Goal: Information Seeking & Learning: Find specific page/section

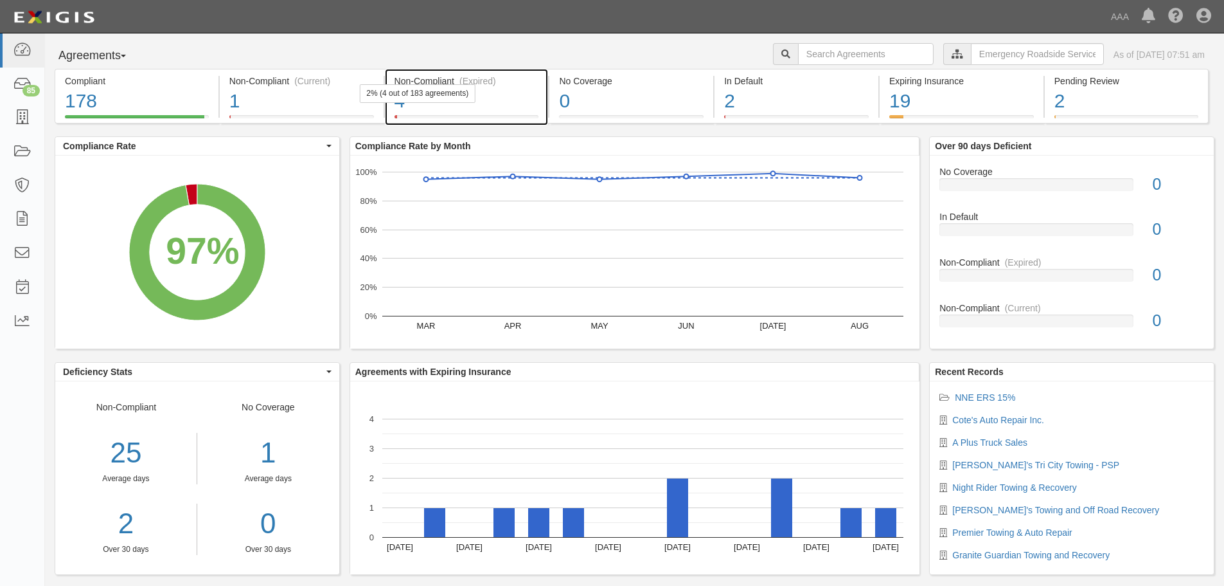
click at [426, 102] on div "2% (4 out of 183 agreements)" at bounding box center [417, 93] width 116 height 19
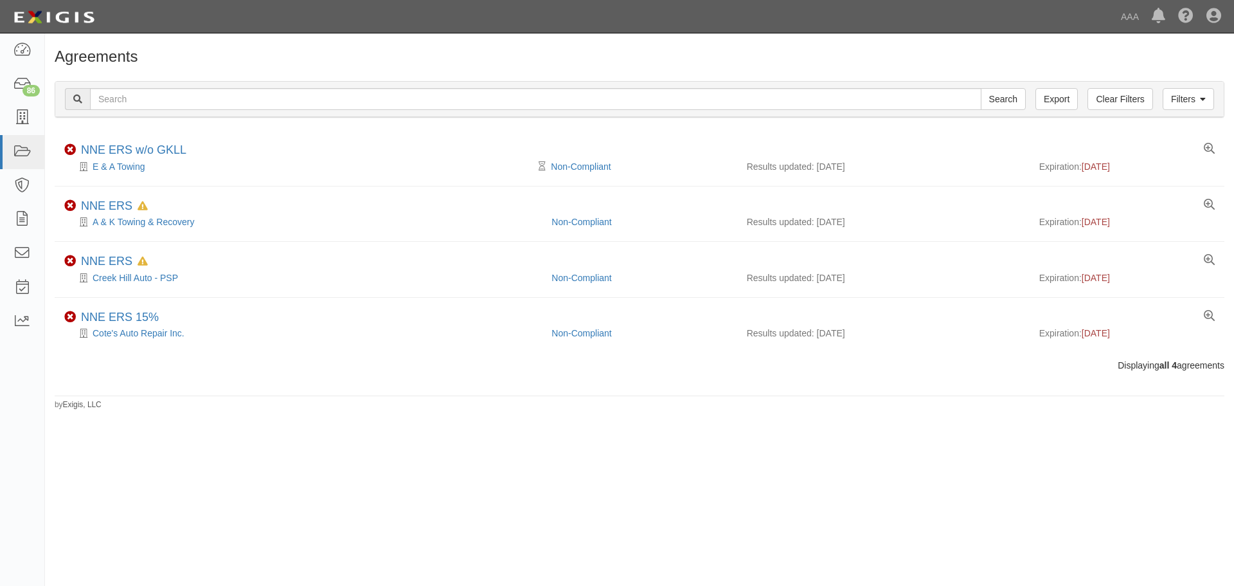
drag, startPoint x: 595, startPoint y: 537, endPoint x: 589, endPoint y: 526, distance: 12.4
click at [595, 537] on div "Agreements Filters Clear Filters Export Search Filters Compliance Status Compli…" at bounding box center [617, 302] width 1234 height 527
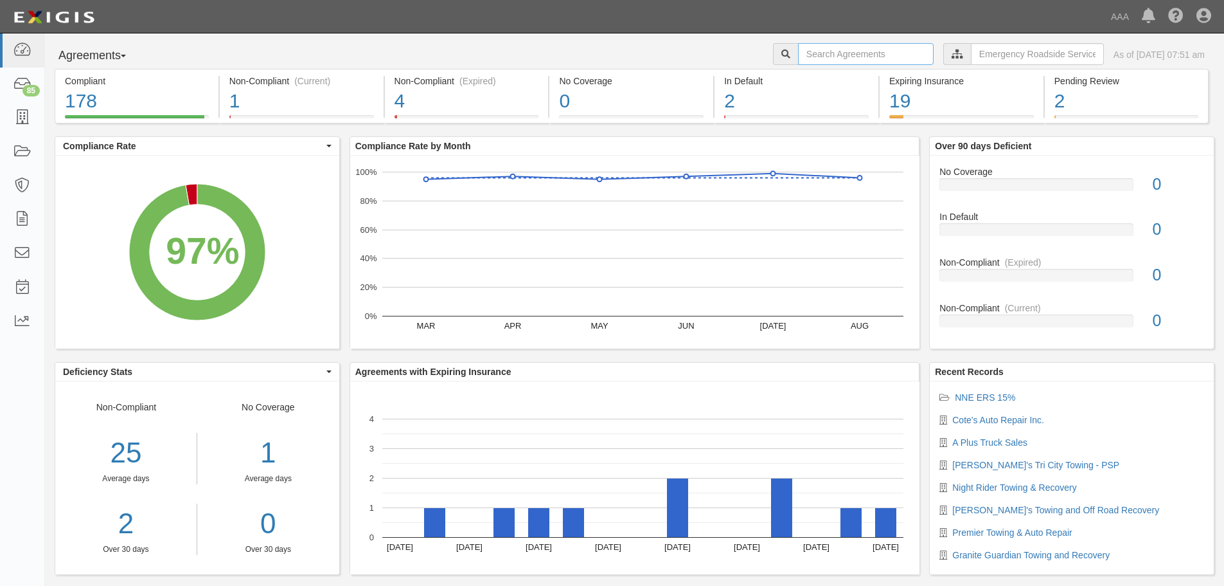
click at [861, 58] on input "text" at bounding box center [866, 54] width 136 height 22
click at [819, 57] on input "text" at bounding box center [866, 54] width 136 height 22
paste input "[PERSON_NAME] Texaco Inc"
type input "[PERSON_NAME] Texaco Inc"
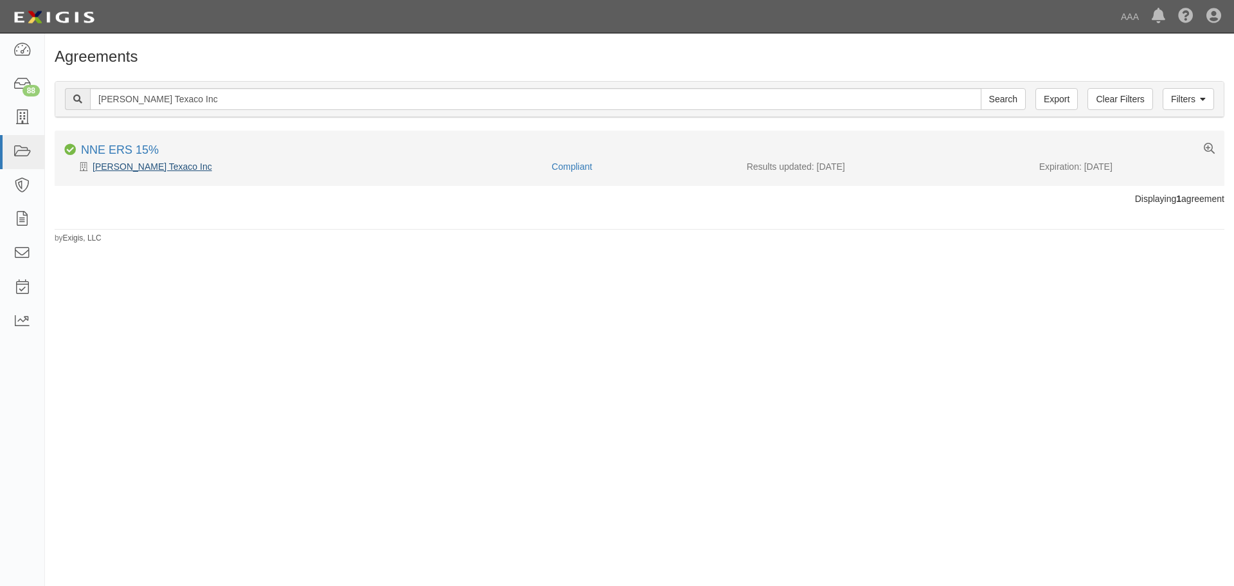
click at [145, 160] on div "[PERSON_NAME] Texaco Inc" at bounding box center [303, 166] width 478 height 13
click at [146, 163] on link "[PERSON_NAME] Texaco Inc" at bounding box center [153, 166] width 120 height 10
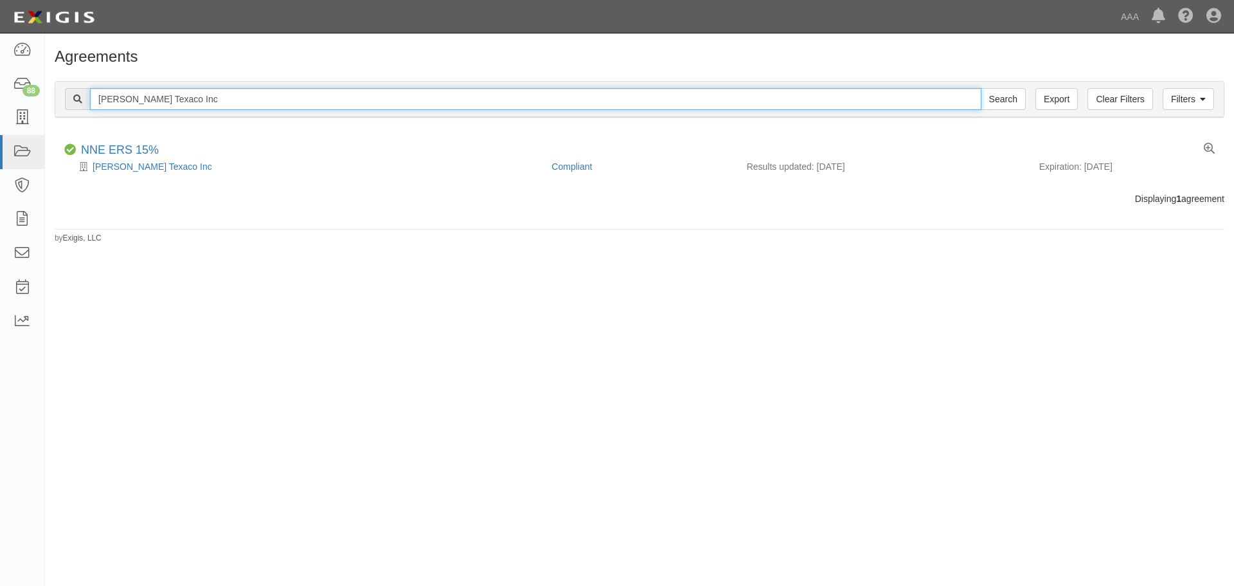
click at [255, 96] on input "[PERSON_NAME] Texaco Inc" at bounding box center [535, 99] width 891 height 22
click at [269, 102] on input "text" at bounding box center [535, 99] width 891 height 22
paste input "Rod's Mobil"
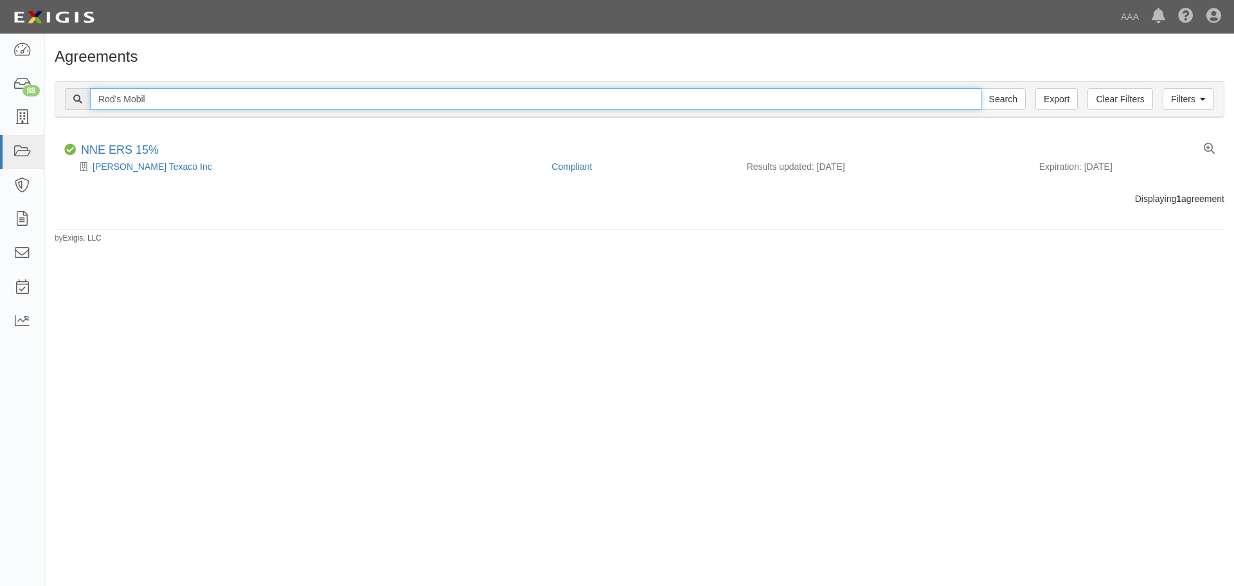
click at [981, 88] on input "Search" at bounding box center [1003, 99] width 45 height 22
click at [154, 103] on input "Rod's Mobil" at bounding box center [535, 99] width 891 height 22
paste input "Bulldog Trucking LLC"
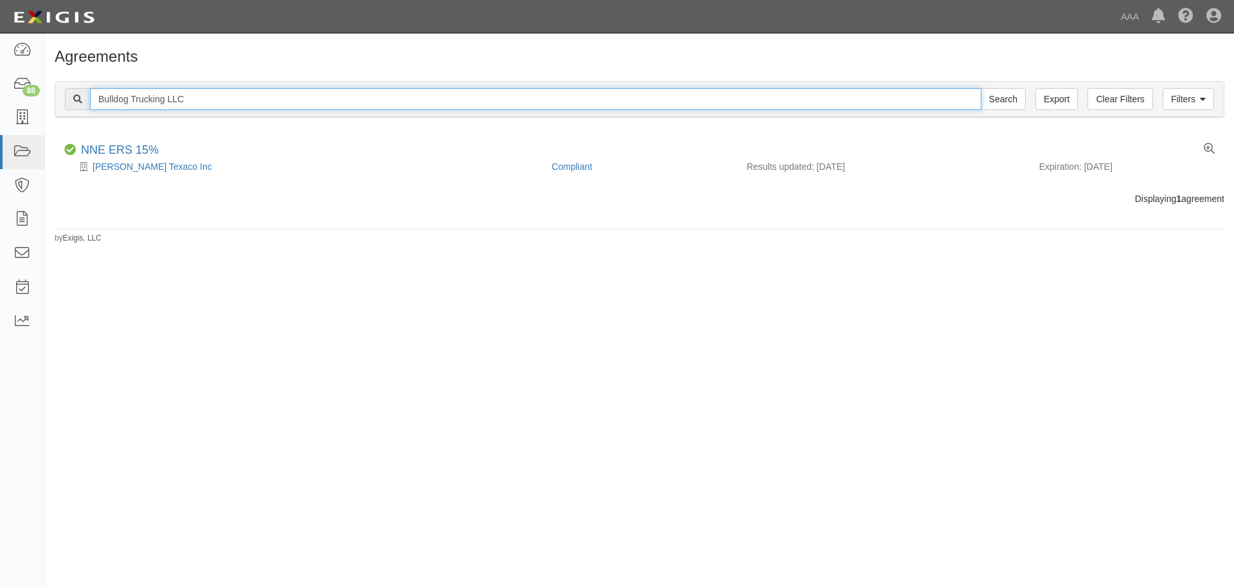
type input "Bulldog Trucking LLC"
click at [981, 88] on input "Search" at bounding box center [1003, 99] width 45 height 22
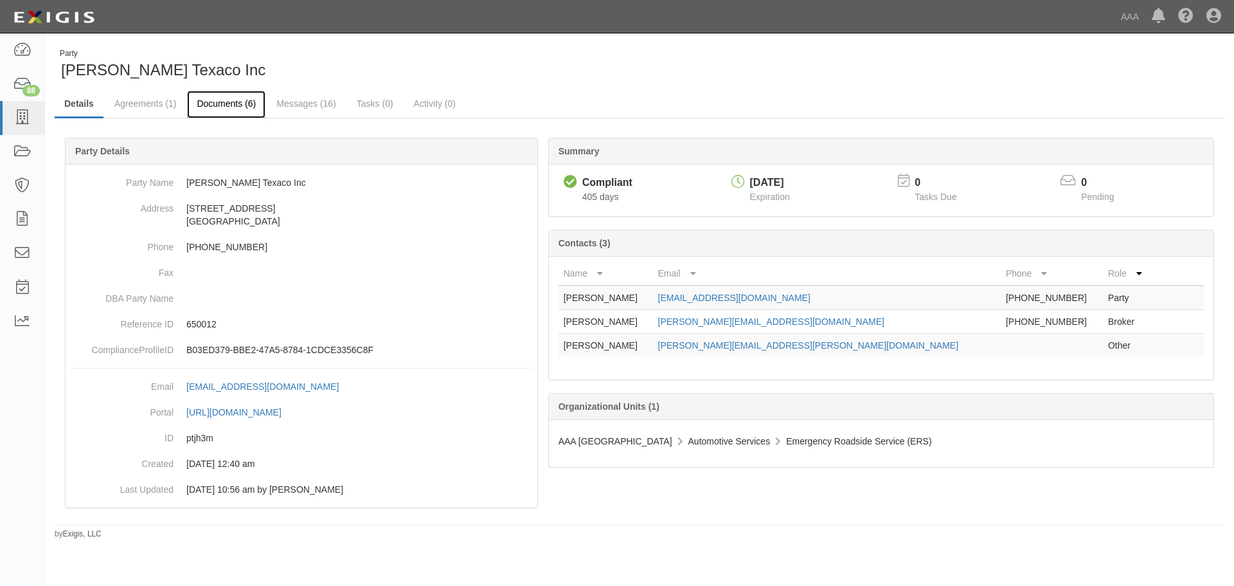
click at [201, 109] on link "Documents (6)" at bounding box center [226, 105] width 78 height 28
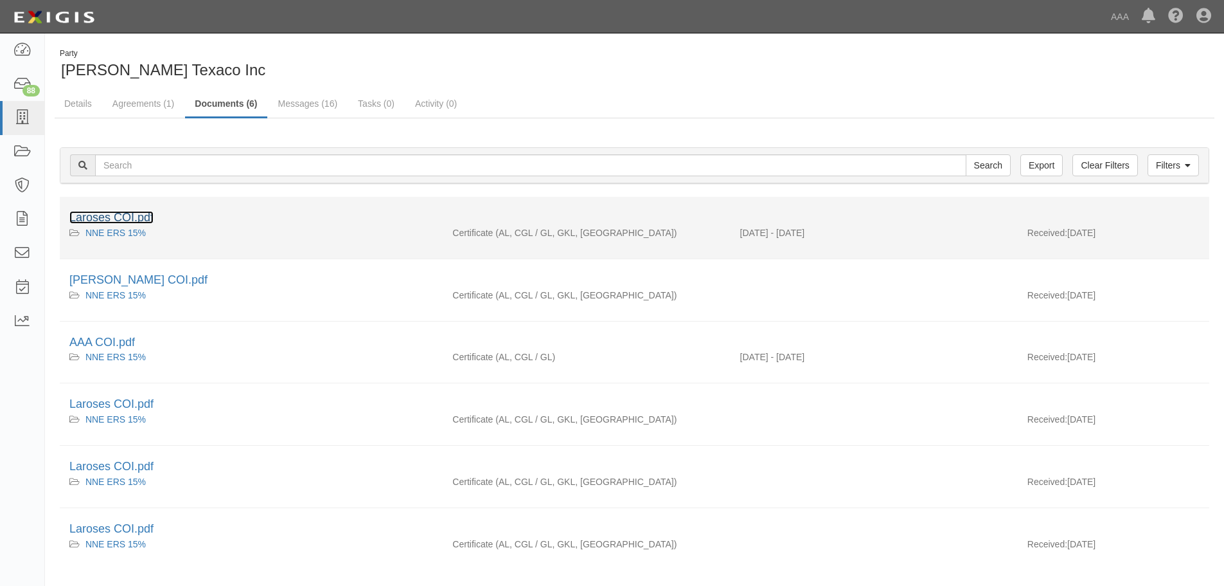
click at [102, 221] on link "Laroses COI.pdf" at bounding box center [111, 217] width 84 height 13
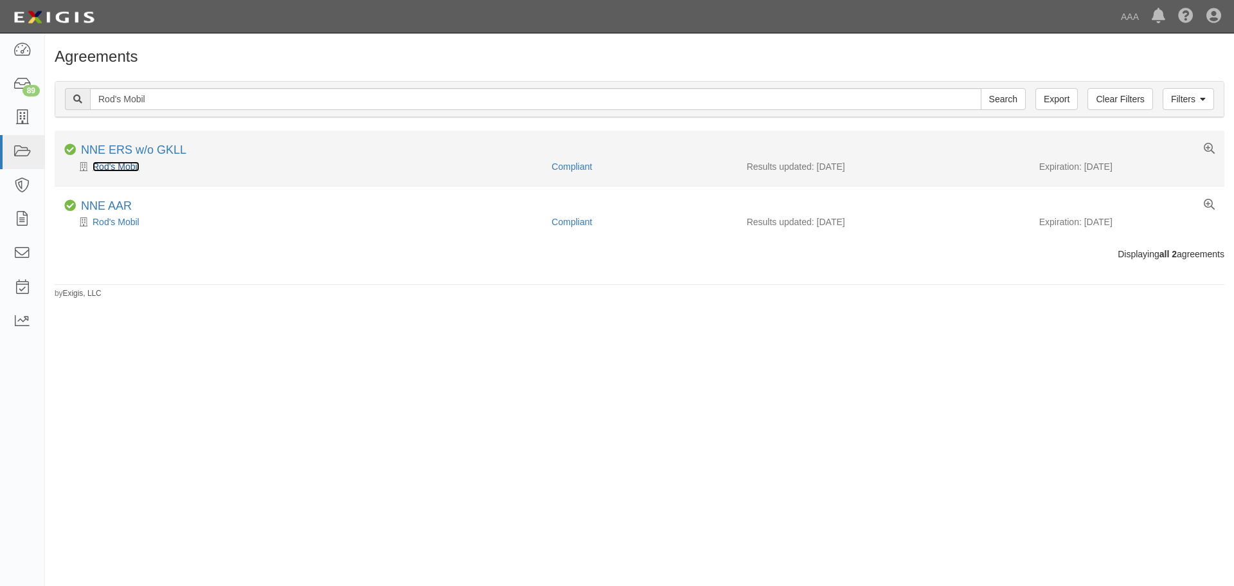
click at [123, 166] on link "Rod's Mobil" at bounding box center [116, 166] width 47 height 10
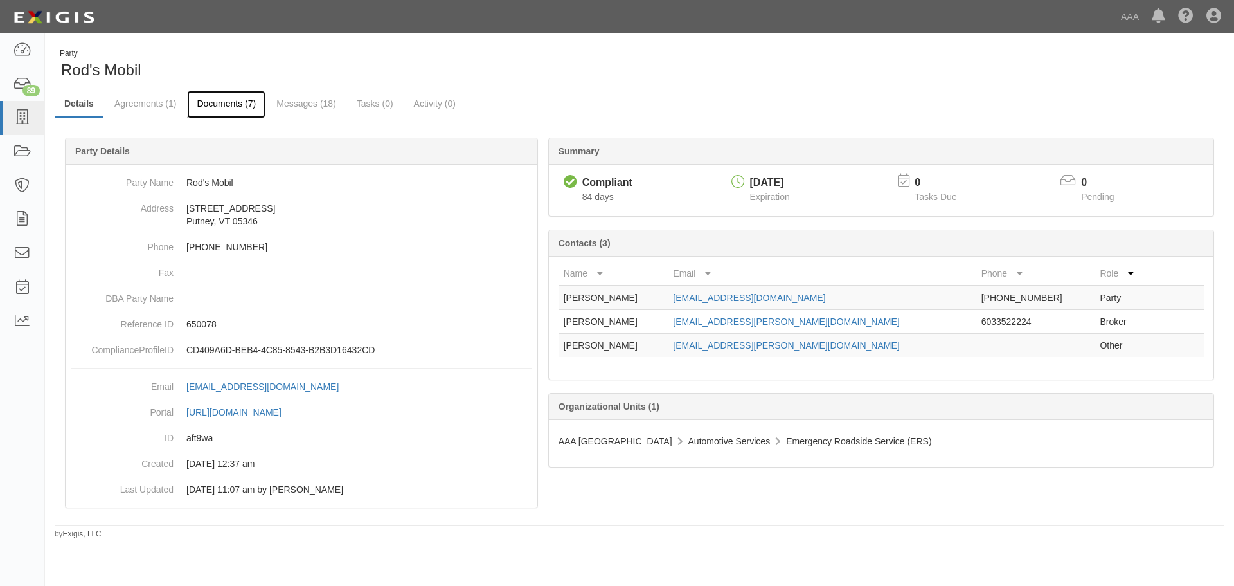
click at [220, 110] on link "Documents (7)" at bounding box center [226, 105] width 78 height 28
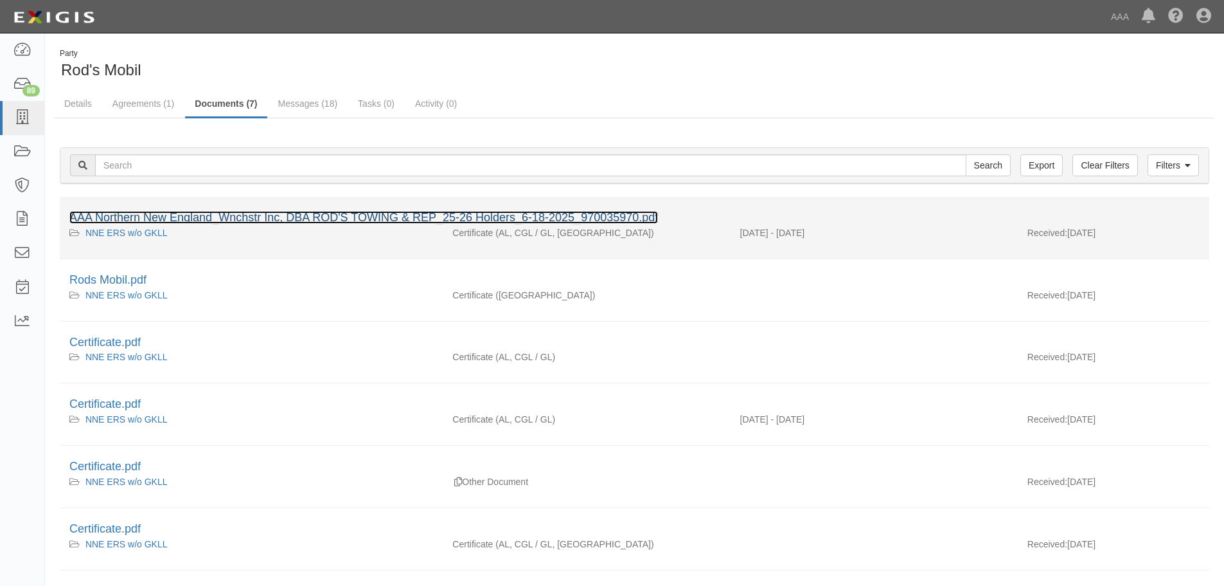
click at [154, 212] on link "AAA Northern New England_Wnchstr Inc, DBA ROD'S TOWING & REP_25-26 Holders_6-18…" at bounding box center [363, 217] width 589 height 13
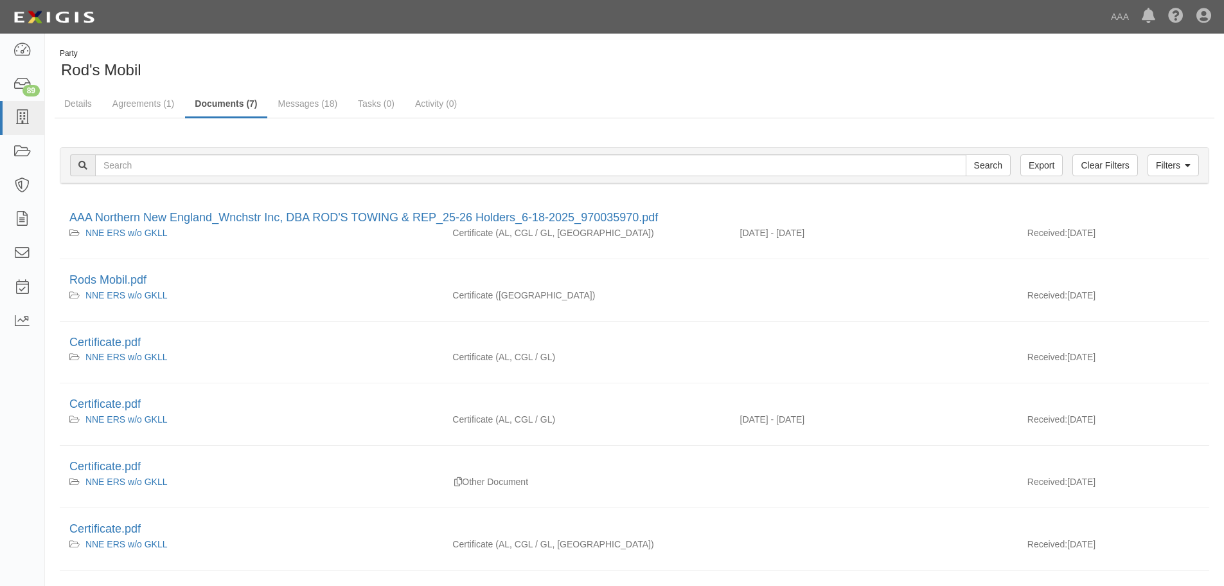
click at [689, 36] on body "Toggle navigation Dashboard 89 Inbox Parties Agreements Coverages Documents Mes…" at bounding box center [612, 354] width 1224 height 708
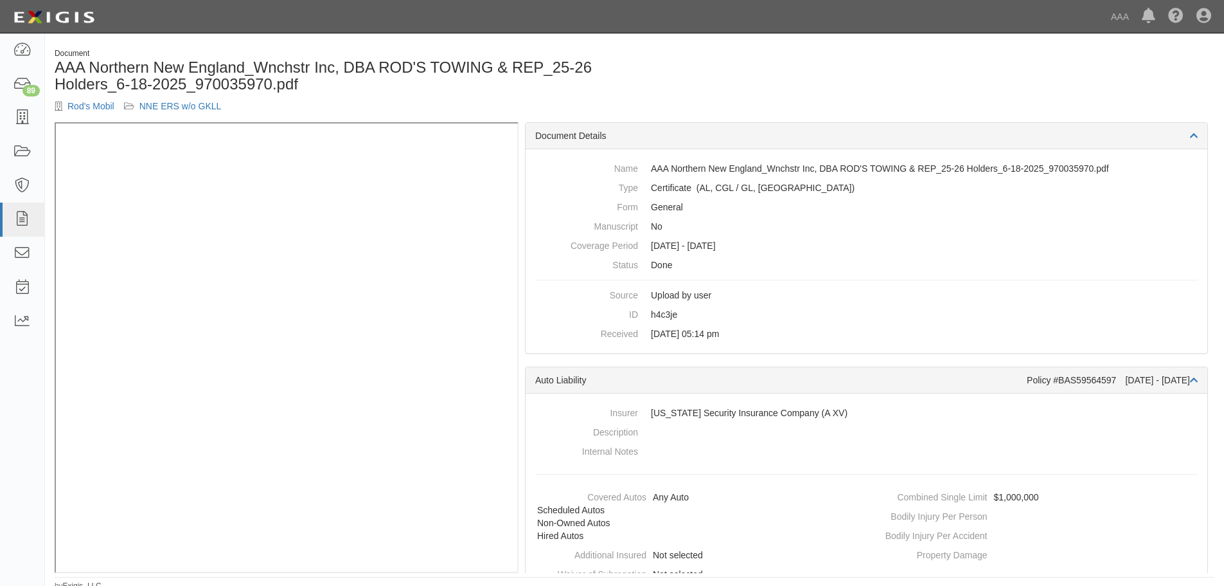
click at [503, 54] on div "Document" at bounding box center [340, 53] width 571 height 11
click at [559, 44] on div "Document AAA Northern New England_Wnchstr Inc, DBA ROD'S TOWING & REP_25-26 Hol…" at bounding box center [634, 315] width 1179 height 553
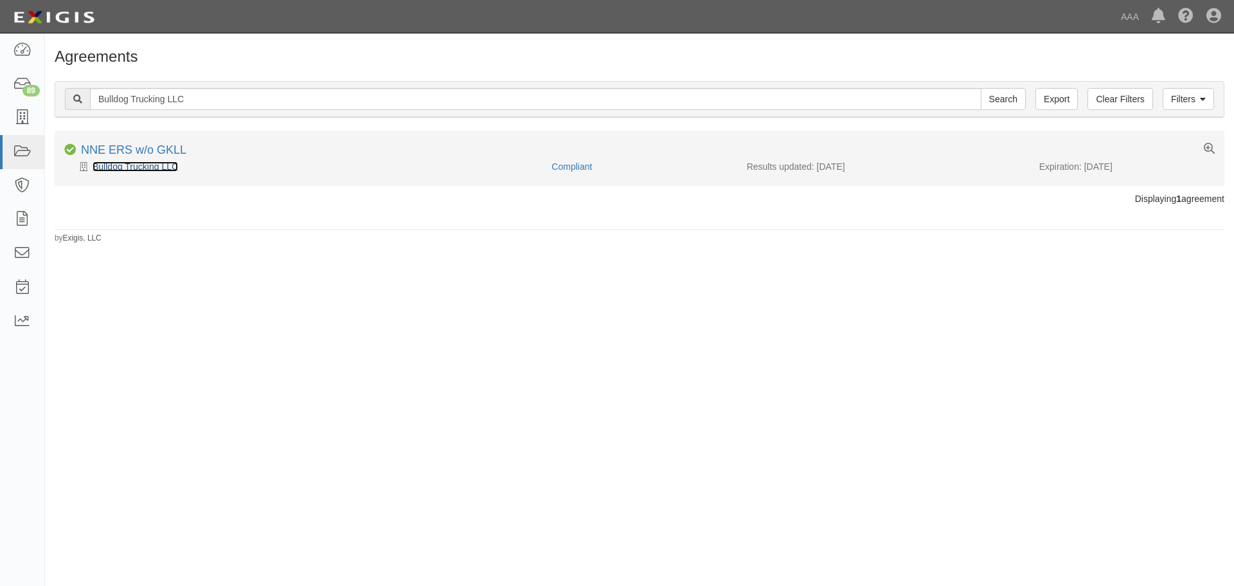
click at [154, 169] on link "Bulldog Trucking LLC" at bounding box center [135, 166] width 85 height 10
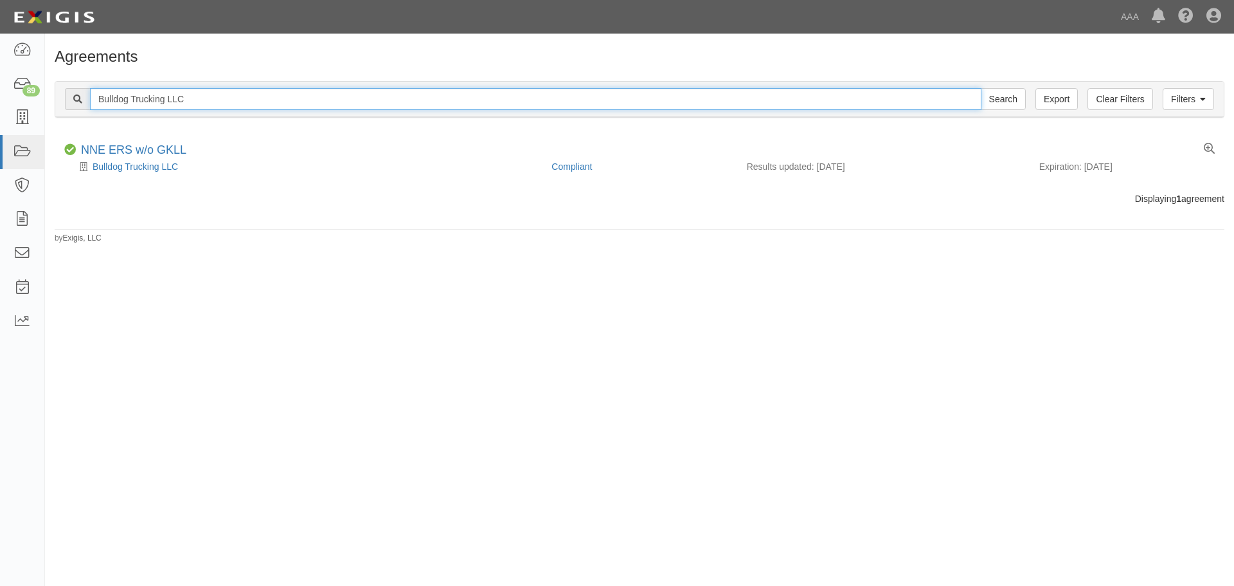
click at [230, 103] on input "Bulldog Trucking LLC" at bounding box center [535, 99] width 891 height 22
drag, startPoint x: 230, startPoint y: 103, endPoint x: 220, endPoint y: 98, distance: 11.2
click at [220, 98] on input "Bulldog Trucking LLC" at bounding box center [535, 99] width 891 height 22
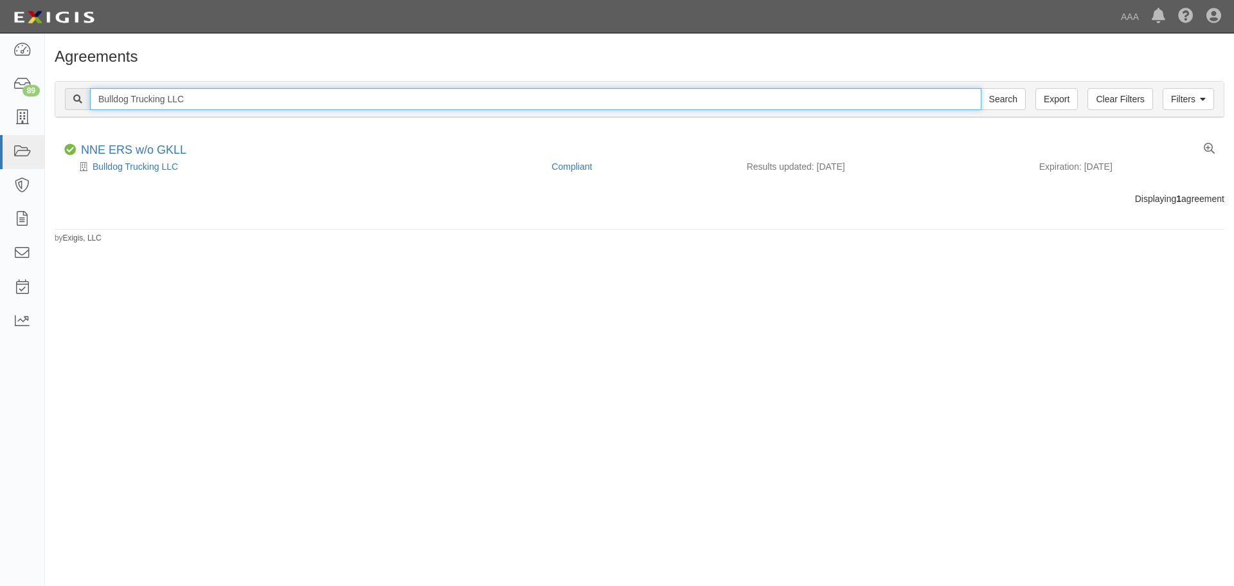
click at [220, 98] on input "Bulldog Trucking LLC" at bounding box center [535, 99] width 891 height 22
paste input "A's Auto & Truck Repair Inc"
click at [981, 88] on input "Search" at bounding box center [1003, 99] width 45 height 22
click at [217, 103] on input "A's Auto & Truck Repair Inc" at bounding box center [535, 99] width 891 height 22
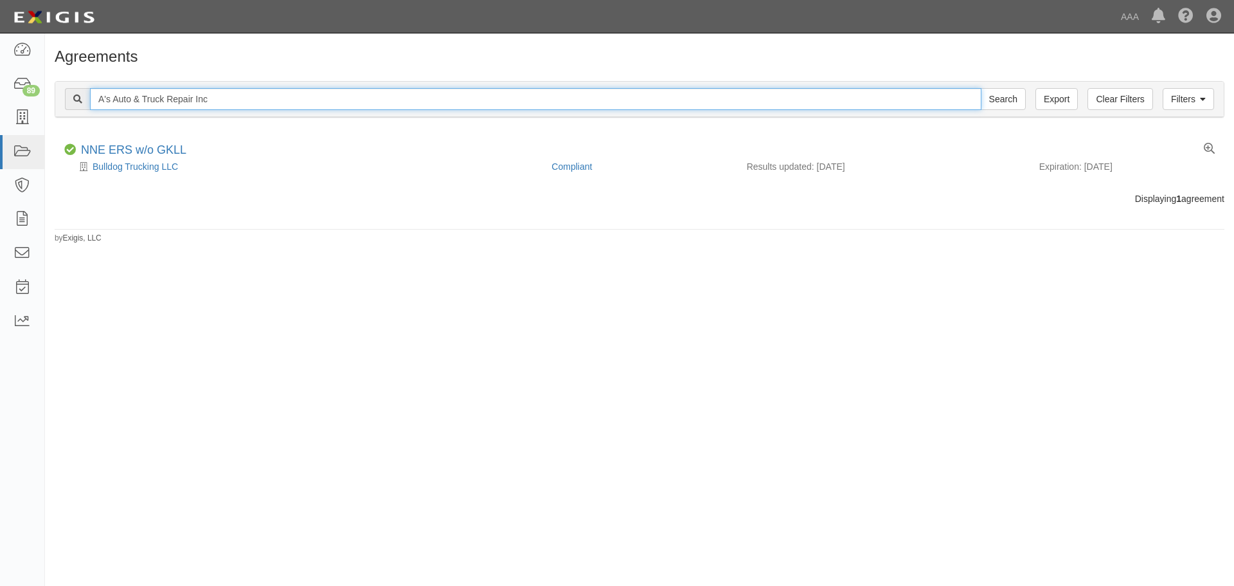
click at [217, 103] on input "A's Auto & Truck Repair Inc" at bounding box center [535, 99] width 891 height 22
paste input "Leicester Service Center"
type input "Leicester Service Center"
click at [981, 88] on input "Search" at bounding box center [1003, 99] width 45 height 22
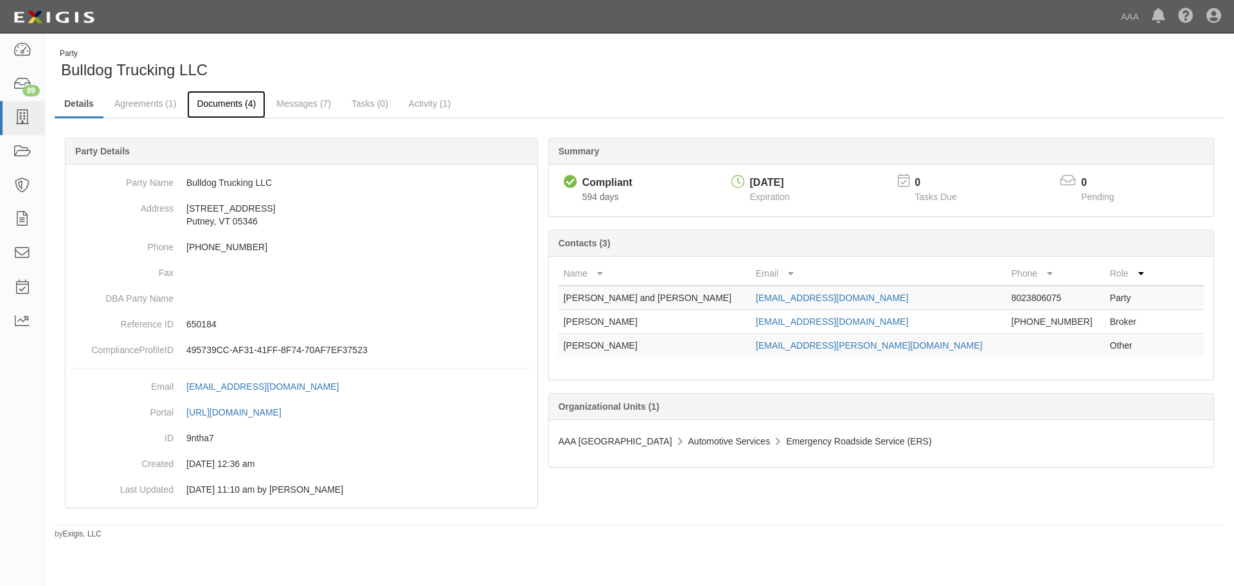
click at [211, 98] on link "Documents (4)" at bounding box center [226, 105] width 78 height 28
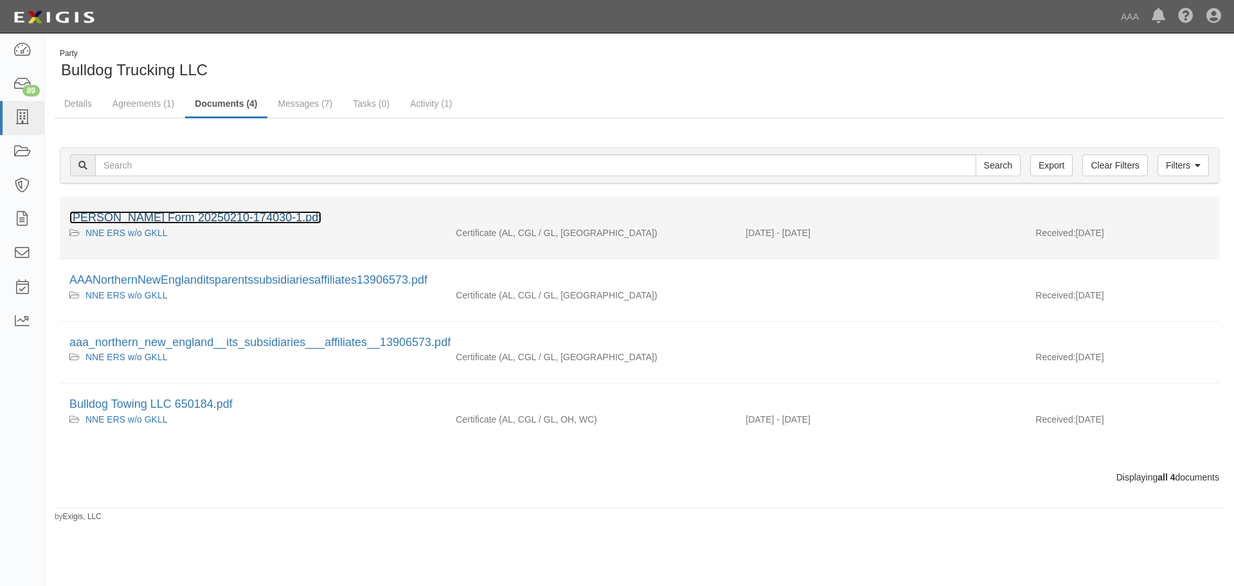
click at [194, 218] on link "ACORD Form 20250210-174030-1.pdf" at bounding box center [195, 217] width 252 height 13
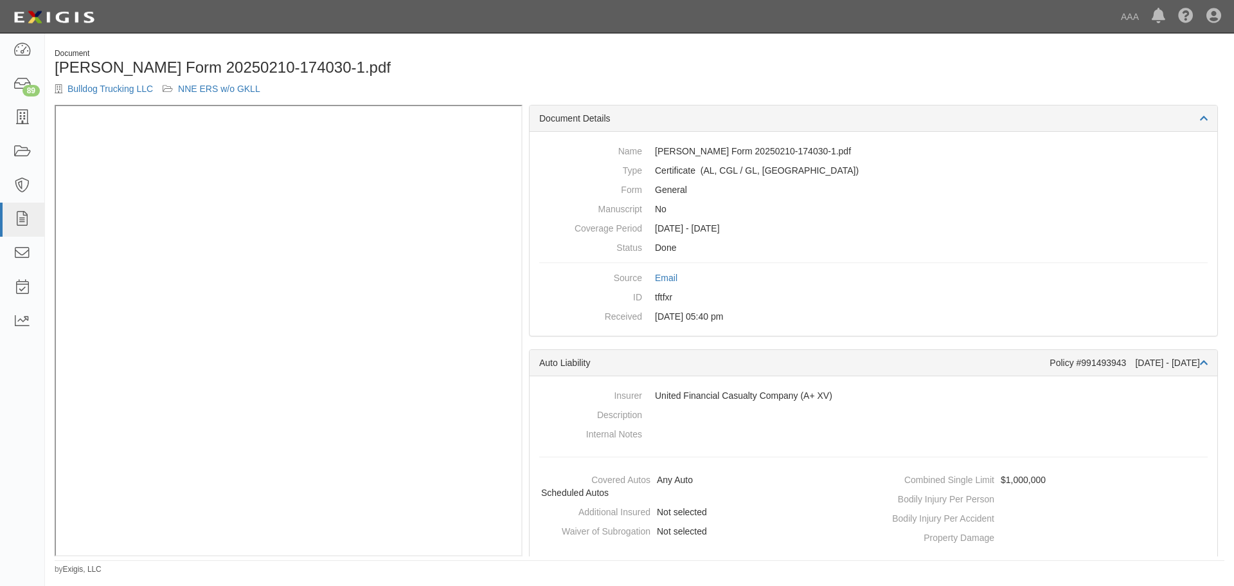
click at [577, 89] on div "Bulldog Trucking LLC NNE ERS w/o GKLL" at bounding box center [342, 88] width 575 height 13
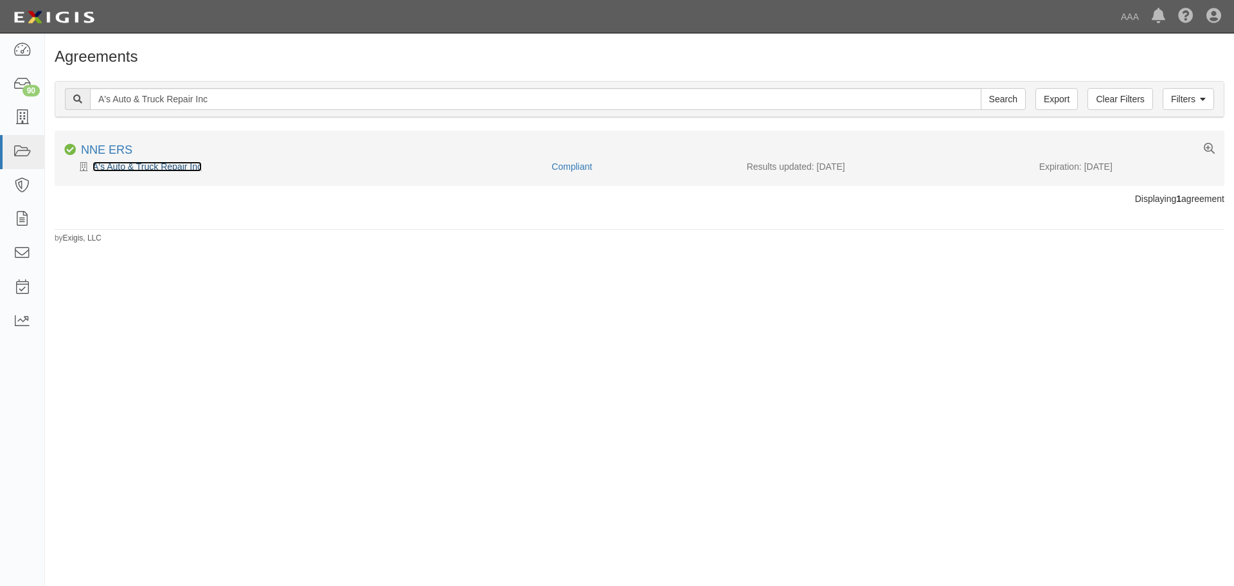
click at [141, 161] on link "A's Auto & Truck Repair Inc" at bounding box center [147, 166] width 109 height 10
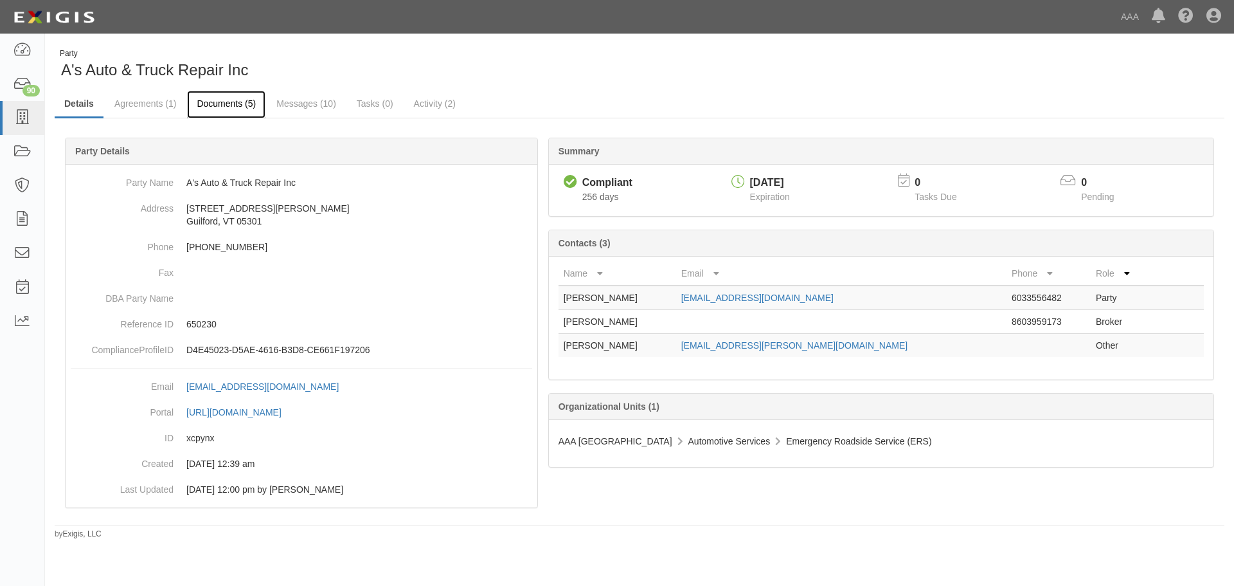
click at [191, 109] on link "Documents (5)" at bounding box center [226, 105] width 78 height 28
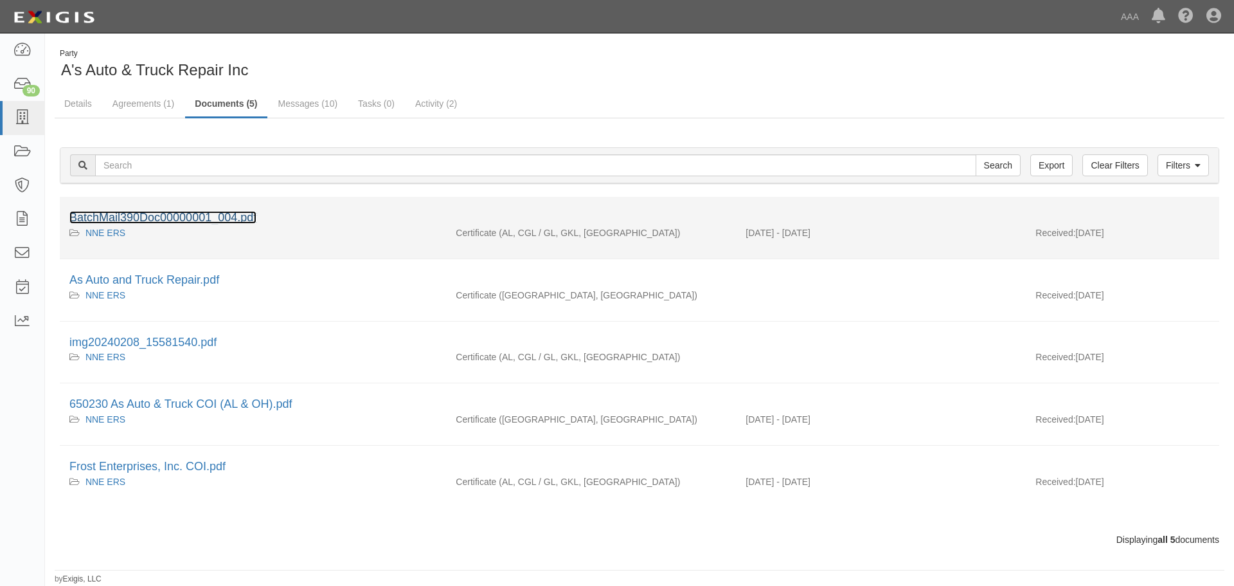
click at [208, 217] on link "BatchMail390Doc00000001_004.pdf" at bounding box center [162, 217] width 187 height 13
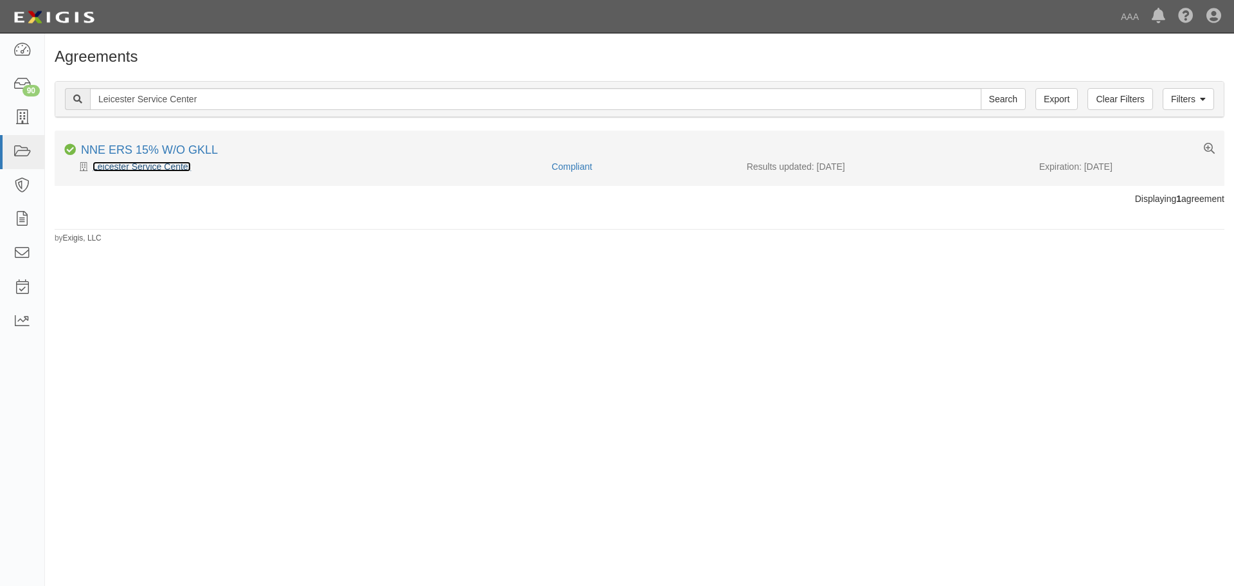
click at [167, 165] on link "Leicester Service Center" at bounding box center [142, 166] width 98 height 10
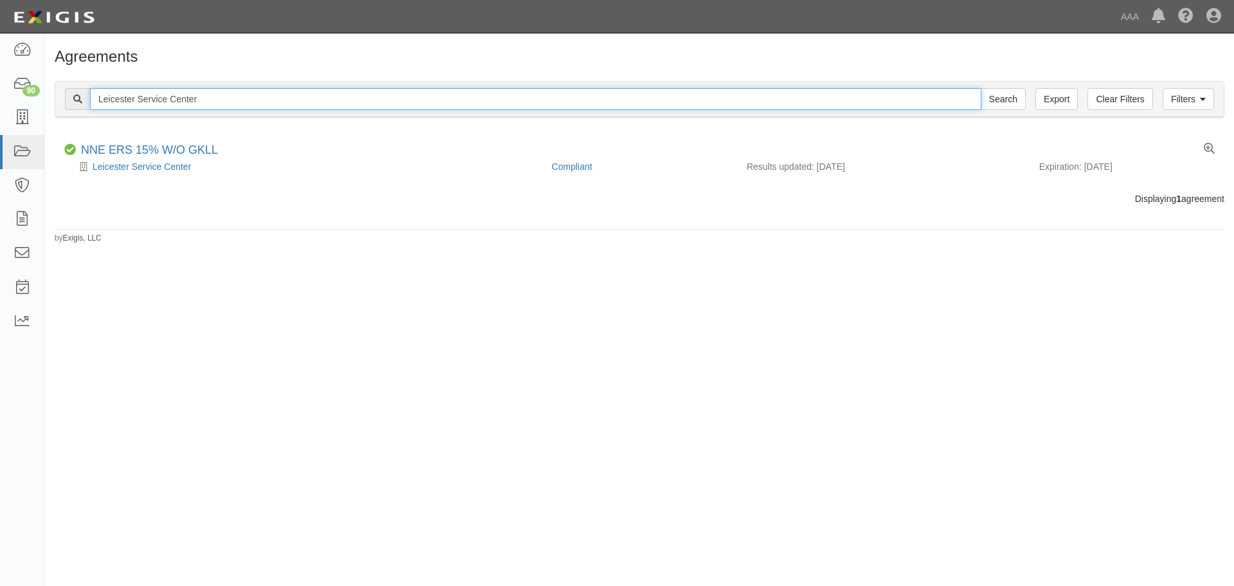
click at [208, 93] on input "Leicester Service Center" at bounding box center [535, 99] width 891 height 22
paste input "Paul's Mobil Service"
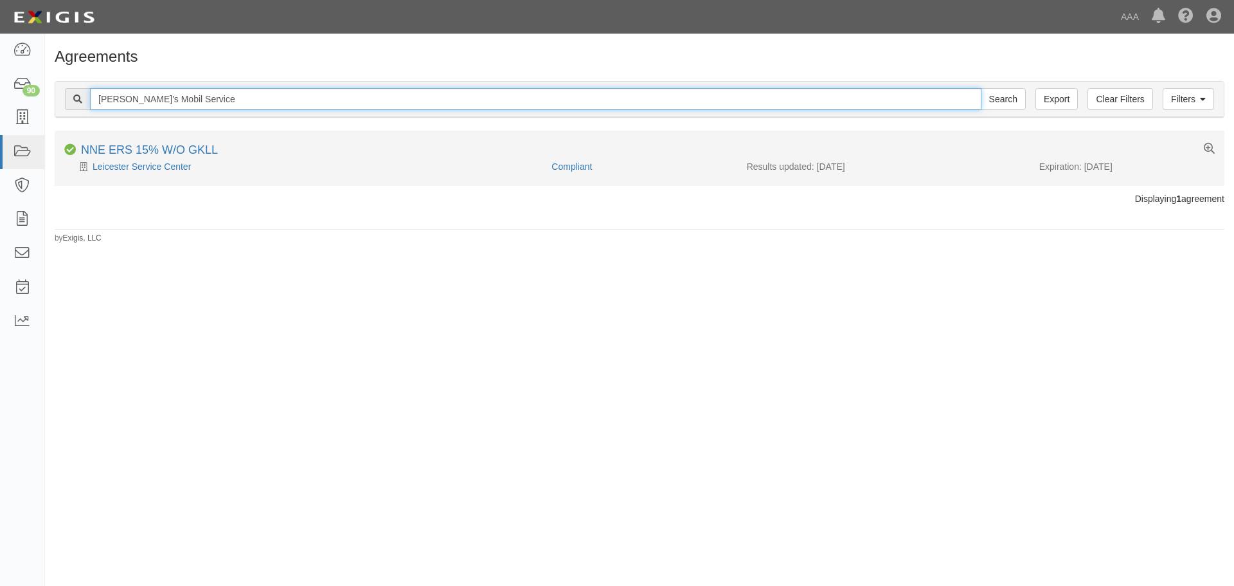
type input "Paul's Mobil Service"
click at [981, 88] on input "Search" at bounding box center [1003, 99] width 45 height 22
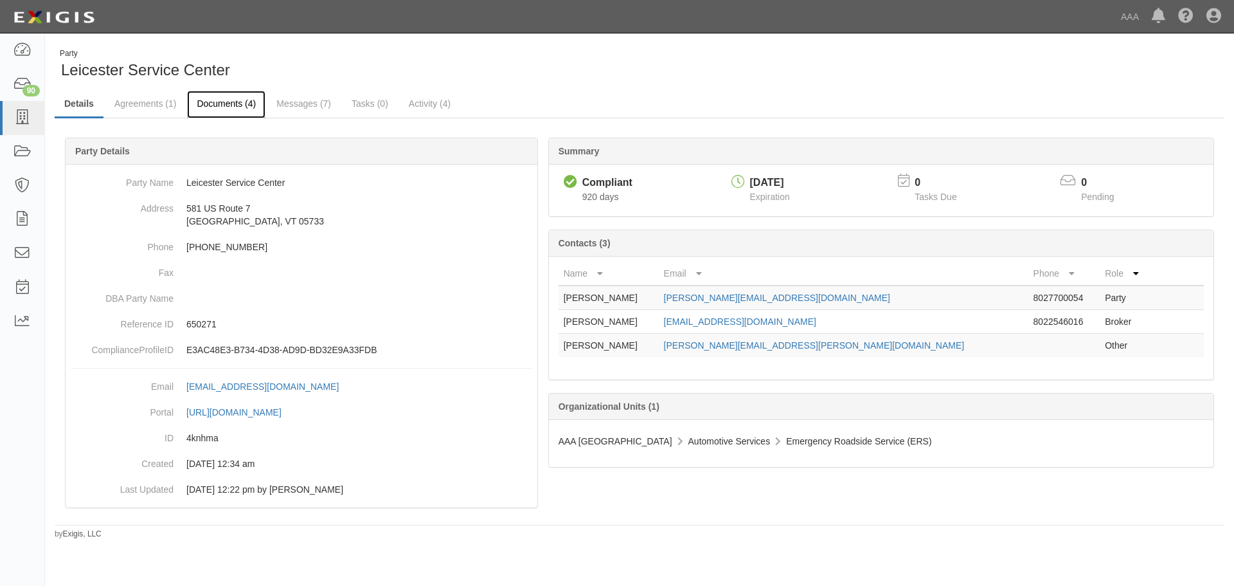
click at [220, 109] on link "Documents (4)" at bounding box center [226, 105] width 78 height 28
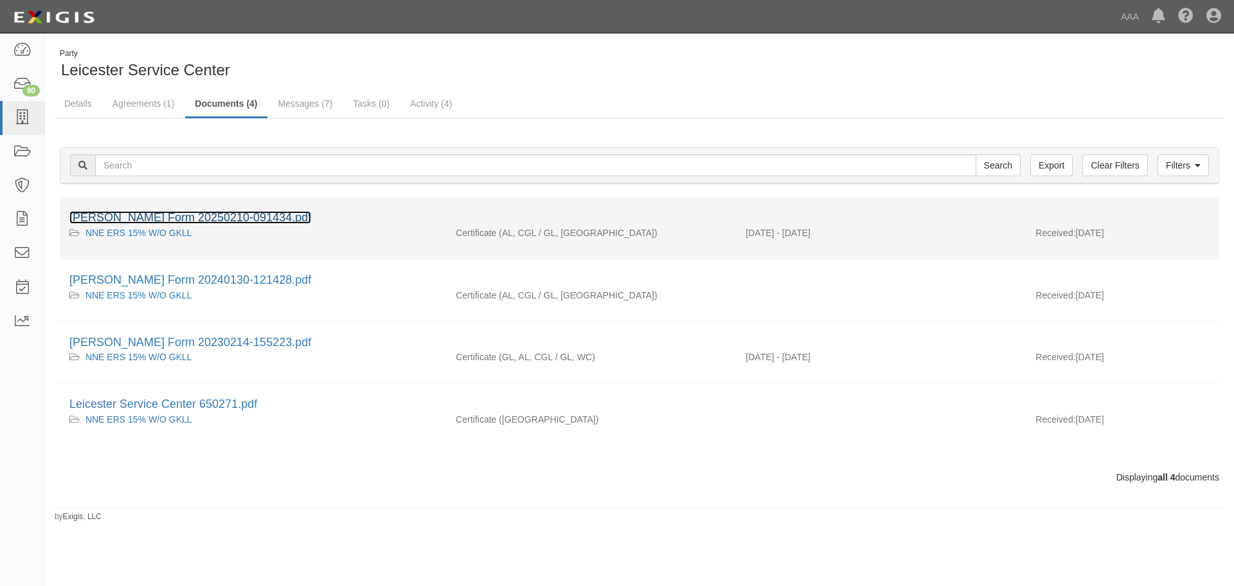
click at [162, 214] on link "ACORD Form 20250210-091434.pdf" at bounding box center [190, 217] width 242 height 13
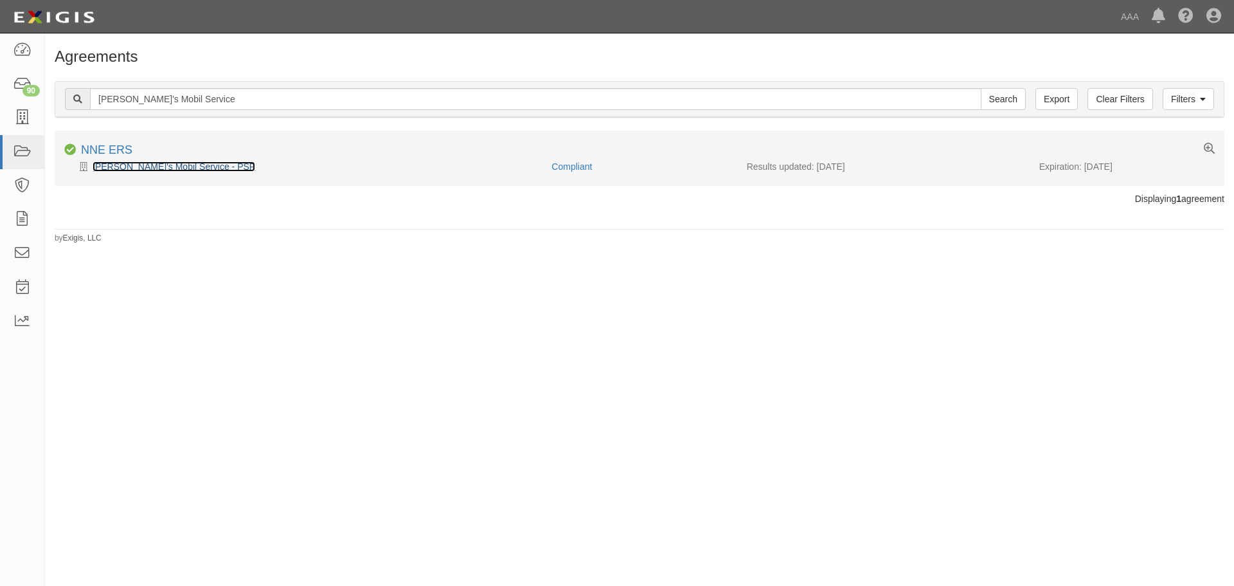
click at [168, 161] on link "Paul's Mobil Service - PSP" at bounding box center [174, 166] width 163 height 10
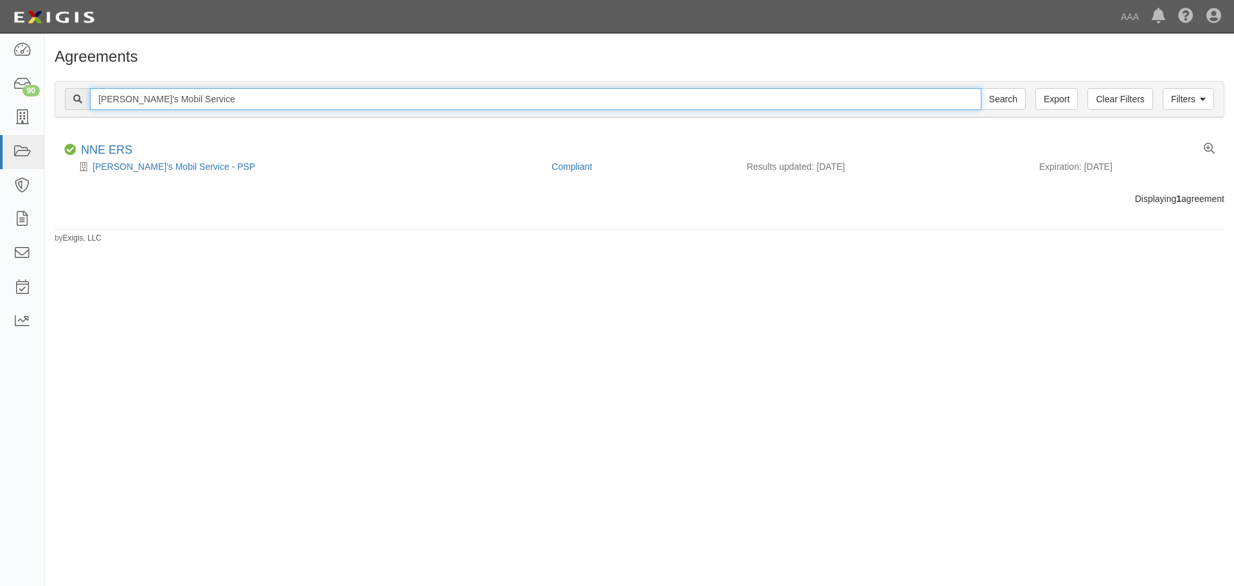
click at [240, 103] on input "Paul's Mobil Service" at bounding box center [535, 99] width 891 height 22
paste input "Midd State Towing"
type input "Midd State Towing"
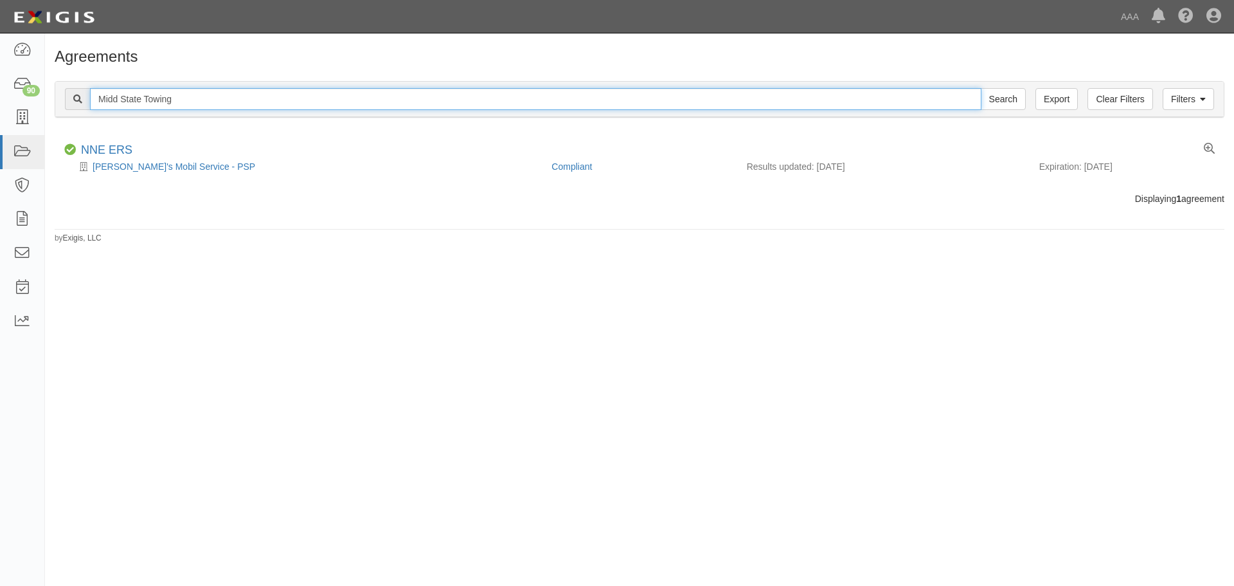
click at [981, 88] on input "Search" at bounding box center [1003, 99] width 45 height 22
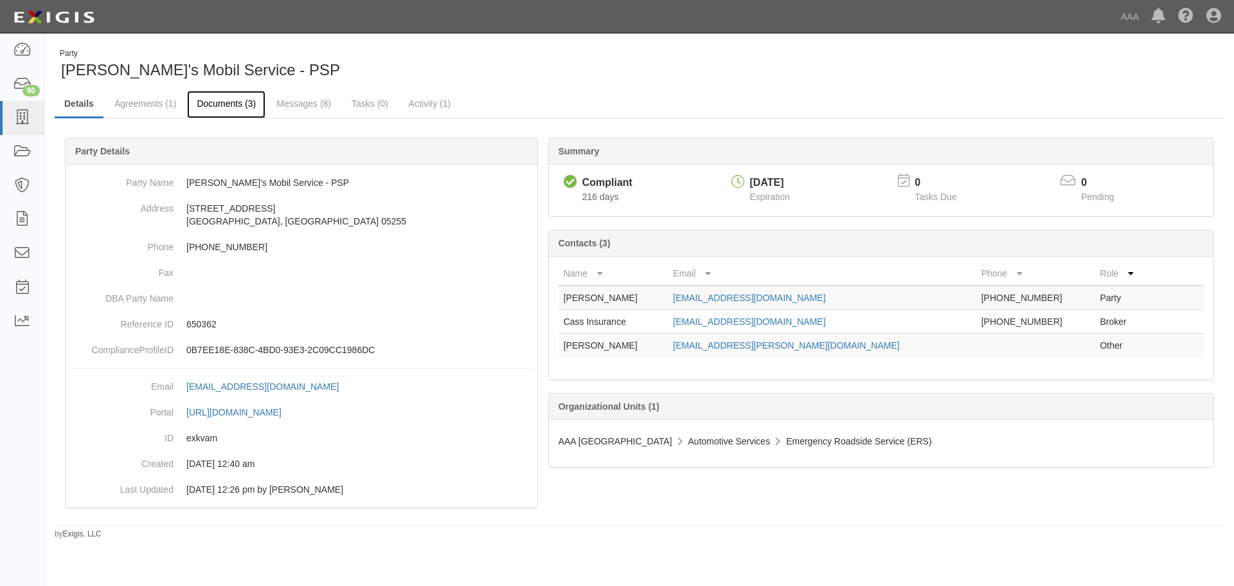
click at [213, 110] on link "Documents (3)" at bounding box center [226, 105] width 78 height 28
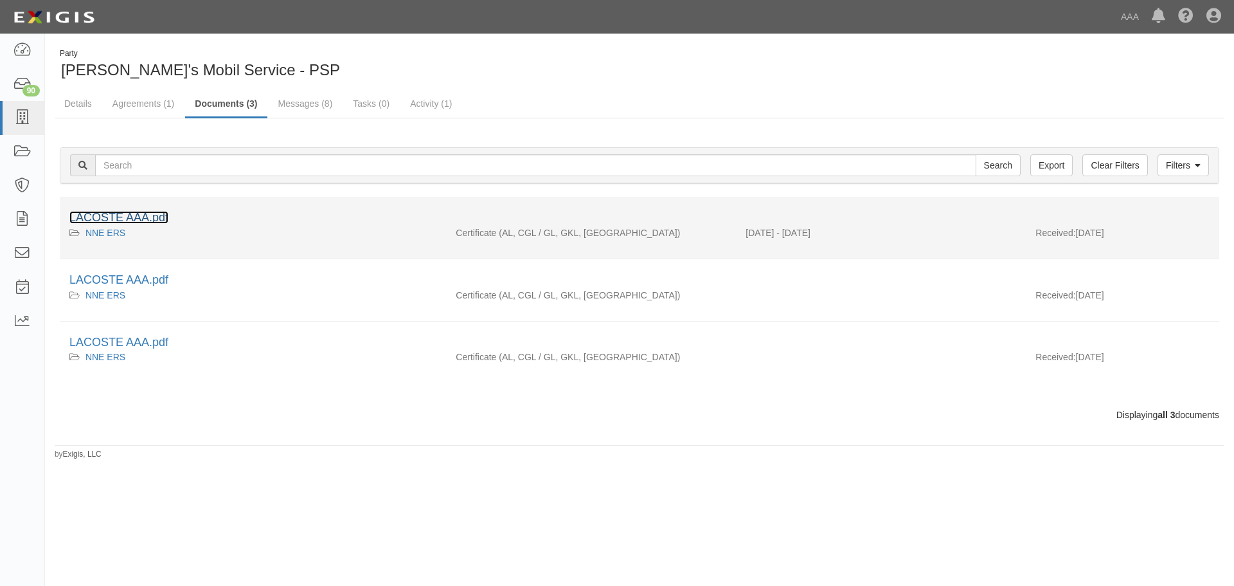
click at [129, 211] on link "LACOSTE AAA.pdf" at bounding box center [118, 217] width 99 height 13
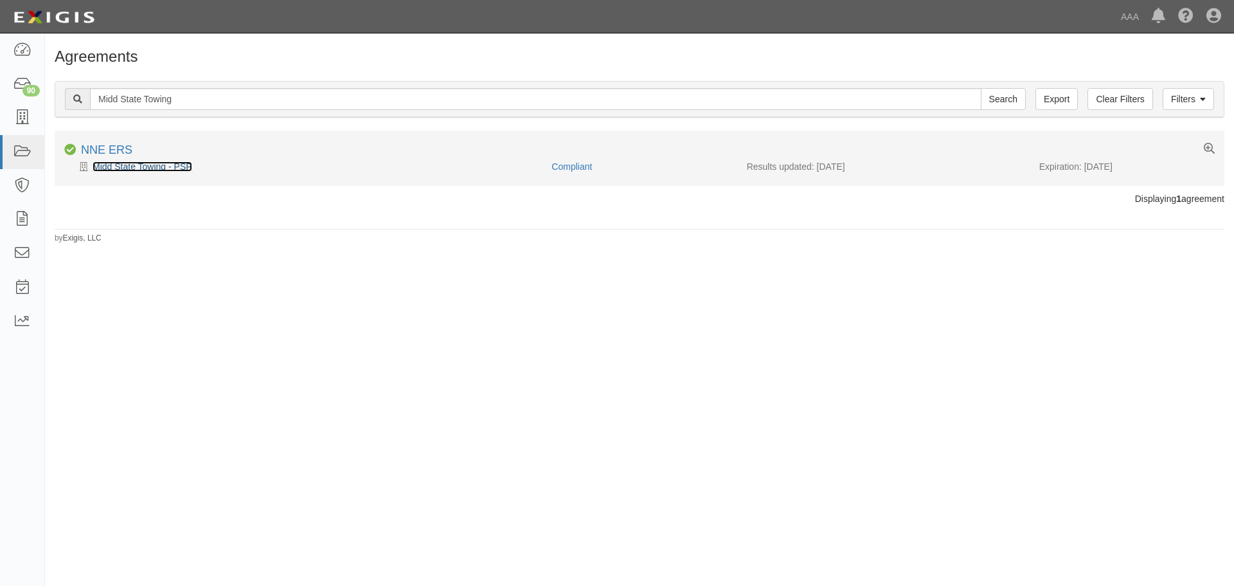
click at [166, 165] on link "Midd State Towing - PSP" at bounding box center [143, 166] width 100 height 10
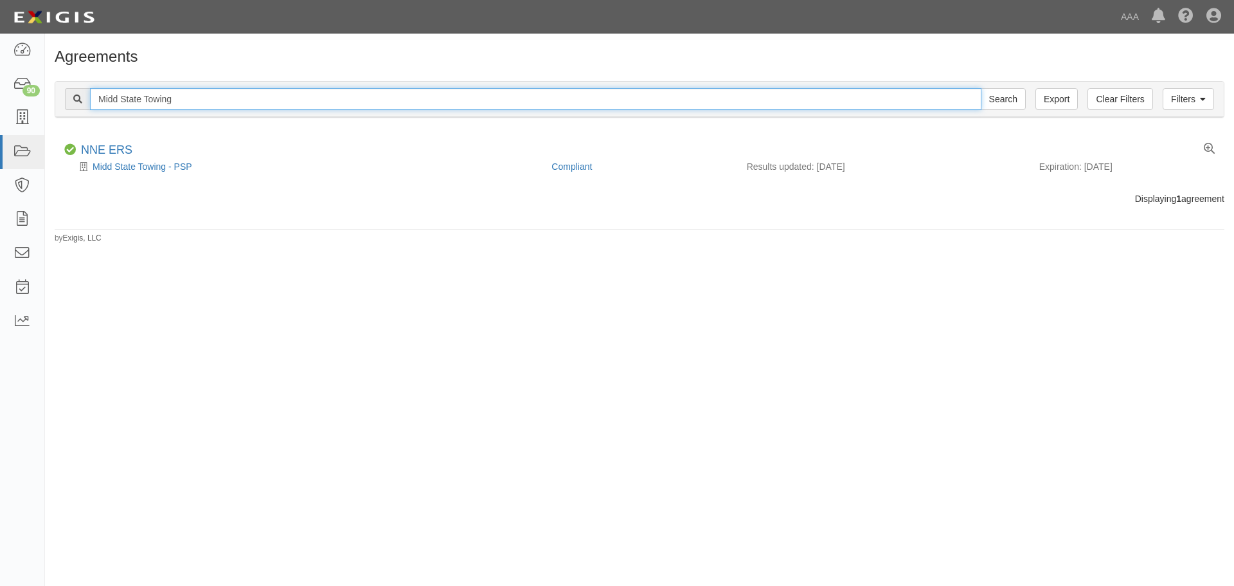
click at [248, 94] on input "Midd State Towing" at bounding box center [535, 99] width 891 height 22
click at [247, 94] on input "Midd State Towing" at bounding box center [535, 99] width 891 height 22
paste input "Thompson"
type input "Thompson Towing"
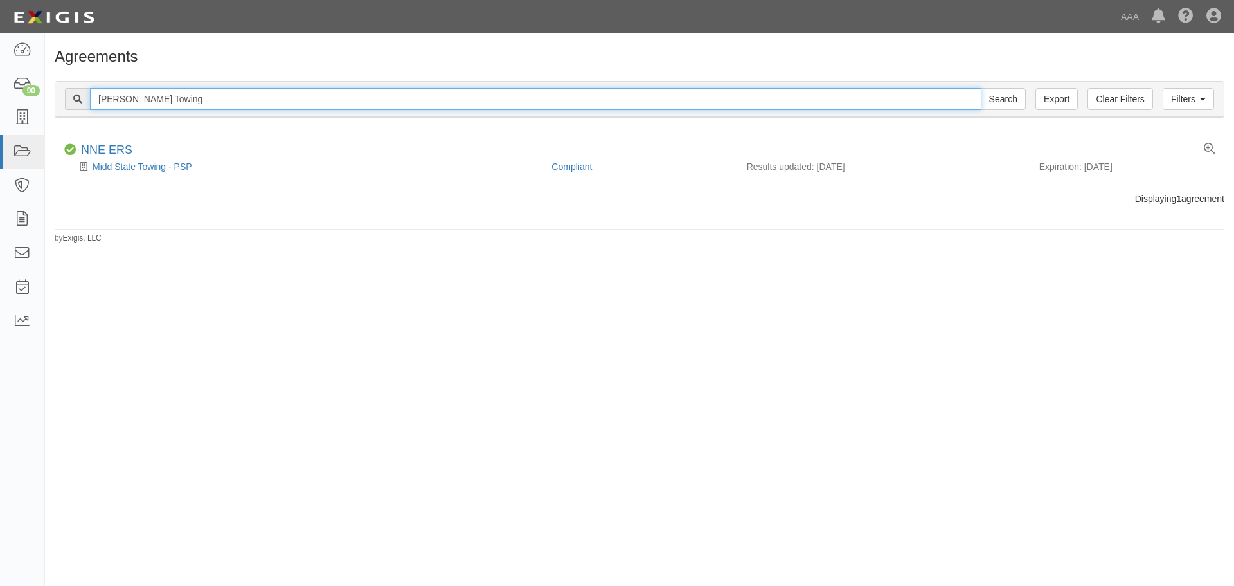
click at [981, 88] on input "Search" at bounding box center [1003, 99] width 45 height 22
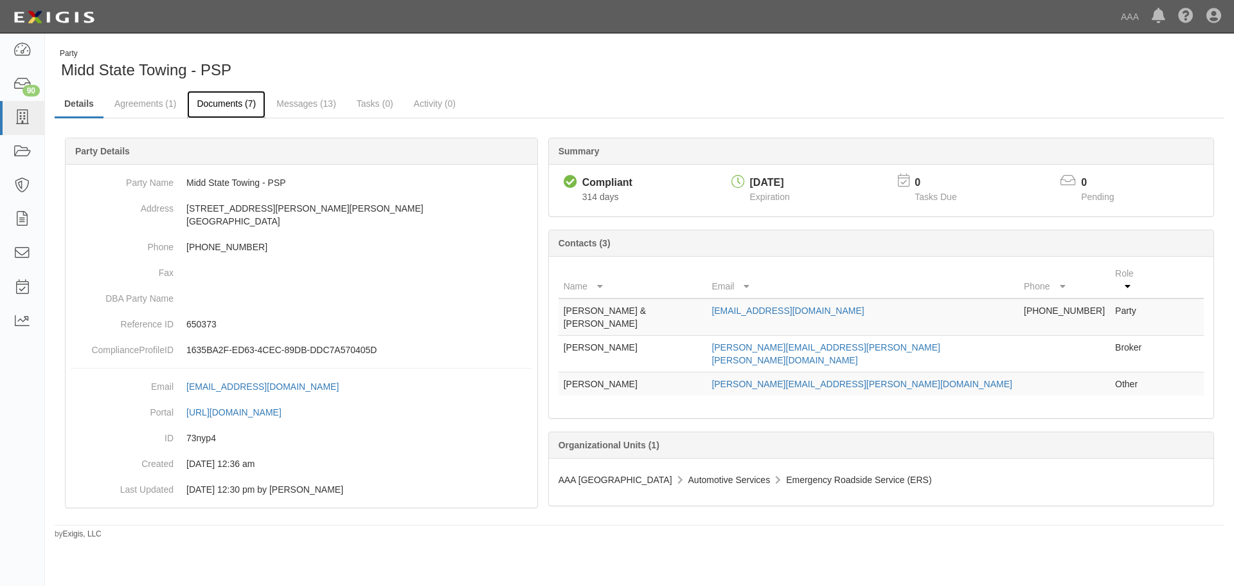
click at [233, 108] on link "Documents (7)" at bounding box center [226, 105] width 78 height 28
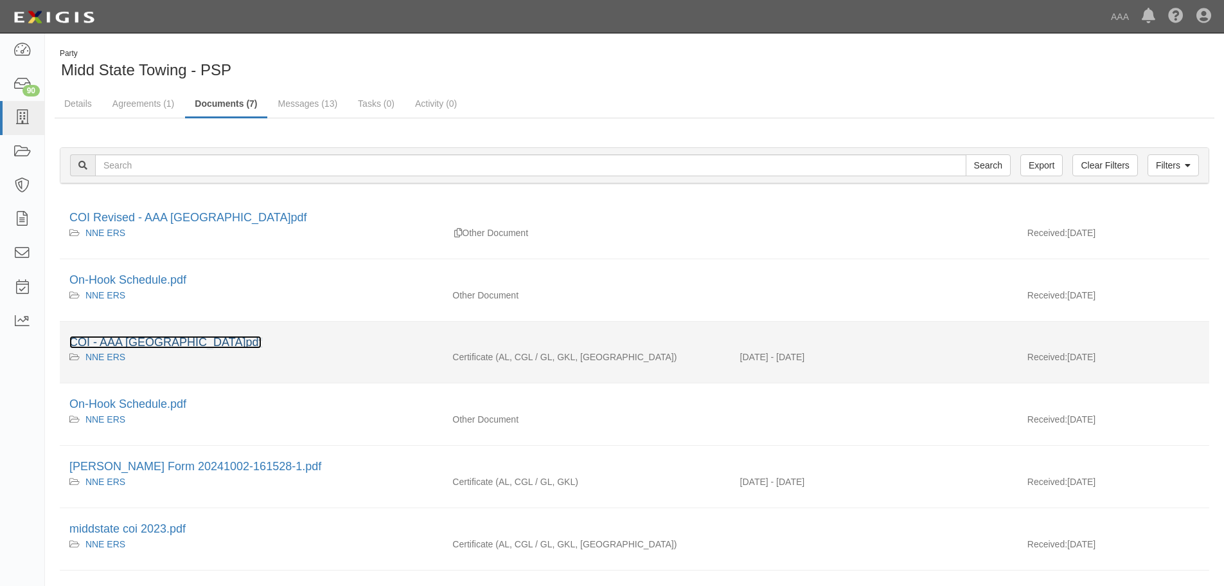
click at [165, 343] on link "COI - AAA [GEOGRAPHIC_DATA]pdf" at bounding box center [165, 342] width 192 height 13
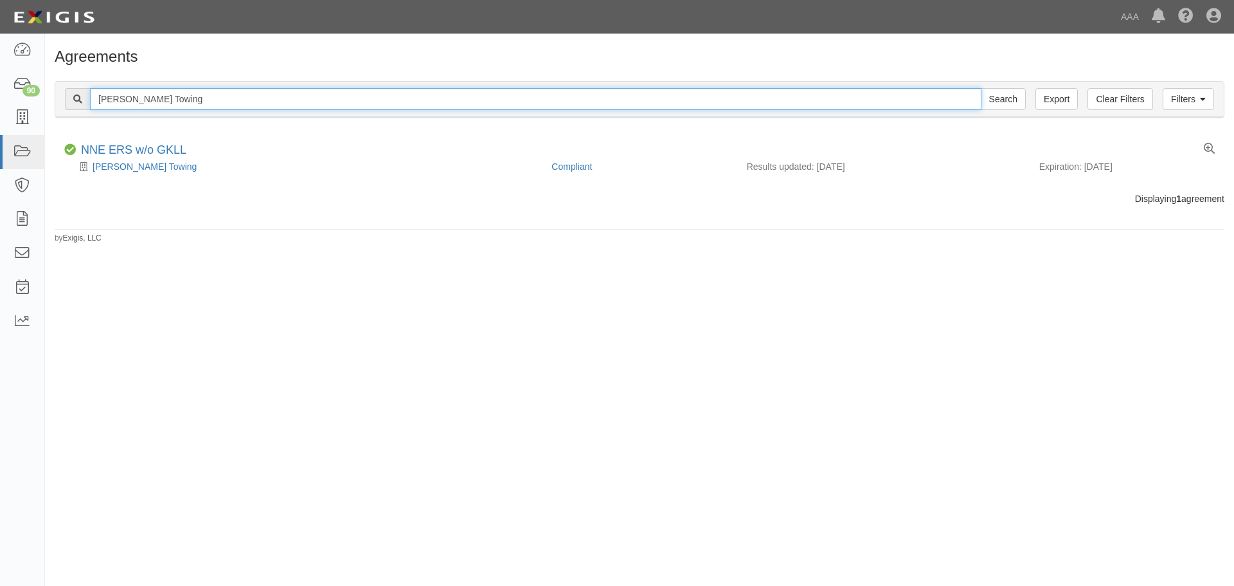
click at [184, 103] on input "[PERSON_NAME] Towing" at bounding box center [535, 99] width 891 height 22
paste input "All Service Citgo"
type input "All Service Citgo"
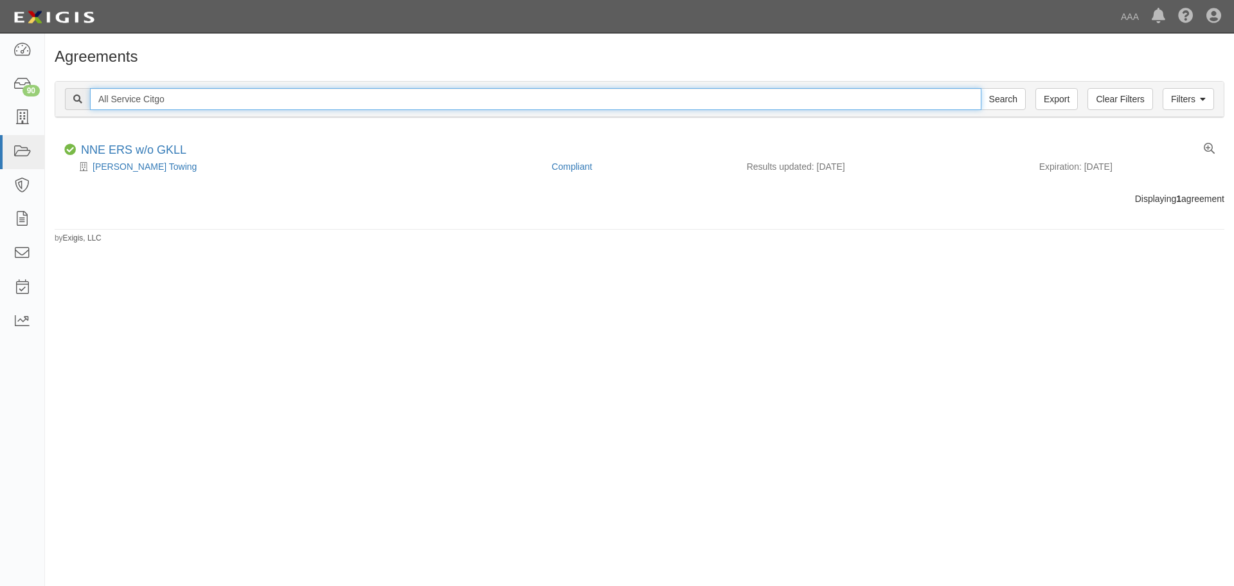
click at [981, 88] on input "Search" at bounding box center [1003, 99] width 45 height 22
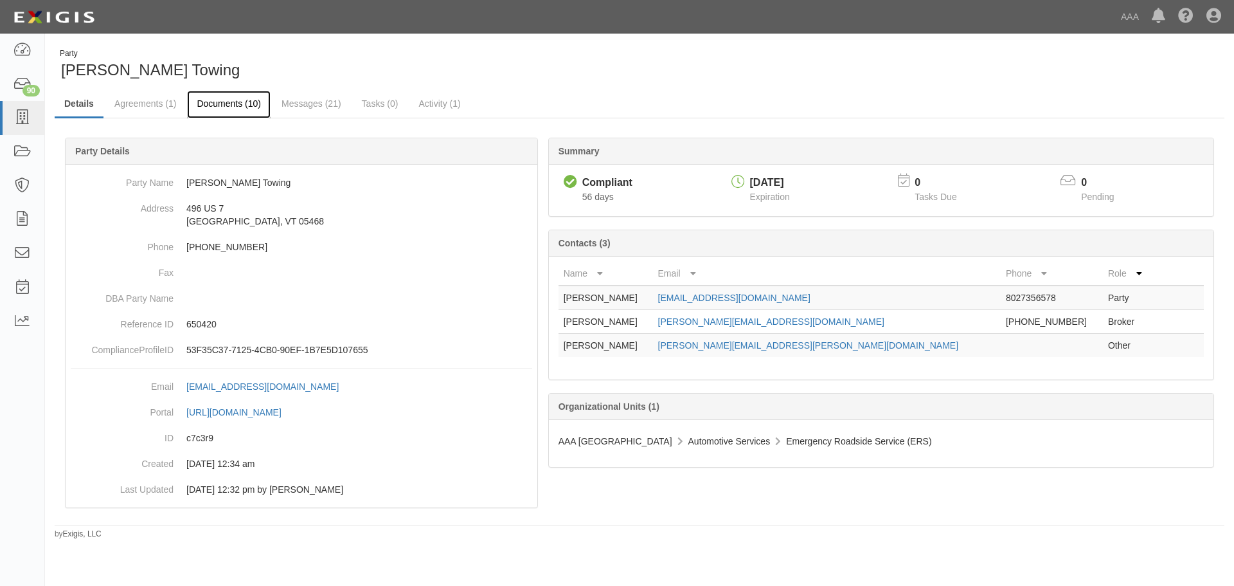
click at [244, 104] on link "Documents (10)" at bounding box center [229, 105] width 84 height 28
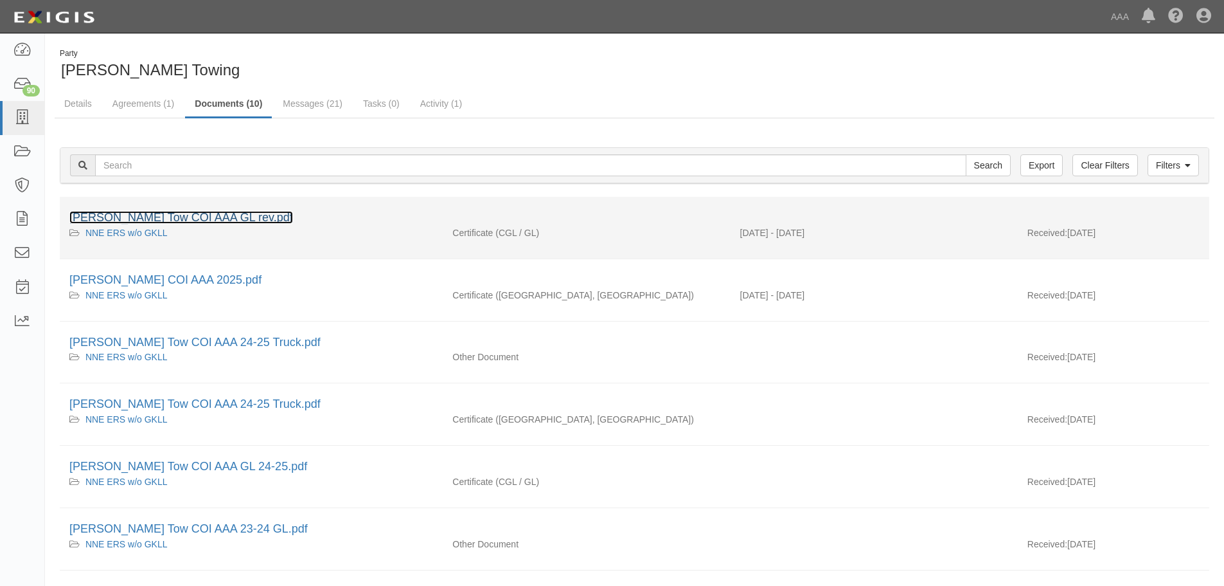
click at [188, 215] on link "Thompson Tow COI AAA GL rev.pdf" at bounding box center [181, 217] width 224 height 13
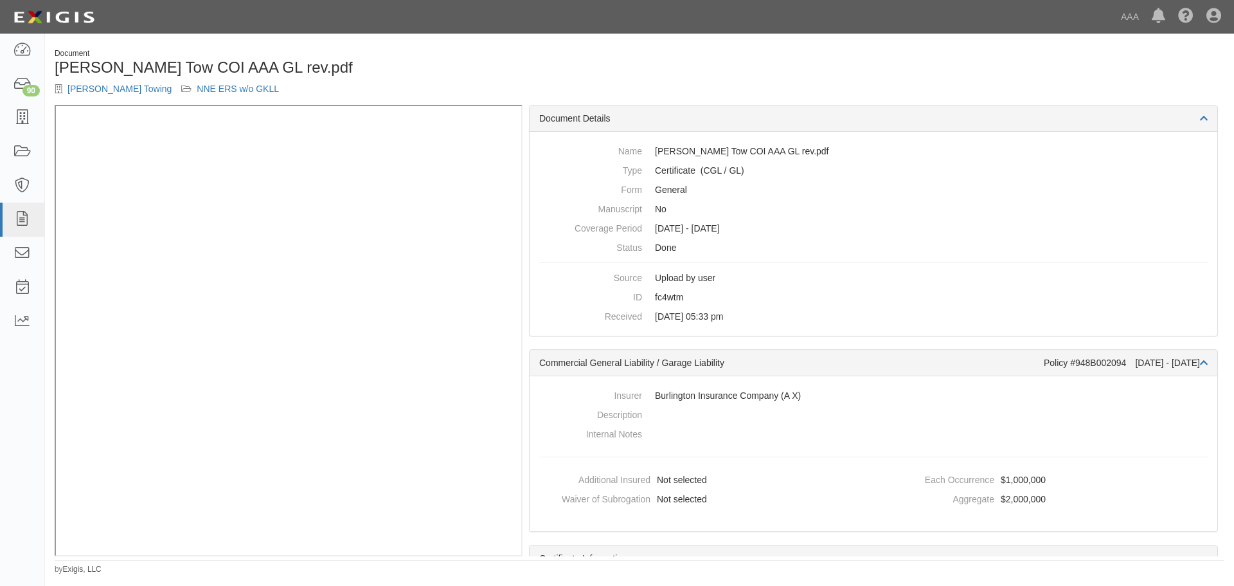
click at [309, 89] on div "[PERSON_NAME] Towing NNE ERS w/o GKLL" at bounding box center [342, 88] width 575 height 13
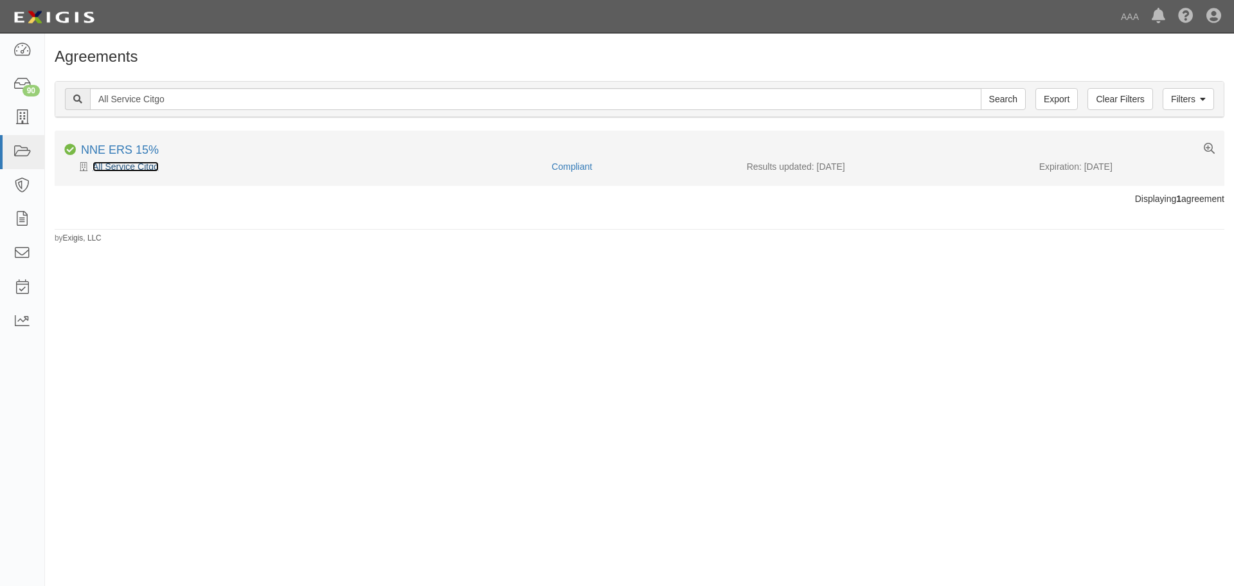
click at [139, 169] on link "All Service Citgo" at bounding box center [126, 166] width 66 height 10
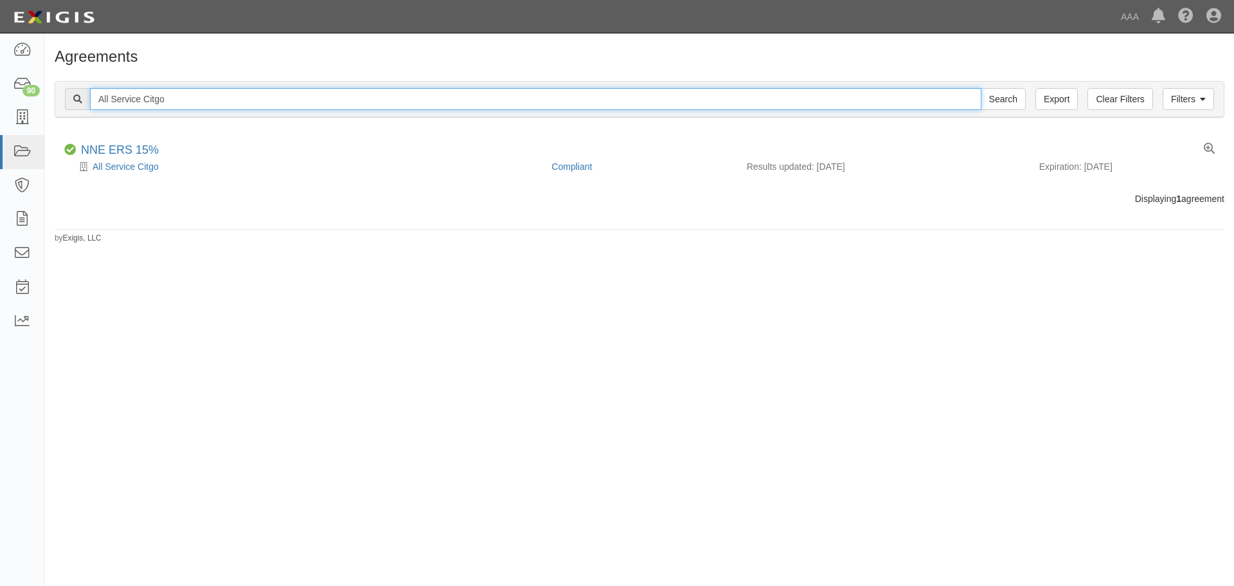
click at [178, 91] on input "All Service Citgo" at bounding box center [535, 99] width 891 height 22
click at [179, 91] on input "All Service Citgo" at bounding box center [535, 99] width 891 height 22
paste input "Killington Auto Repair and Towing"
click at [981, 88] on input "Search" at bounding box center [1003, 99] width 45 height 22
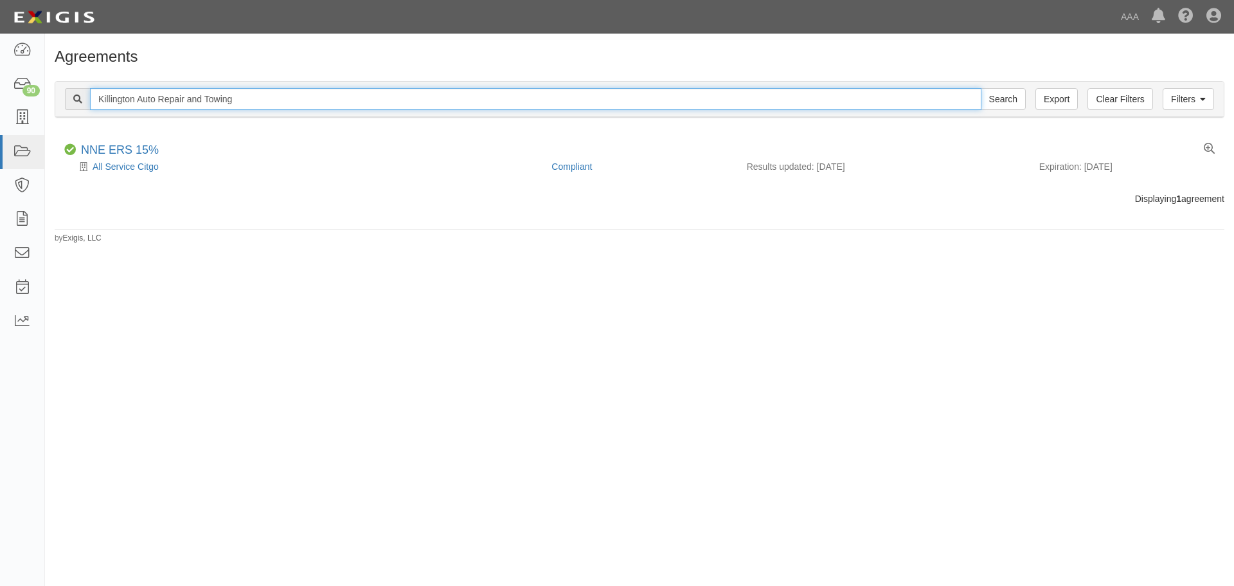
click at [260, 105] on input "Killington Auto Repair and Towing" at bounding box center [535, 99] width 891 height 22
click at [260, 102] on input "Killington Auto Repair and Towing" at bounding box center [535, 99] width 891 height 22
paste input "Stockwells Garage"
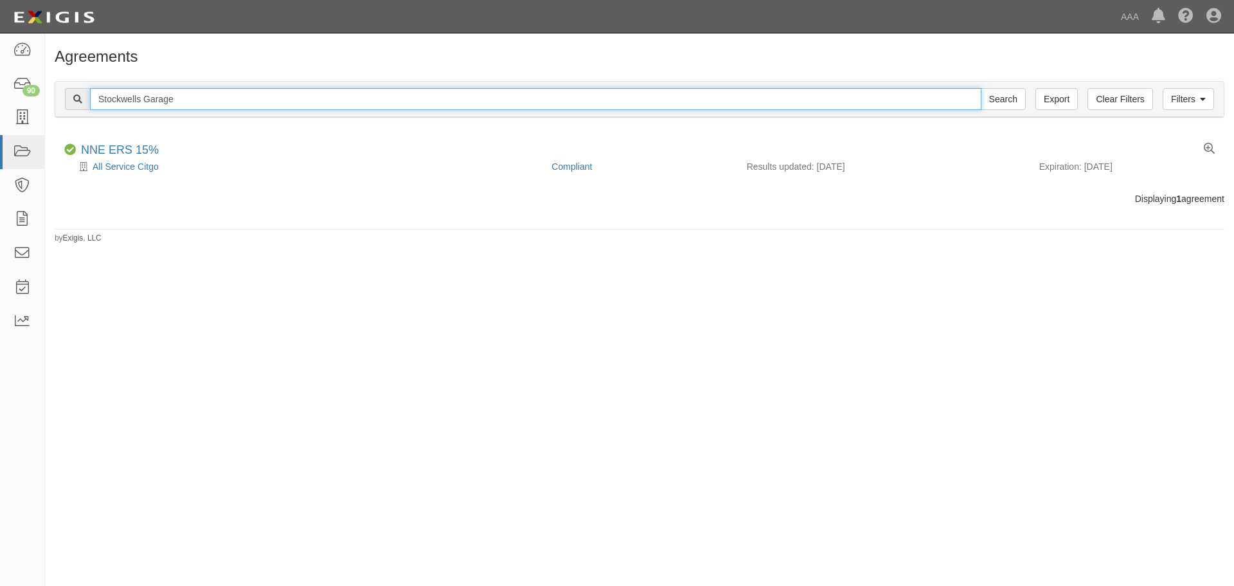
type input "Stockwells Garage"
click at [981, 88] on input "Search" at bounding box center [1003, 99] width 45 height 22
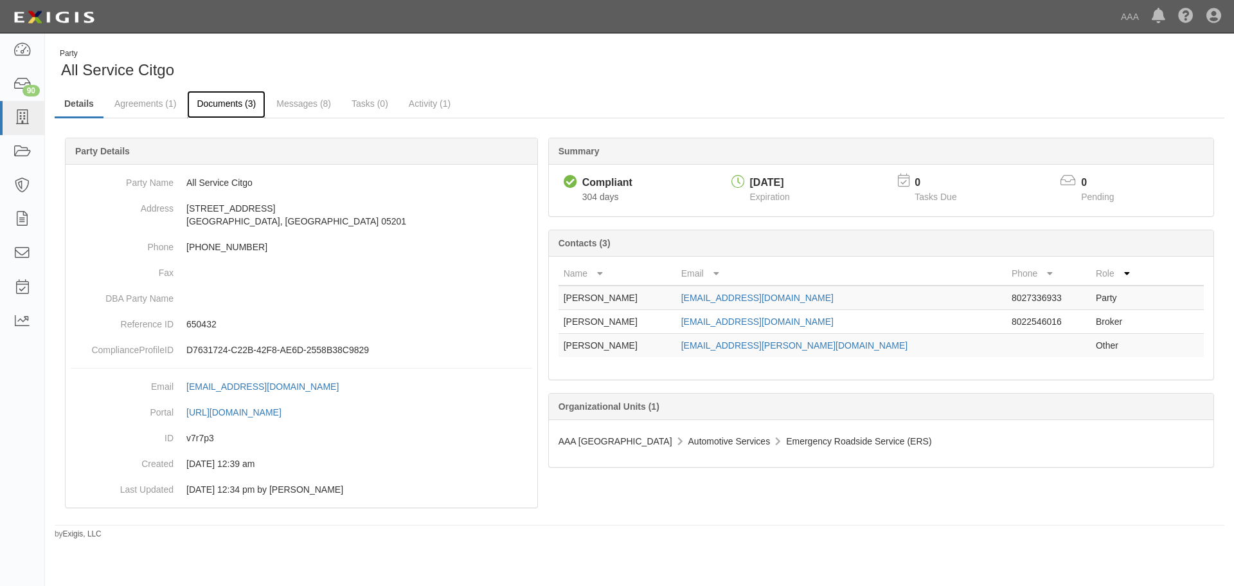
click at [217, 105] on link "Documents (3)" at bounding box center [226, 105] width 78 height 28
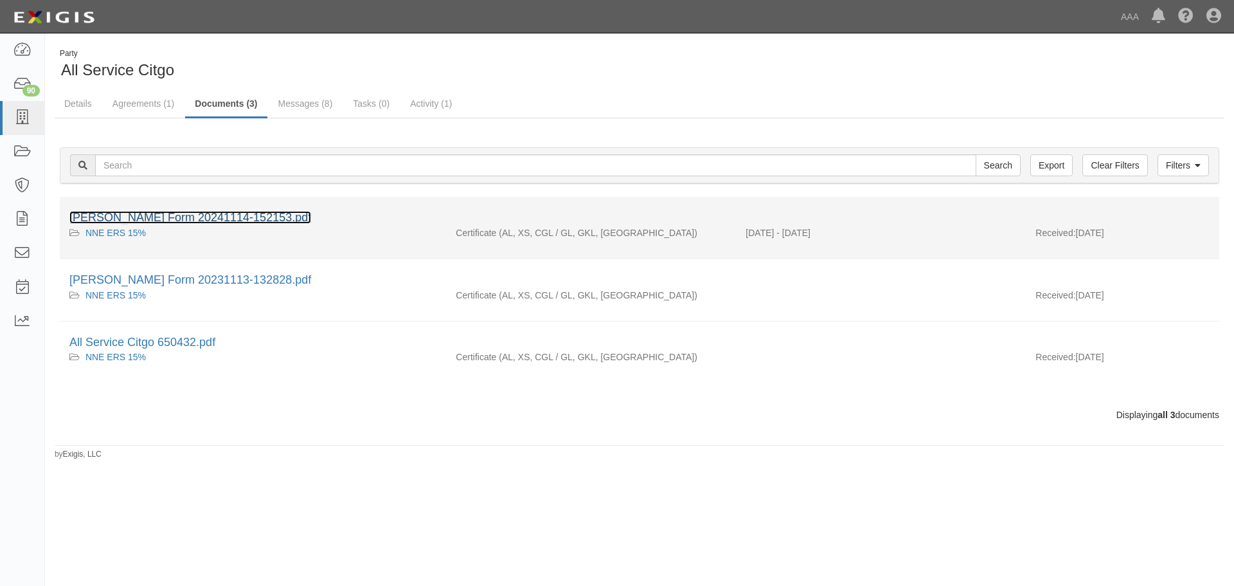
click at [174, 220] on link "[PERSON_NAME] Form 20241114-152153.pdf" at bounding box center [190, 217] width 242 height 13
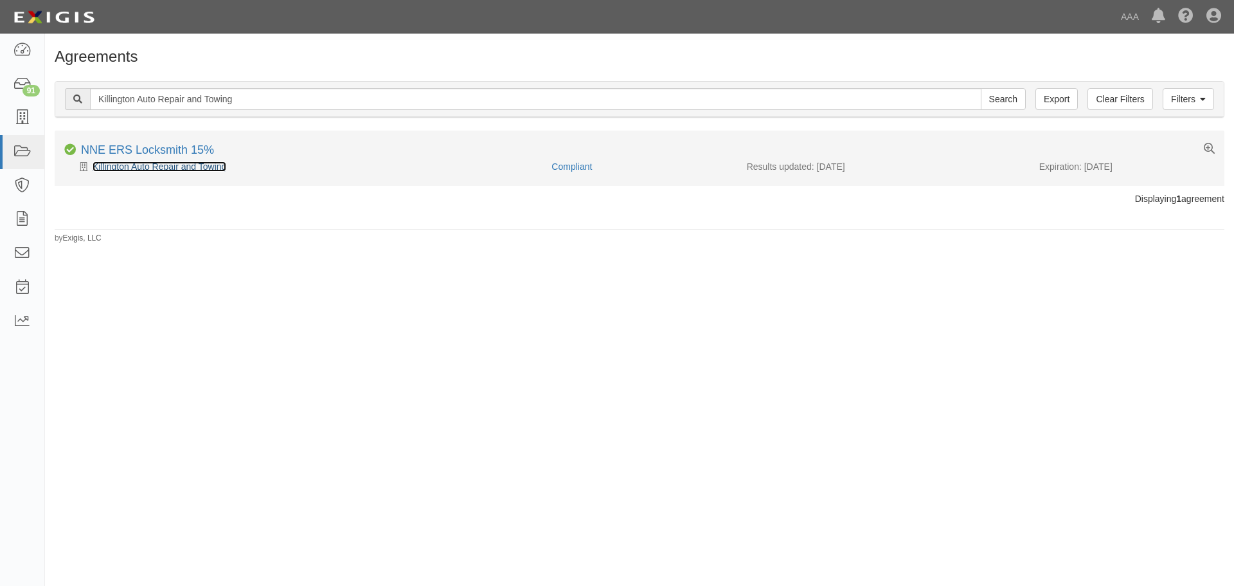
click at [120, 167] on link "Killington Auto Repair and Towing" at bounding box center [160, 166] width 134 height 10
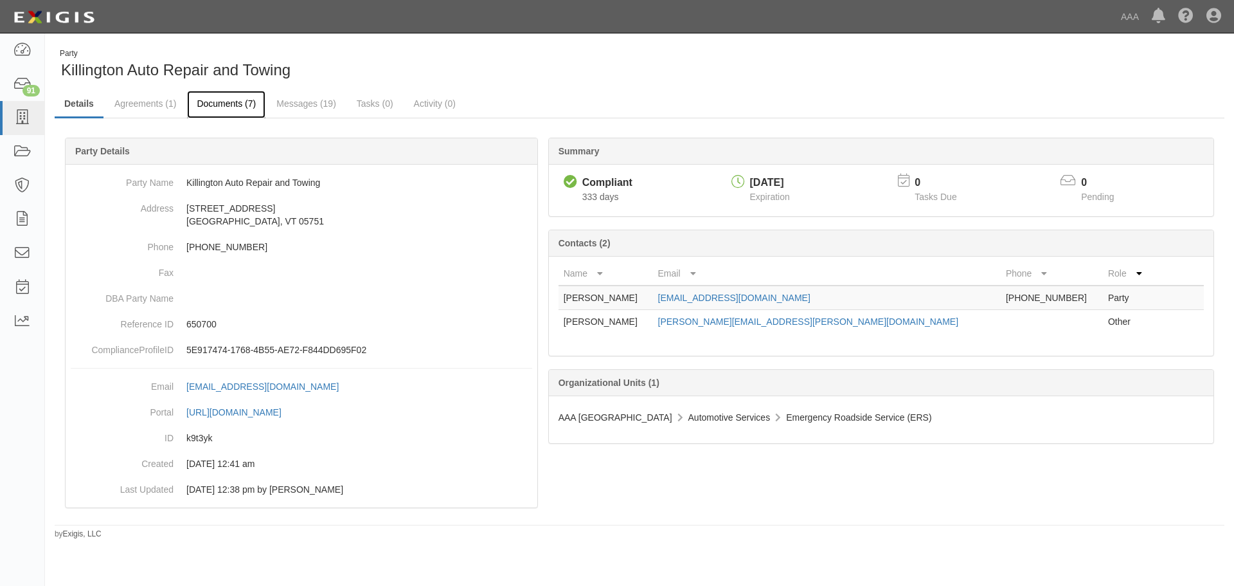
click at [224, 103] on link "Documents (7)" at bounding box center [226, 105] width 78 height 28
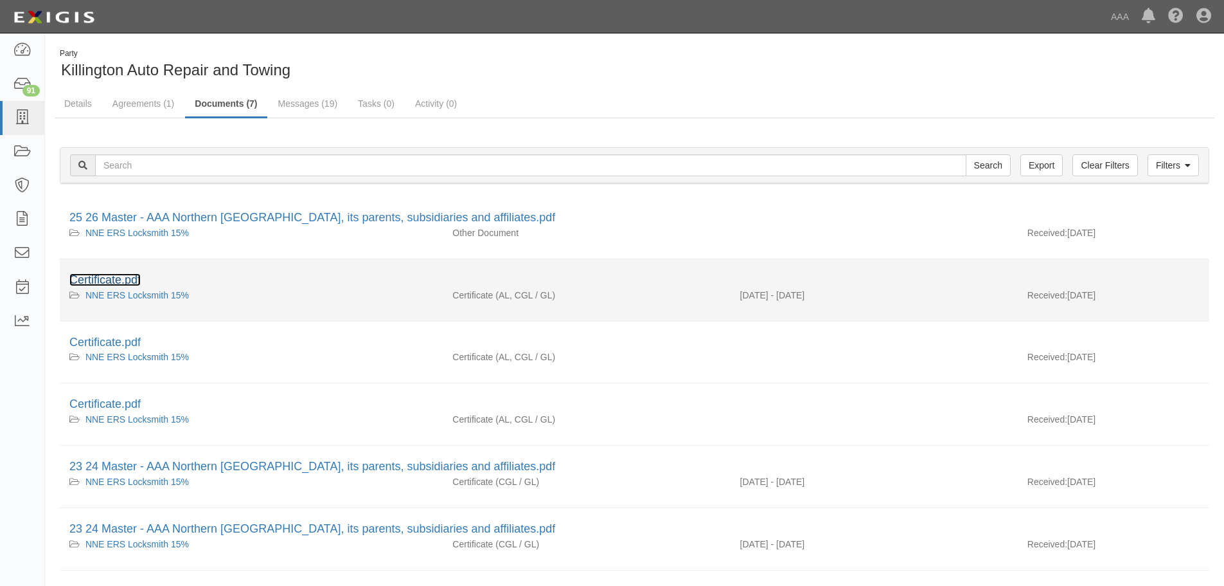
click at [125, 273] on link "Certificate.pdf" at bounding box center [104, 279] width 71 height 13
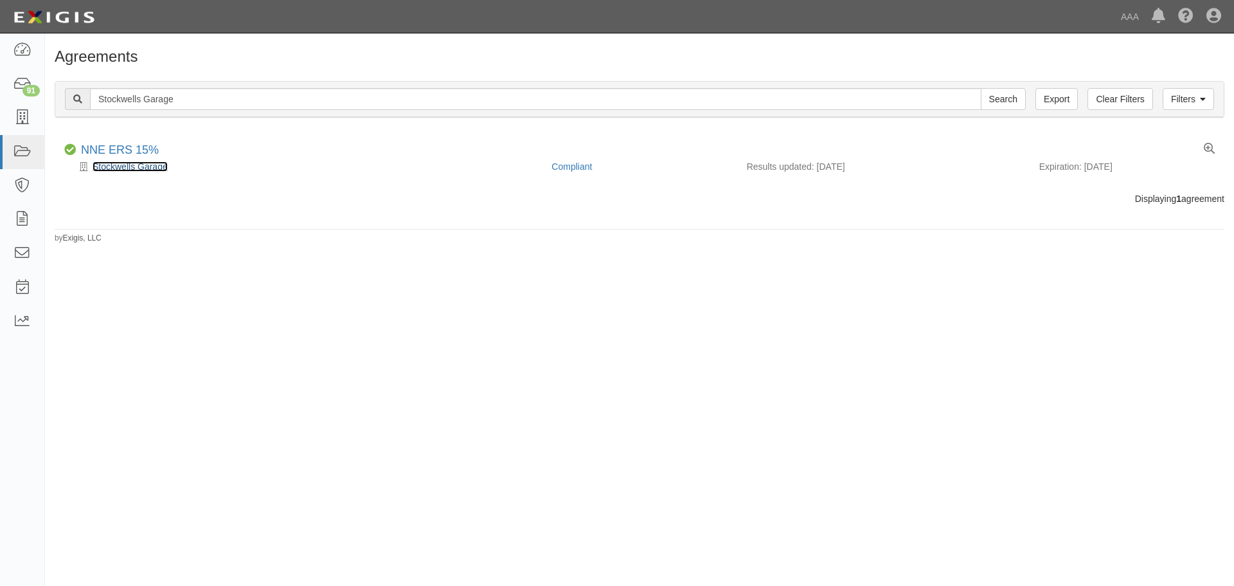
click at [130, 161] on link "Stockwells Garage" at bounding box center [130, 166] width 75 height 10
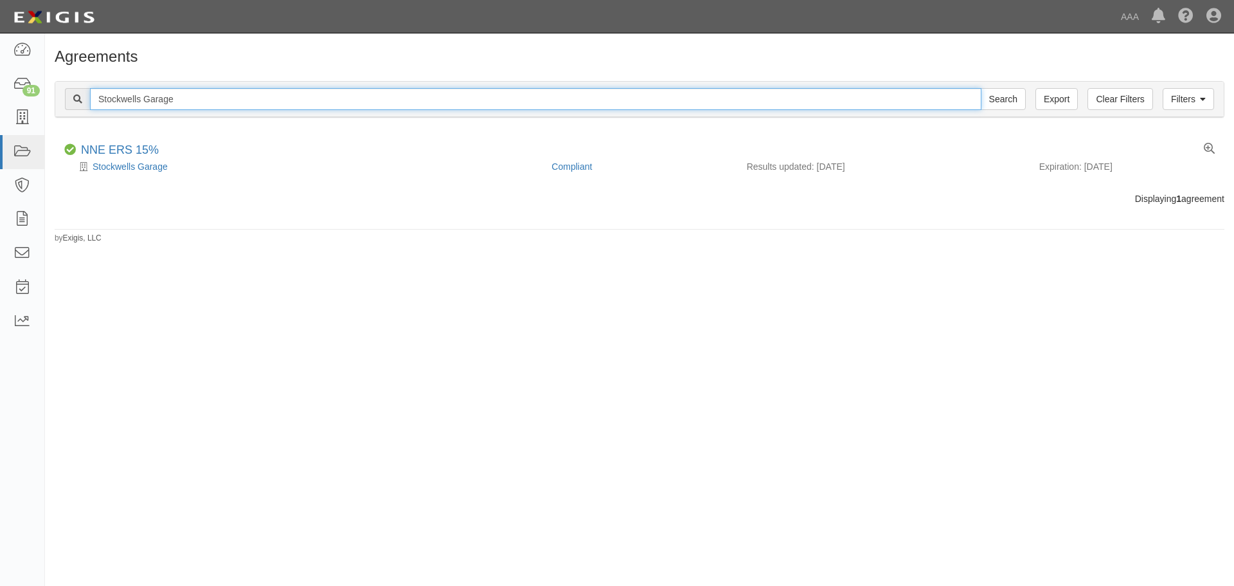
click at [202, 98] on input "Stockwells Garage" at bounding box center [535, 99] width 891 height 22
paste input "Legendary Auto Worx 2"
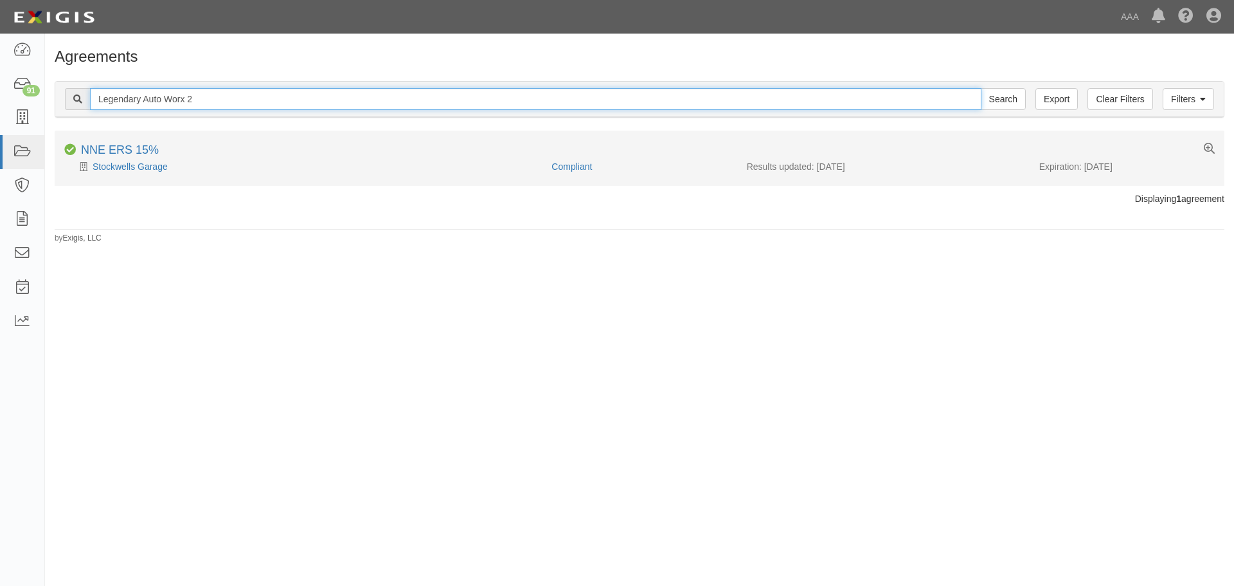
type input "Legendary Auto Worx 2"
click at [981, 88] on input "Search" at bounding box center [1003, 99] width 45 height 22
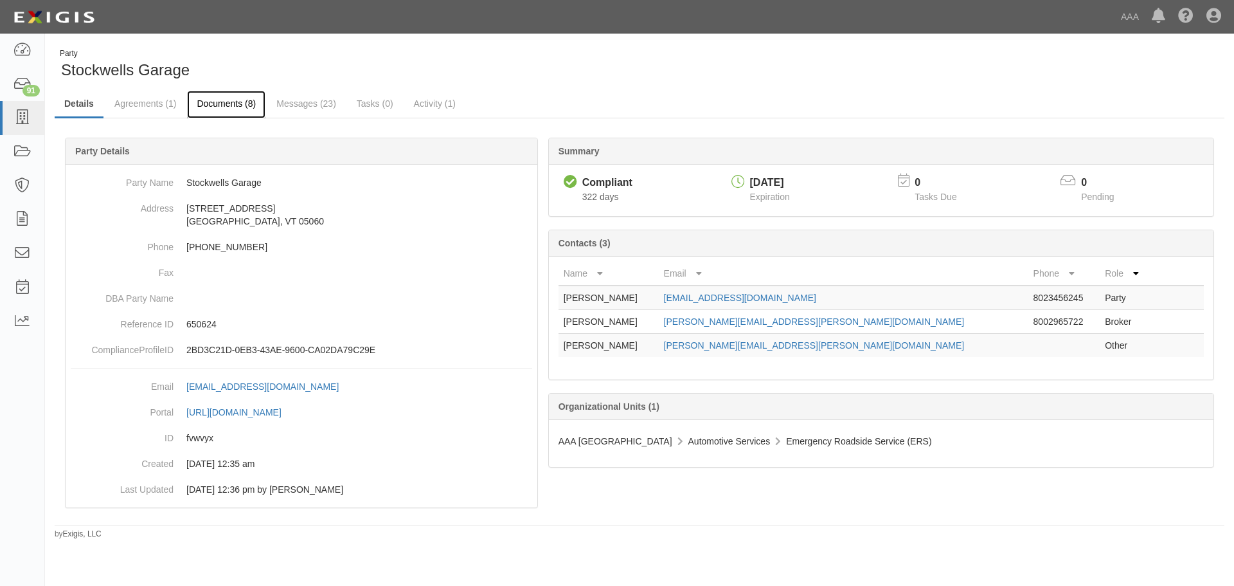
click at [240, 97] on link "Documents (8)" at bounding box center [226, 105] width 78 height 28
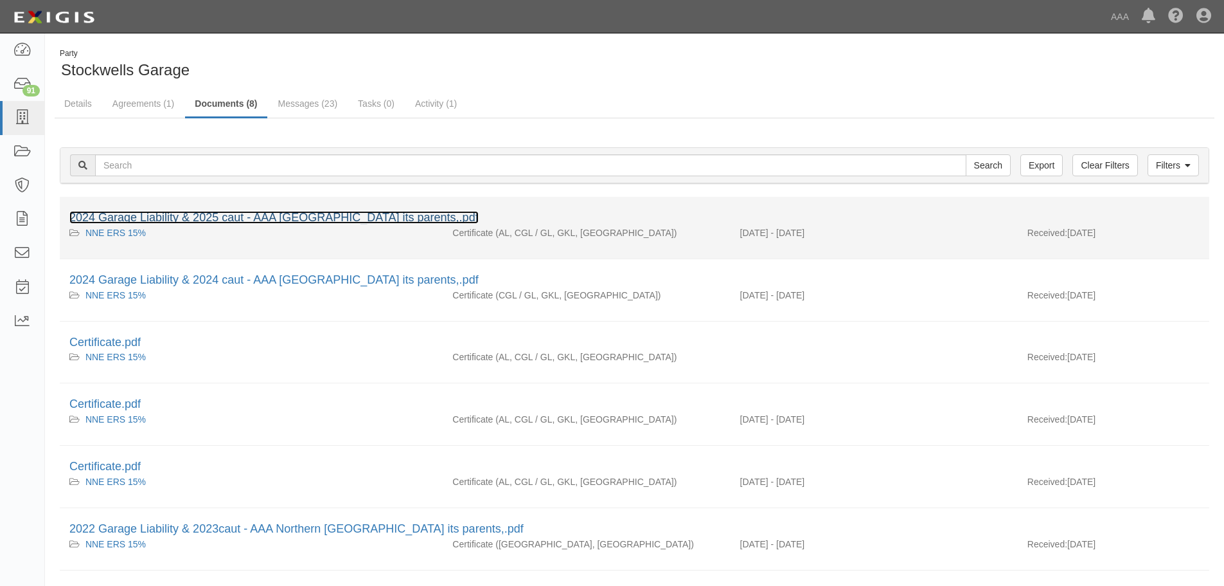
click at [206, 222] on link "2024 Garage Liability & 2025 caut - AAA [GEOGRAPHIC_DATA] its parents,.pdf" at bounding box center [273, 217] width 409 height 13
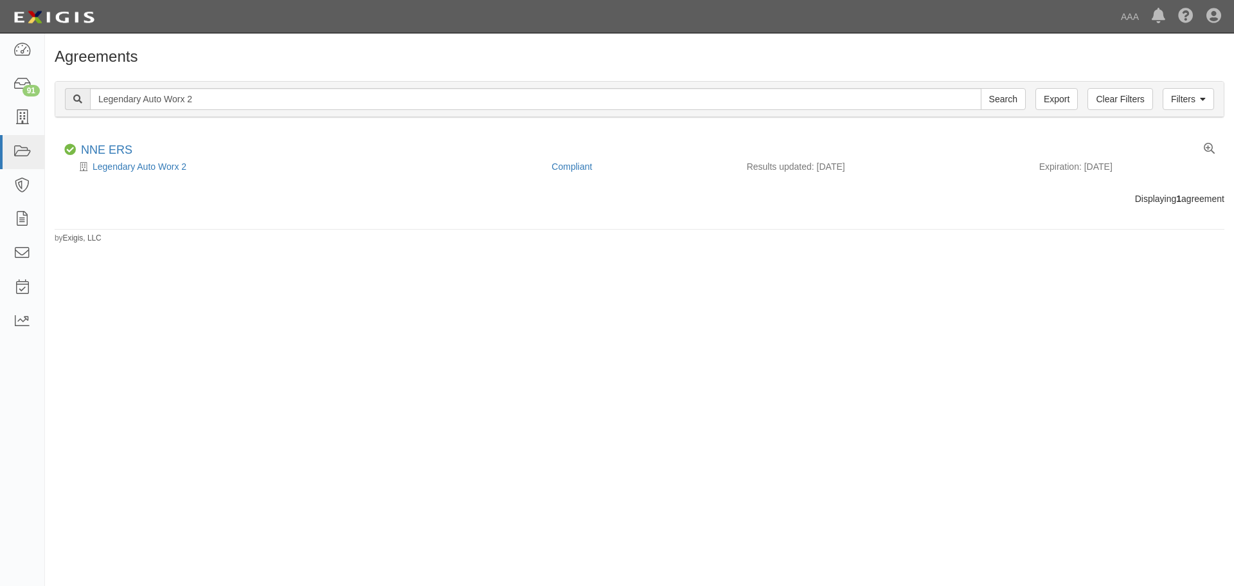
click at [142, 168] on link "Legendary Auto Worx 2" at bounding box center [140, 166] width 94 height 10
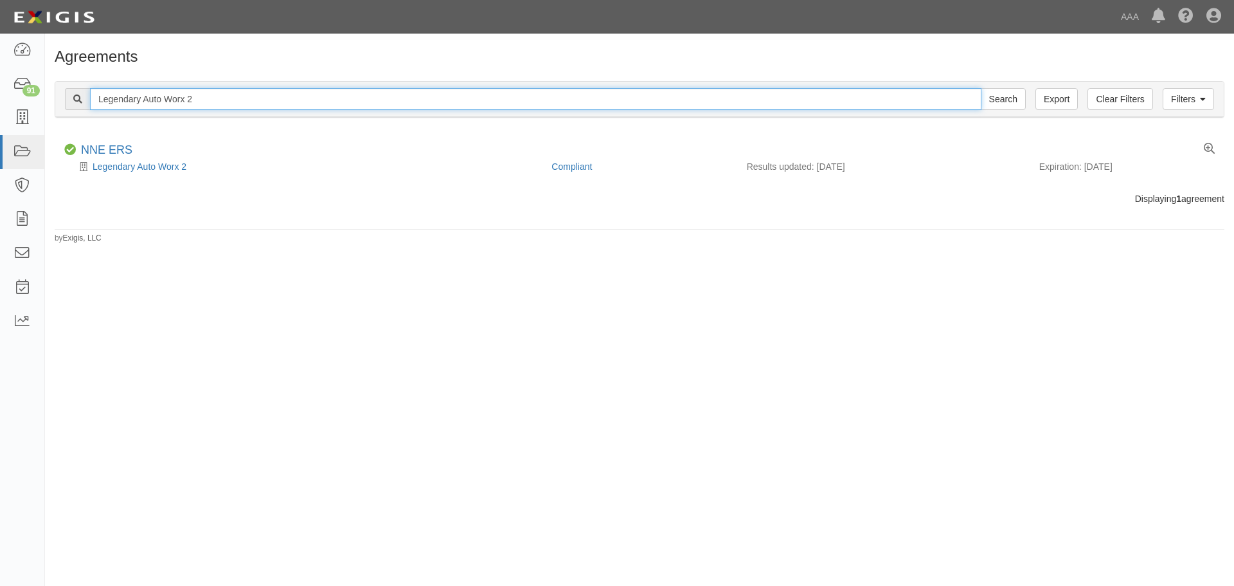
click at [199, 102] on input "Legendary Auto Worx 2" at bounding box center [535, 99] width 891 height 22
paste input "Stone's Shell"
type input "Stone's Shell"
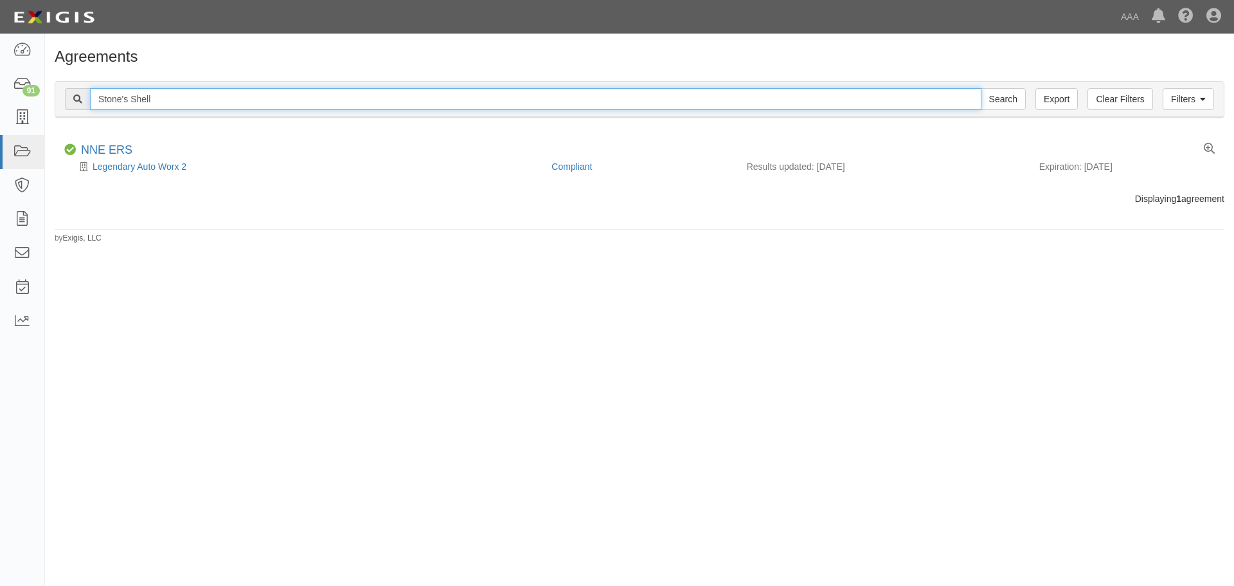
click at [981, 88] on input "Search" at bounding box center [1003, 99] width 45 height 22
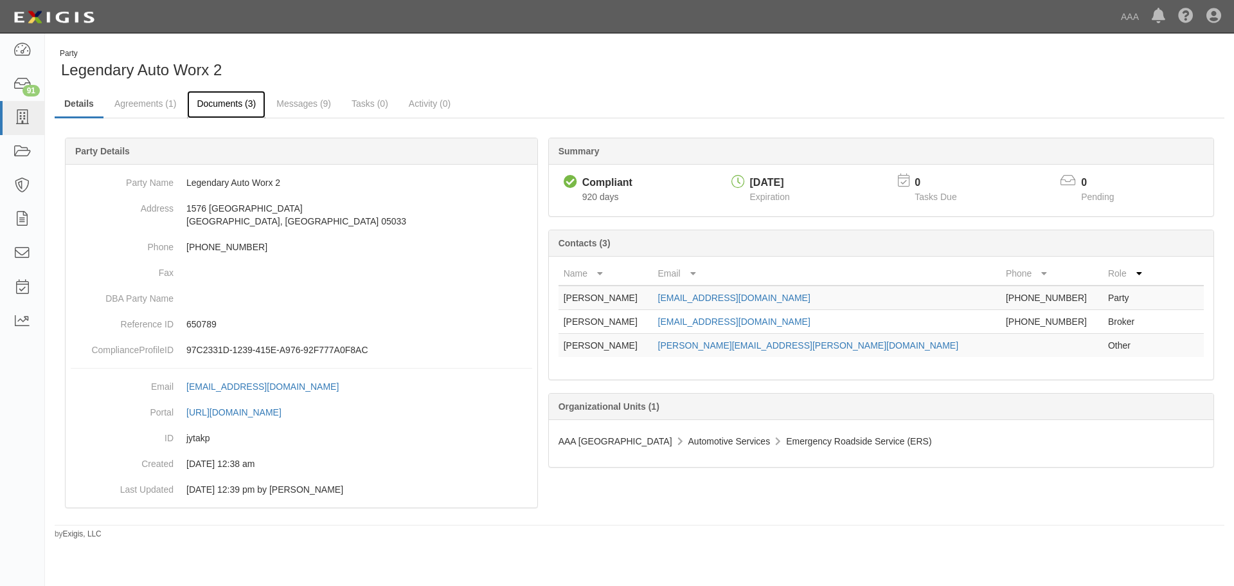
click at [224, 110] on link "Documents (3)" at bounding box center [226, 105] width 78 height 28
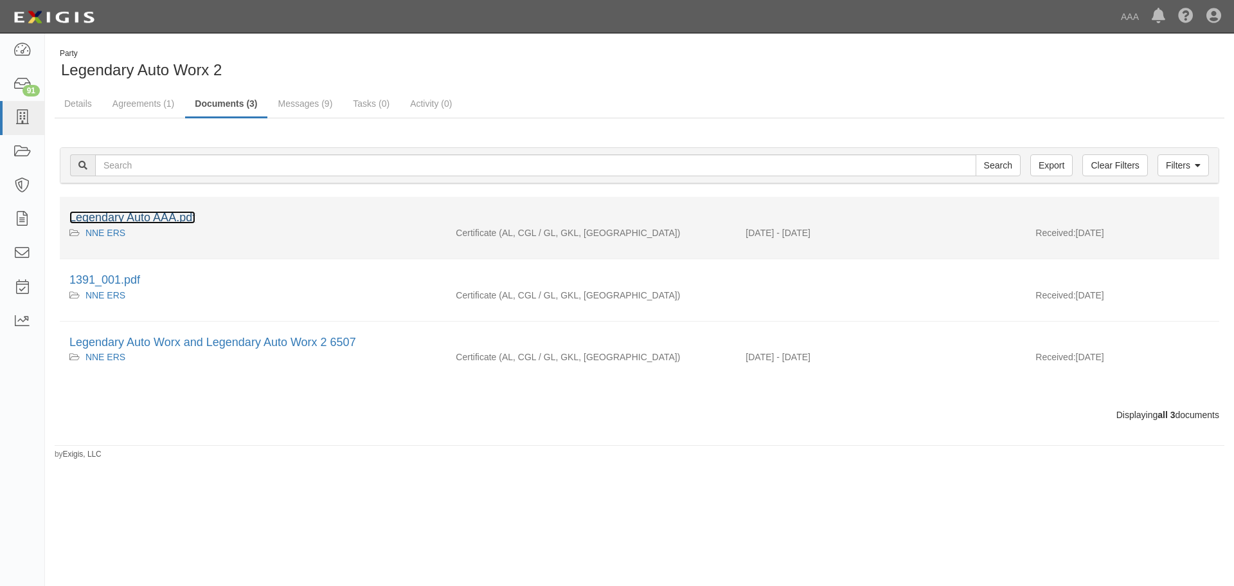
click at [132, 219] on link "Legendary Auto AAA.pdf" at bounding box center [132, 217] width 126 height 13
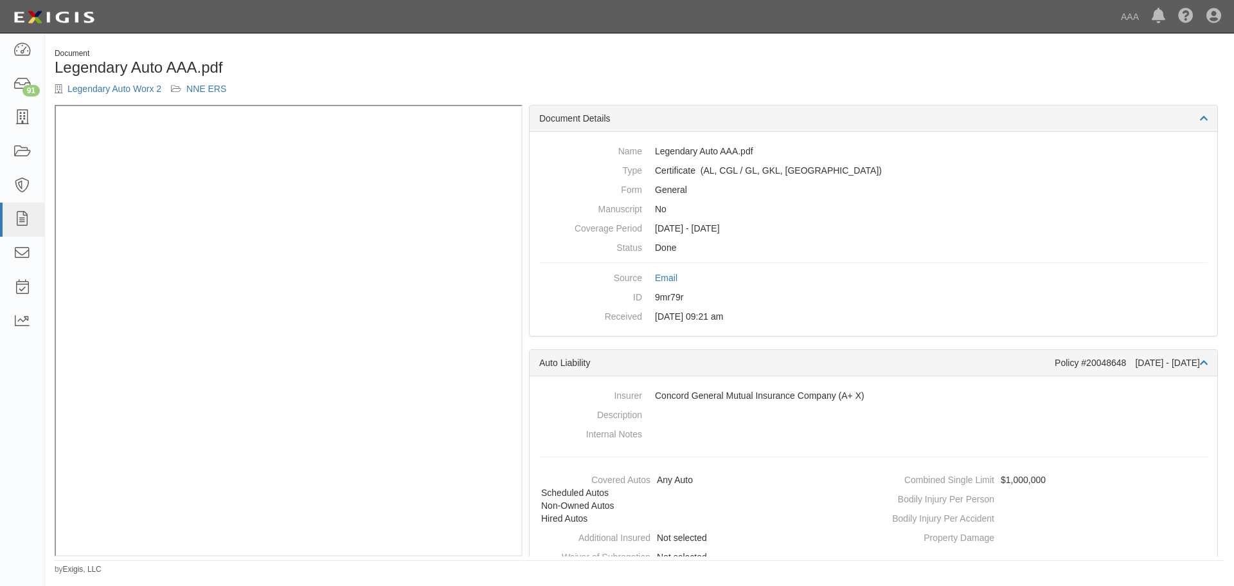
click at [312, 44] on div "Document Legendary Auto AAA.pdf Legendary Auto Worx 2 NNE ERS Document Details …" at bounding box center [639, 307] width 1189 height 536
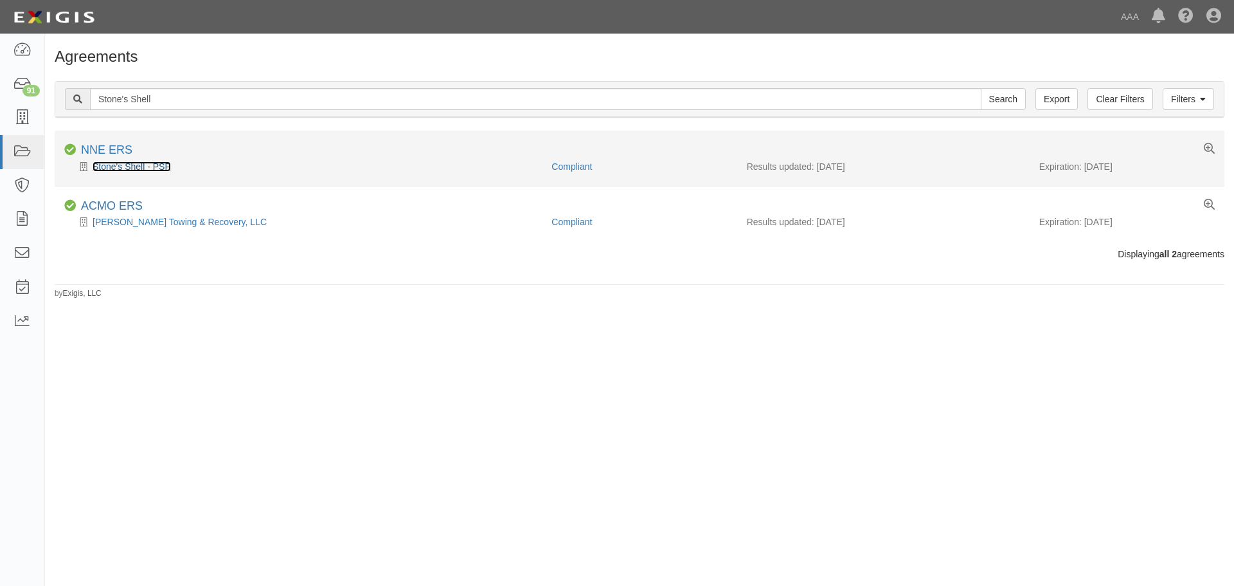
click at [123, 166] on link "Stone's Shell - PSP" at bounding box center [132, 166] width 78 height 10
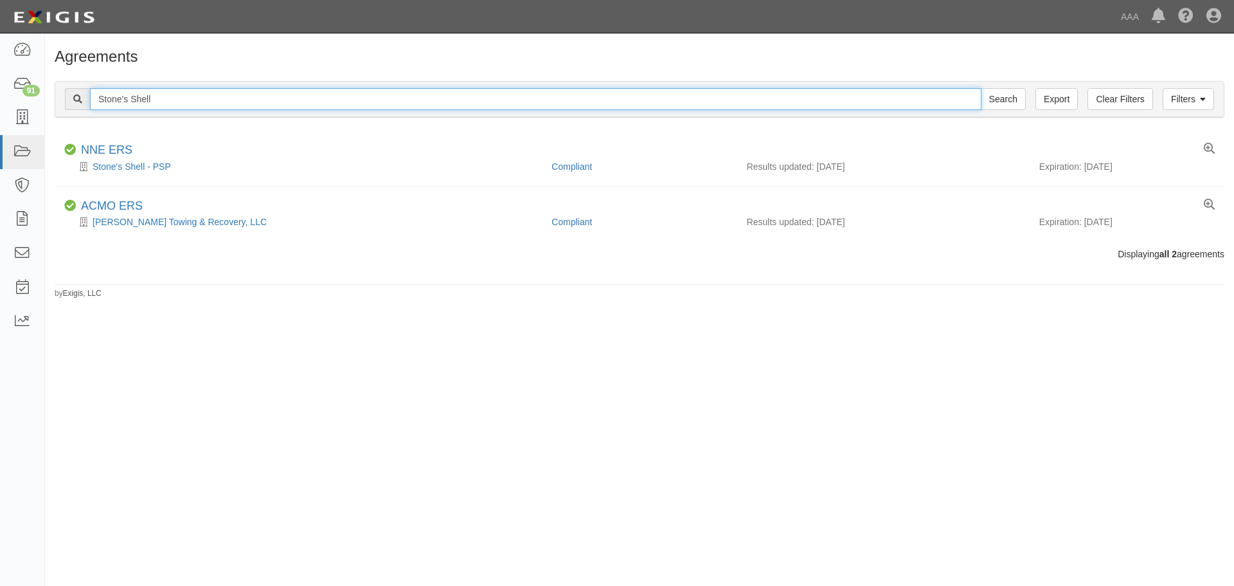
click at [172, 99] on input "Stone's Shell" at bounding box center [535, 99] width 891 height 22
paste input "Carrara's Services"
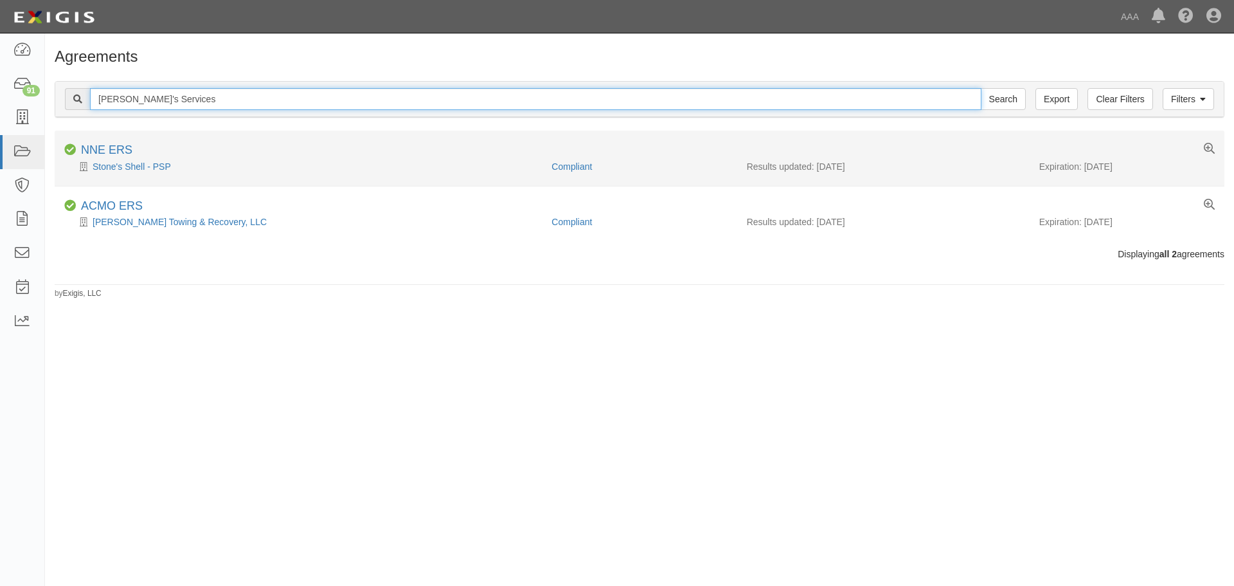
click at [981, 88] on input "Search" at bounding box center [1003, 99] width 45 height 22
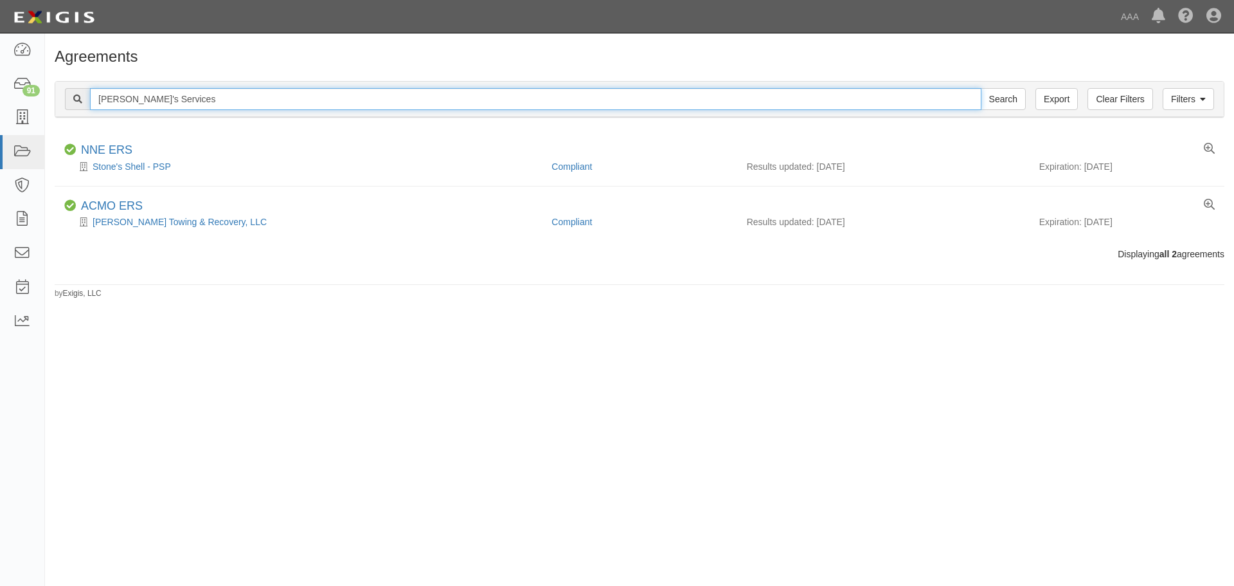
click at [211, 100] on input "Carrara's Services" at bounding box center [535, 99] width 891 height 22
paste input "Handy's Texaco Inc"
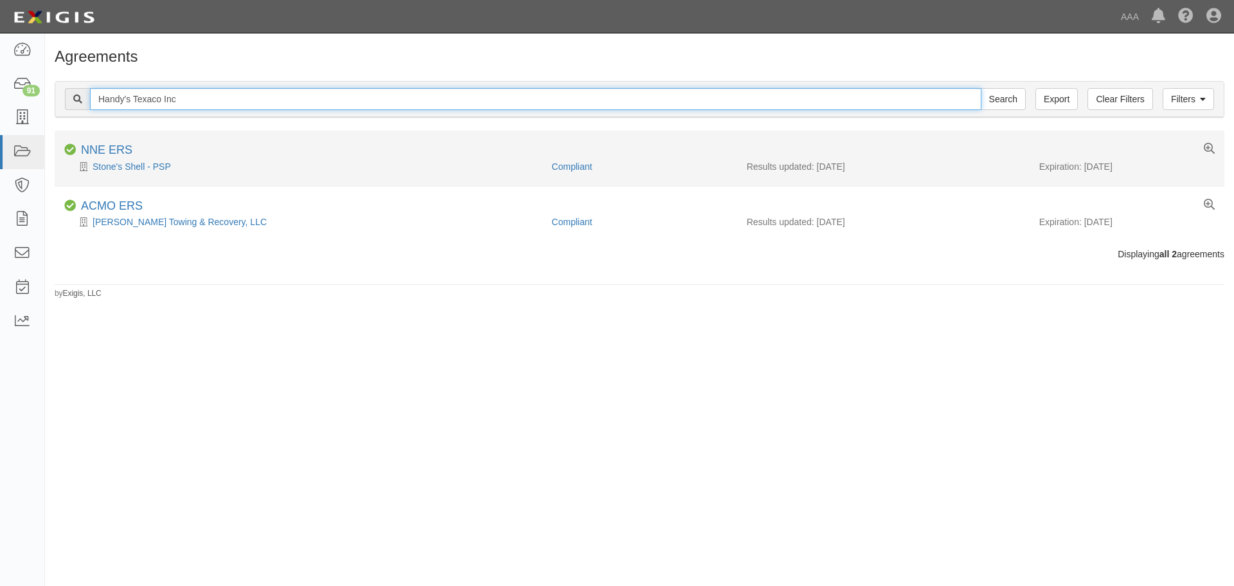
type input "Handy's Texaco Inc"
click at [981, 88] on input "Search" at bounding box center [1003, 99] width 45 height 22
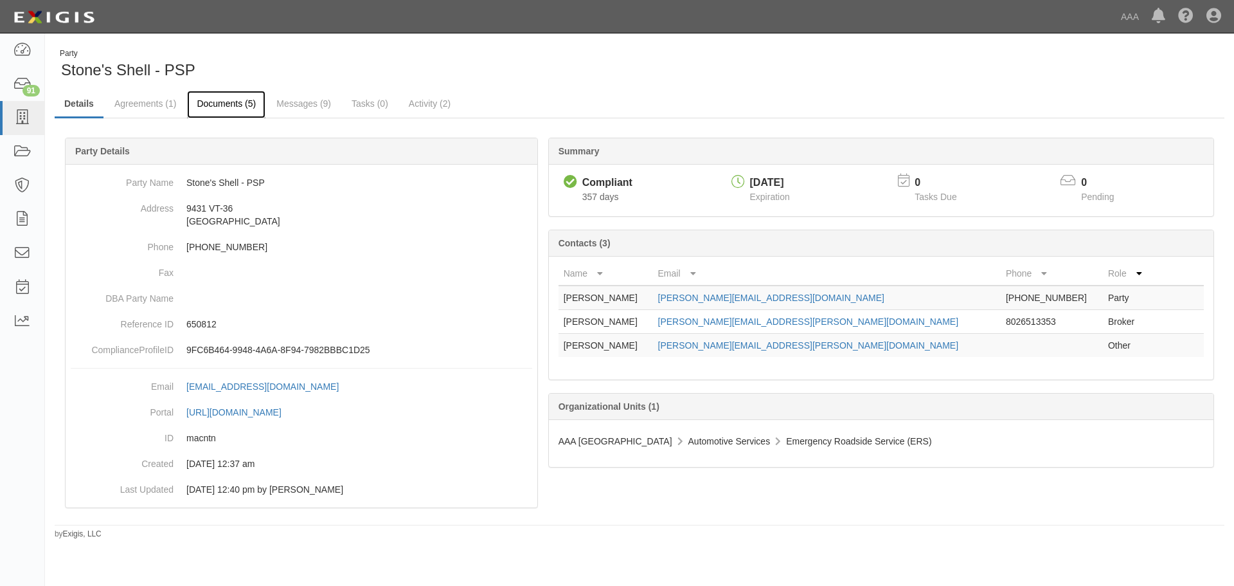
click at [219, 116] on link "Documents (5)" at bounding box center [226, 105] width 78 height 28
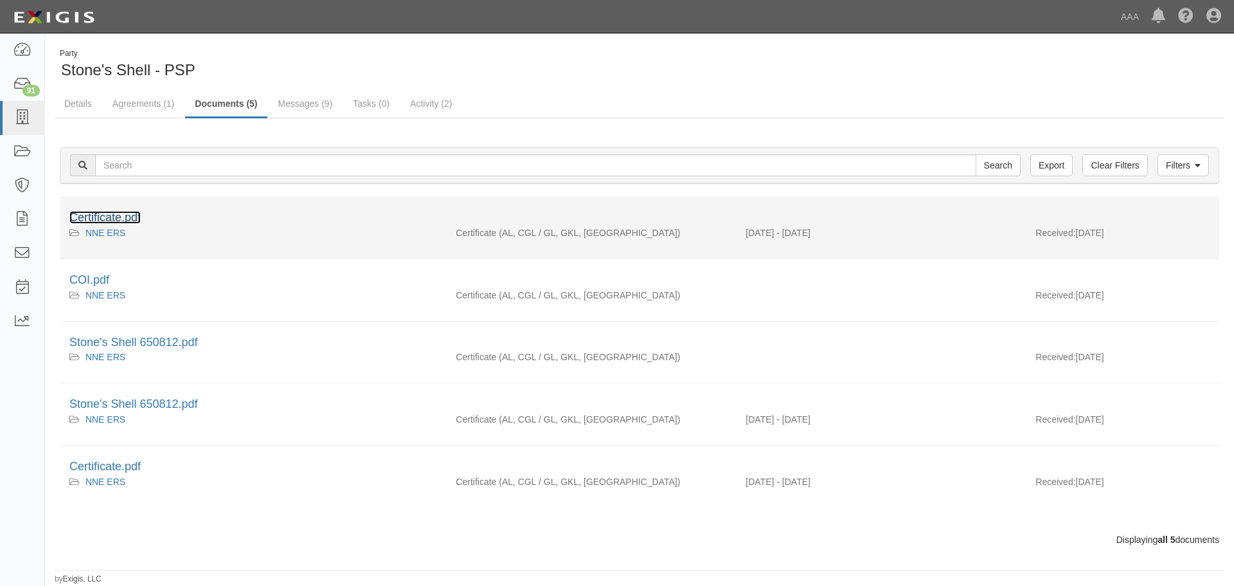
click at [112, 220] on link "Certificate.pdf" at bounding box center [104, 217] width 71 height 13
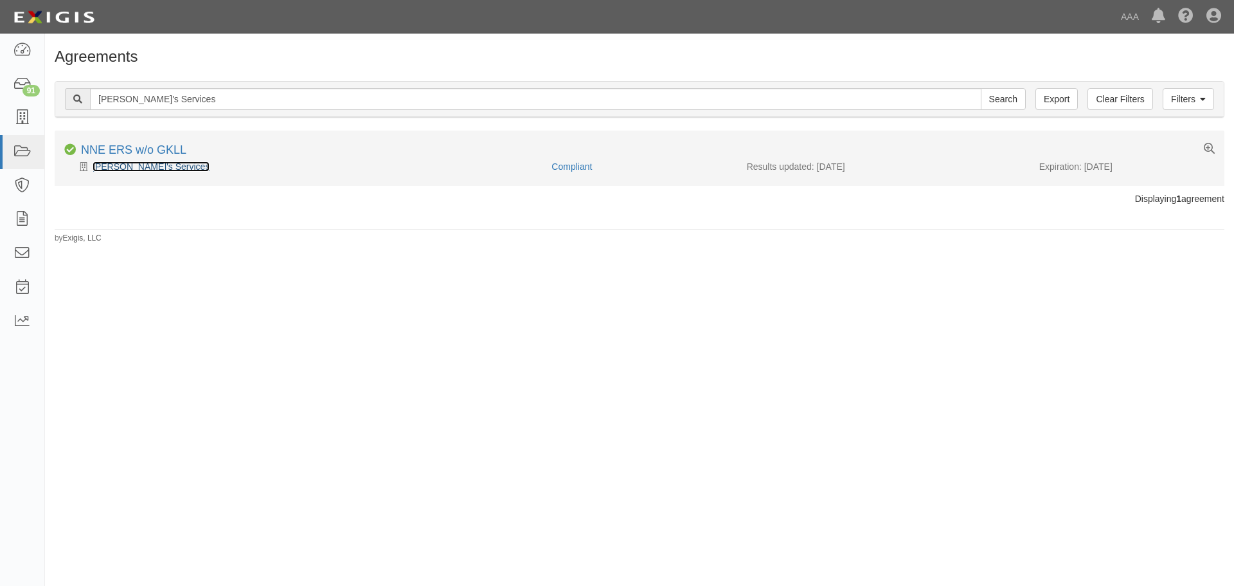
click at [134, 166] on link "[PERSON_NAME]'s Services" at bounding box center [151, 166] width 117 height 10
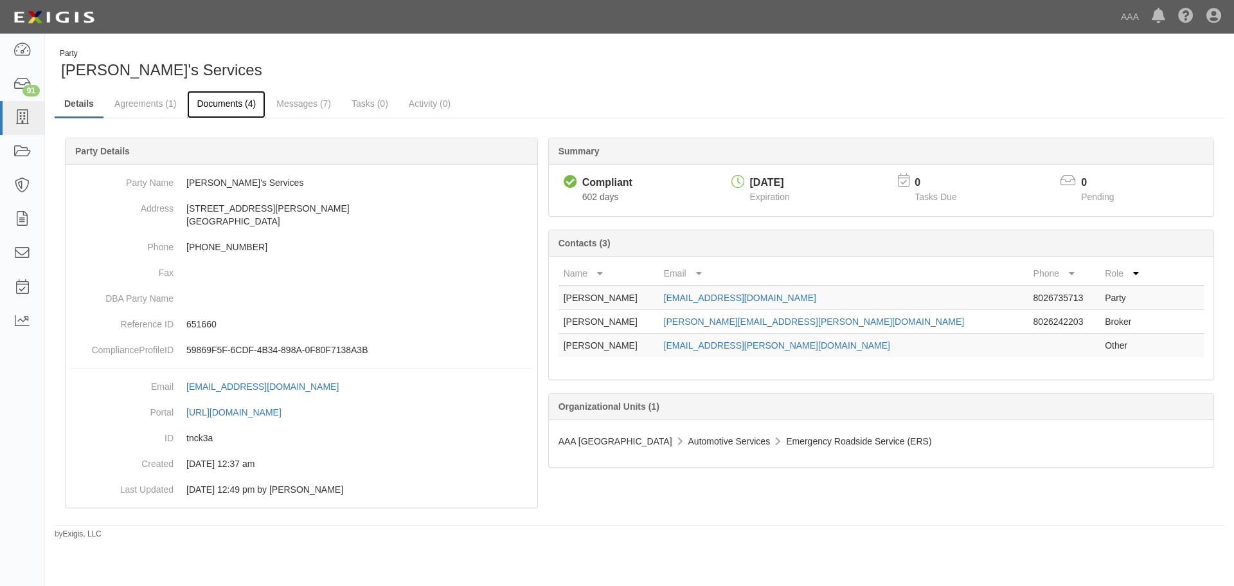
click at [197, 103] on link "Documents (4)" at bounding box center [226, 105] width 78 height 28
click at [375, 76] on div "Party Carrara's Services" at bounding box center [342, 64] width 575 height 33
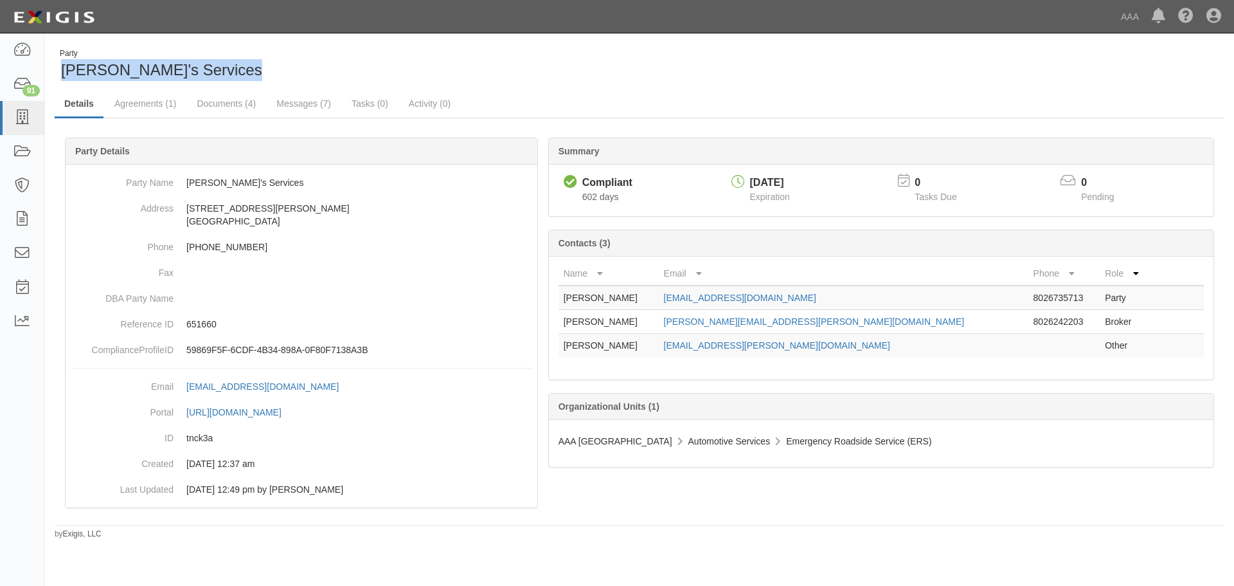
click at [375, 76] on div "Party Carrara's Services" at bounding box center [342, 64] width 575 height 33
click at [319, 76] on div "Party Carrara's Services" at bounding box center [342, 64] width 575 height 33
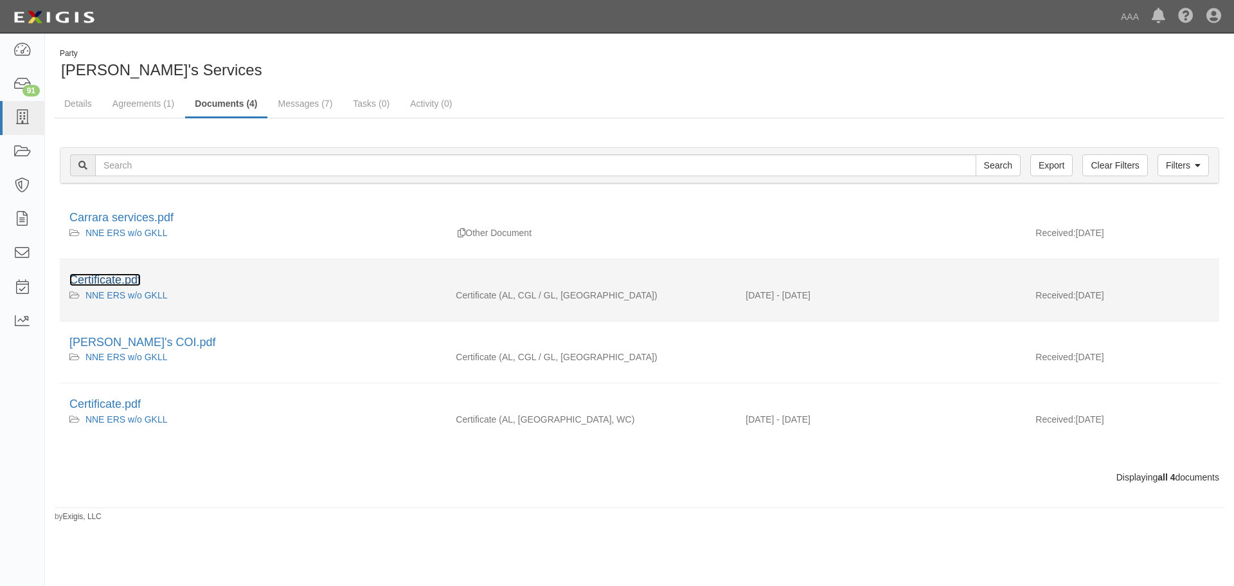
click at [134, 278] on link "Certificate.pdf" at bounding box center [104, 279] width 71 height 13
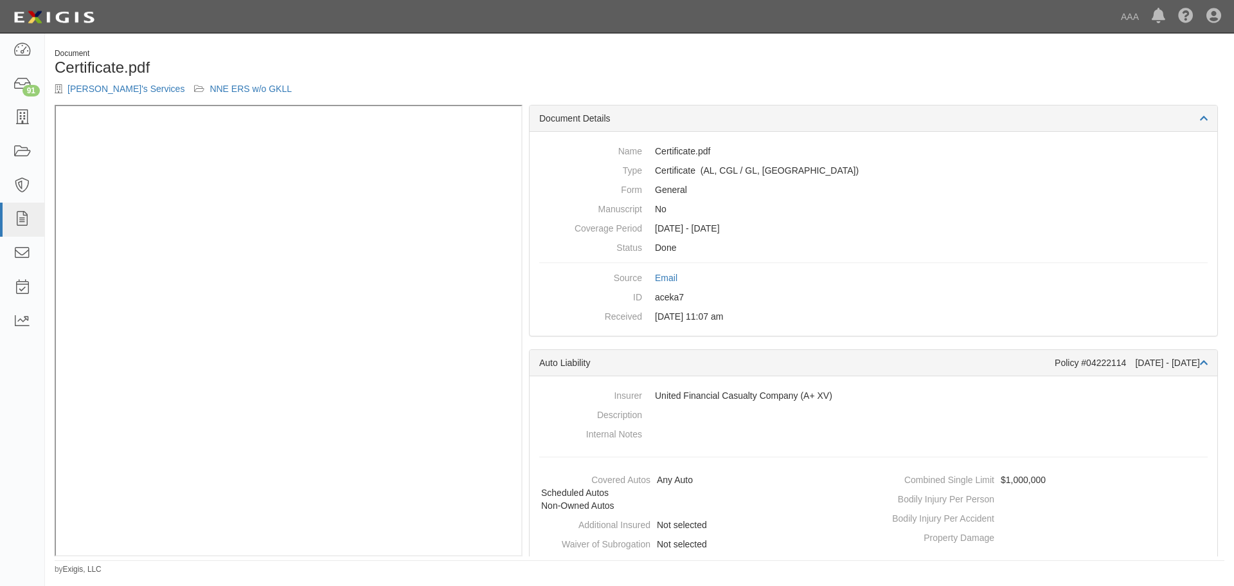
click at [607, 64] on h1 "Certificate.pdf" at bounding box center [342, 67] width 575 height 17
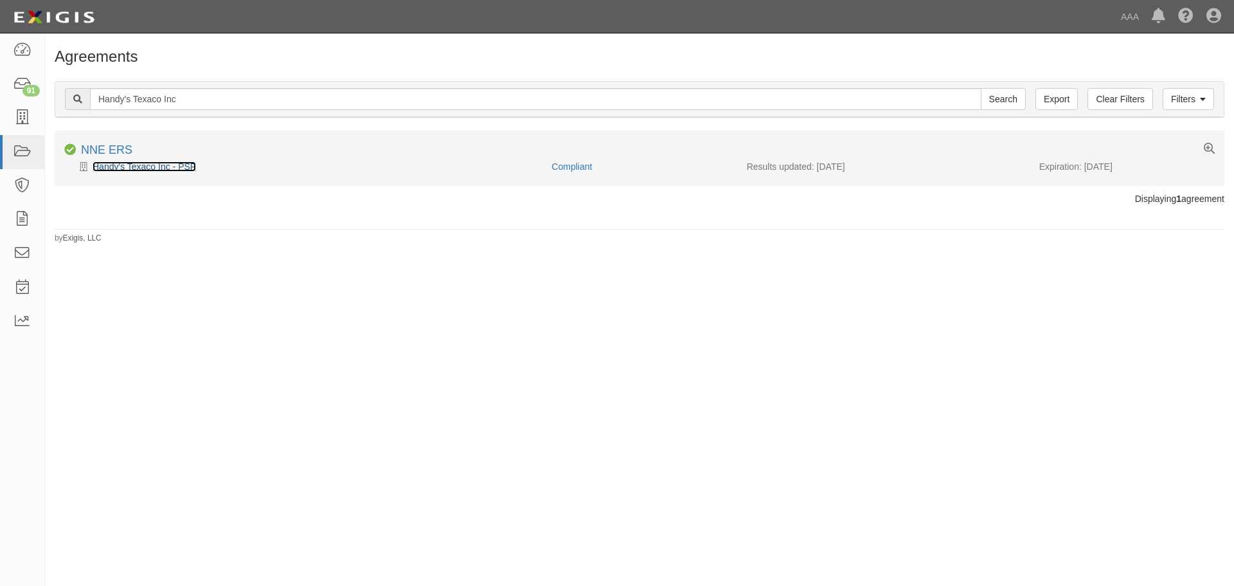
click at [154, 171] on link "Handy's Texaco Inc - PSP" at bounding box center [144, 166] width 103 height 10
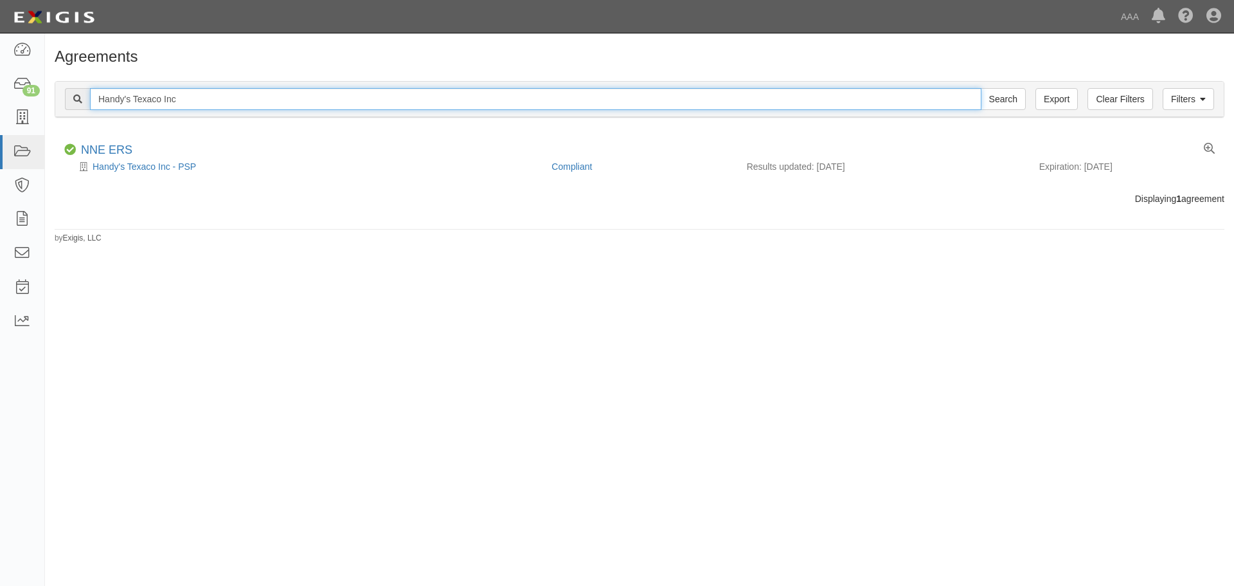
click at [199, 95] on input "Handy's Texaco Inc" at bounding box center [535, 99] width 891 height 22
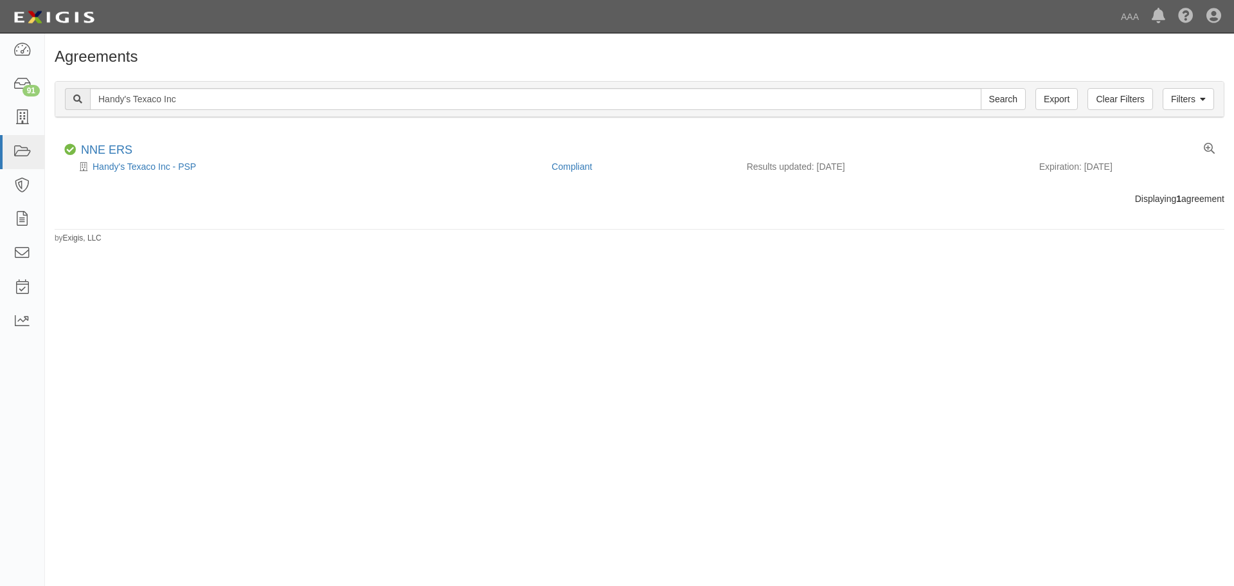
drag, startPoint x: 199, startPoint y: 95, endPoint x: 1134, endPoint y: 254, distance: 949.2
click at [1061, 242] on div "Agreements Filters Clear Filters Export Handy's Texaco Inc Search Filters Compl…" at bounding box center [639, 145] width 1189 height 195
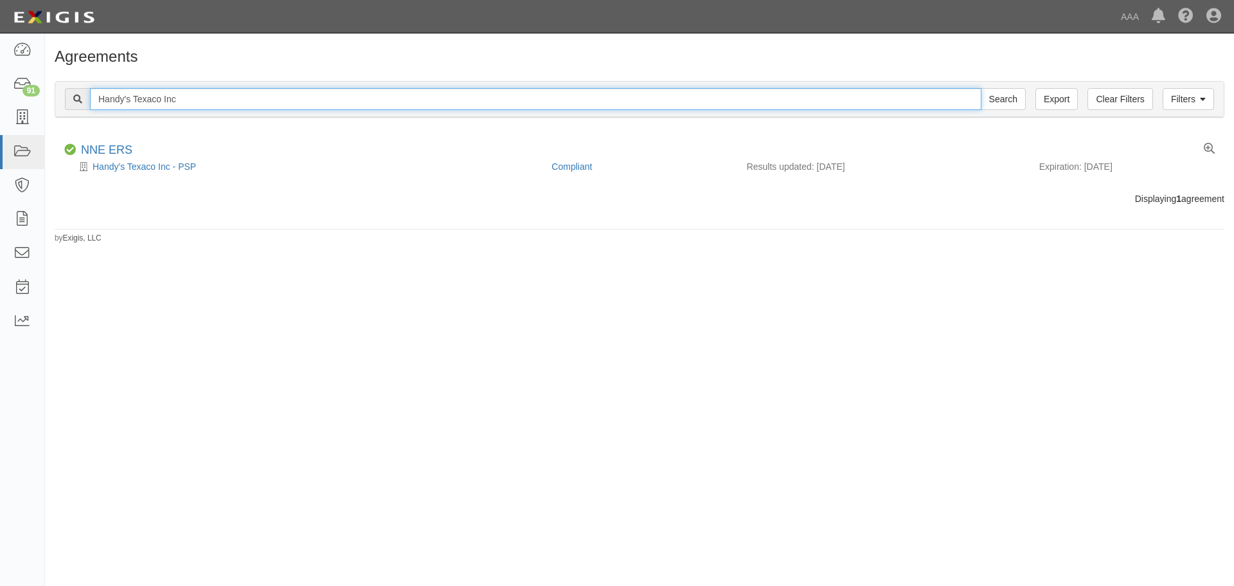
click at [199, 107] on input "Handy's Texaco Inc" at bounding box center [535, 99] width 891 height 22
click at [199, 103] on input "Handy's Texaco Inc" at bounding box center [535, 99] width 891 height 22
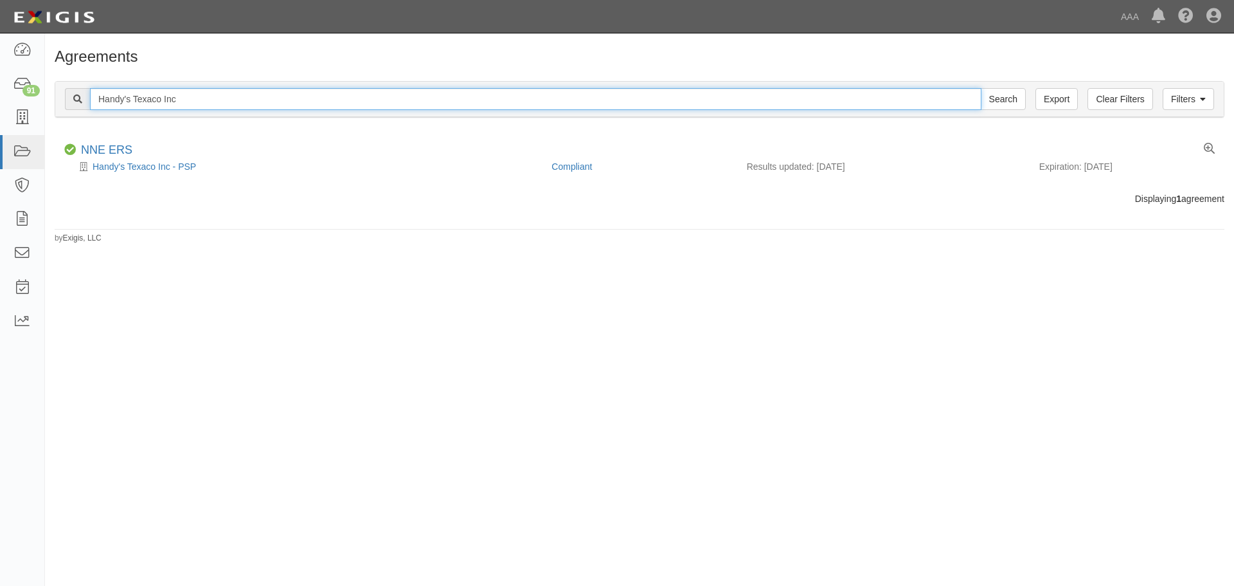
paste input "Spillane's Servicenter"
type input "Spillane's Servicenter"
click at [981, 88] on input "Search" at bounding box center [1003, 99] width 45 height 22
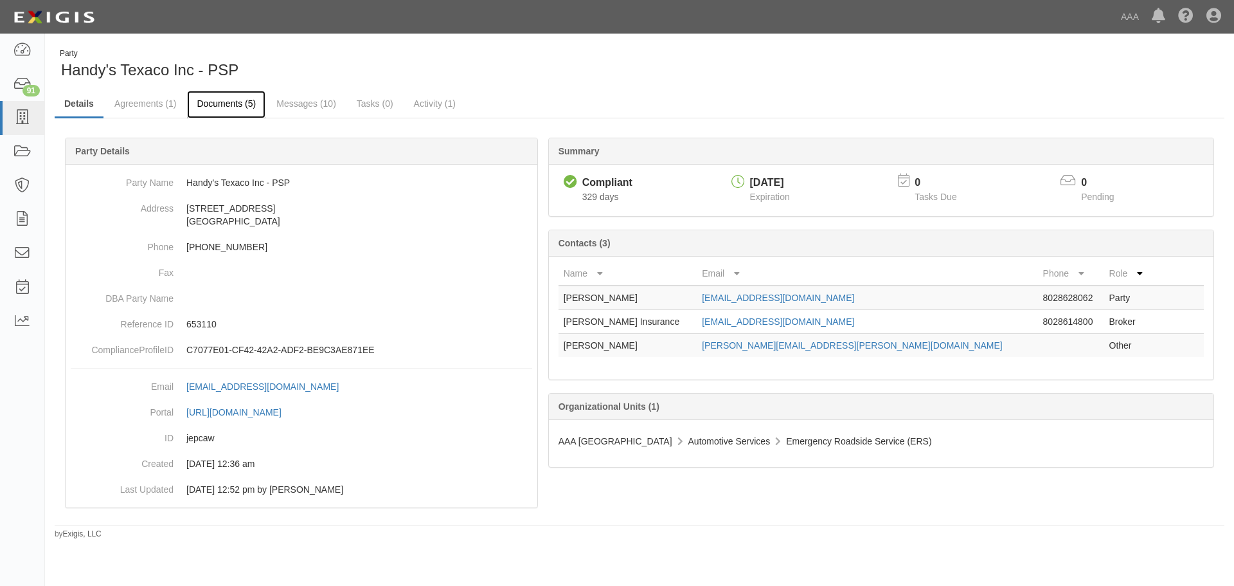
click at [215, 105] on link "Documents (5)" at bounding box center [226, 105] width 78 height 28
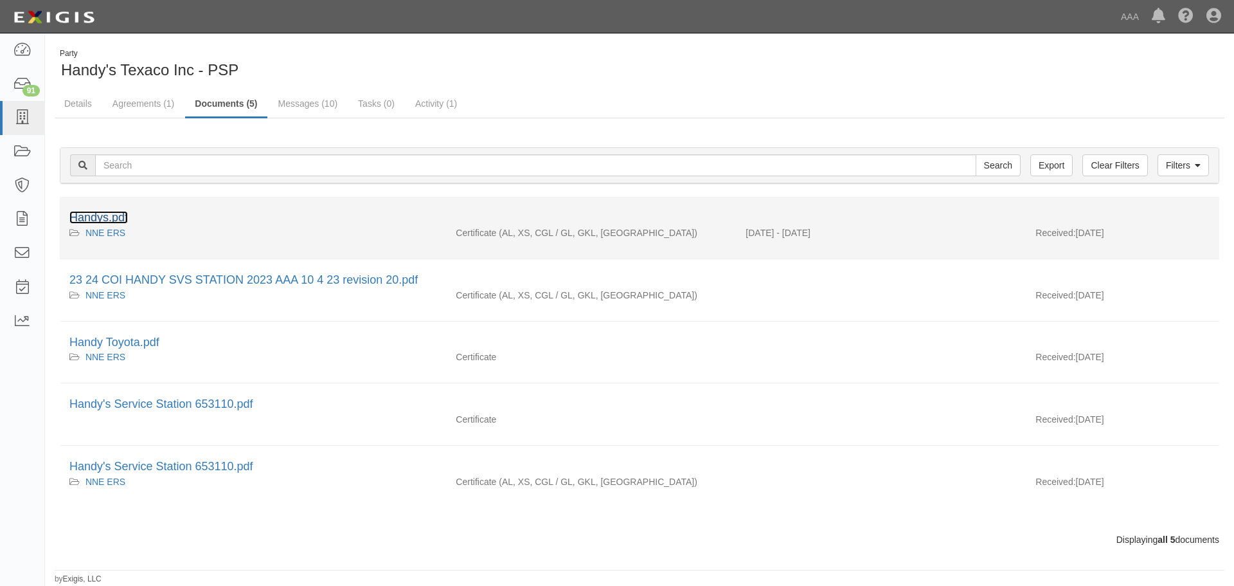
click at [119, 214] on link "Handys.pdf" at bounding box center [98, 217] width 58 height 13
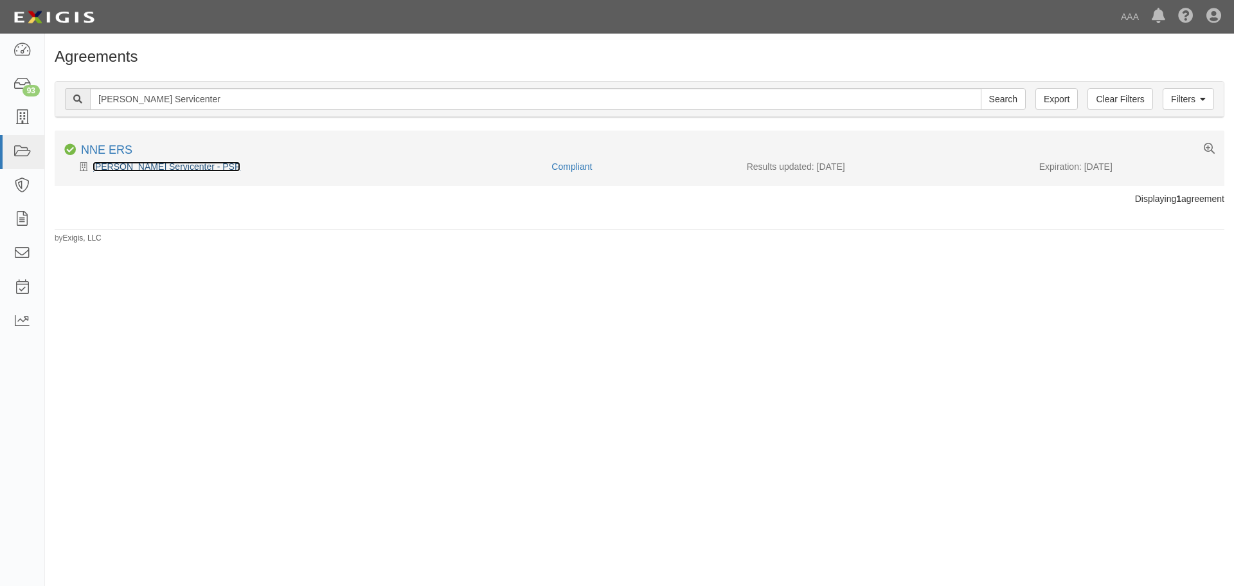
click at [154, 162] on link "[PERSON_NAME] Servicenter - PSP" at bounding box center [167, 166] width 148 height 10
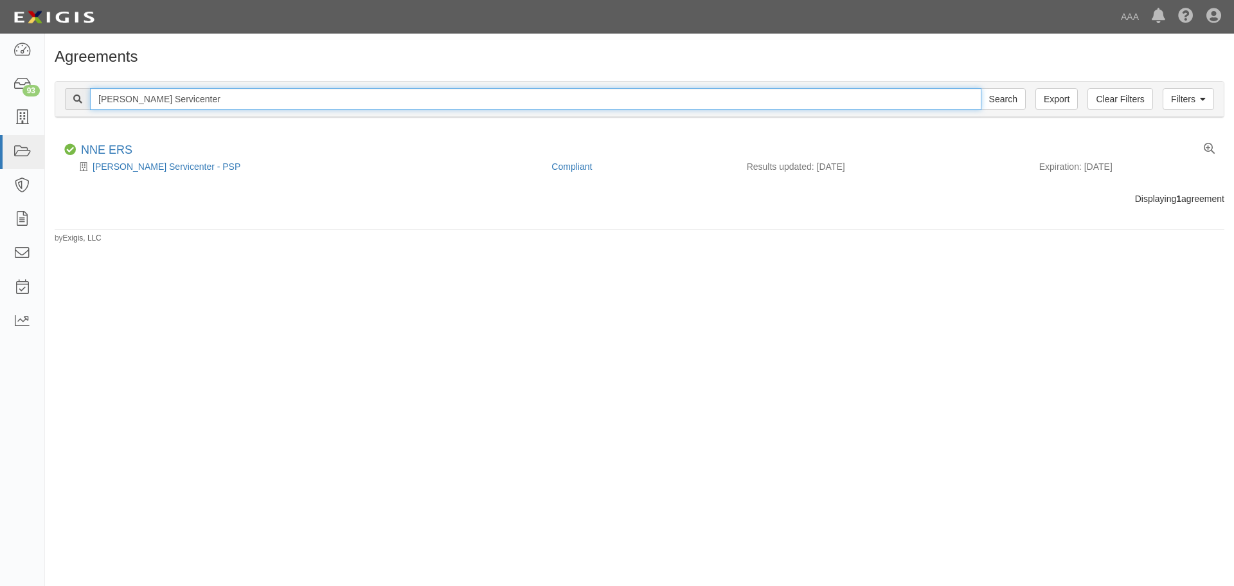
click at [198, 101] on input "[PERSON_NAME] Servicenter" at bounding box center [535, 99] width 891 height 22
click at [198, 100] on input "Spillane's Servicenter" at bounding box center [535, 99] width 891 height 22
click at [157, 91] on input "text" at bounding box center [535, 99] width 891 height 22
paste input "Blakeman's Towing"
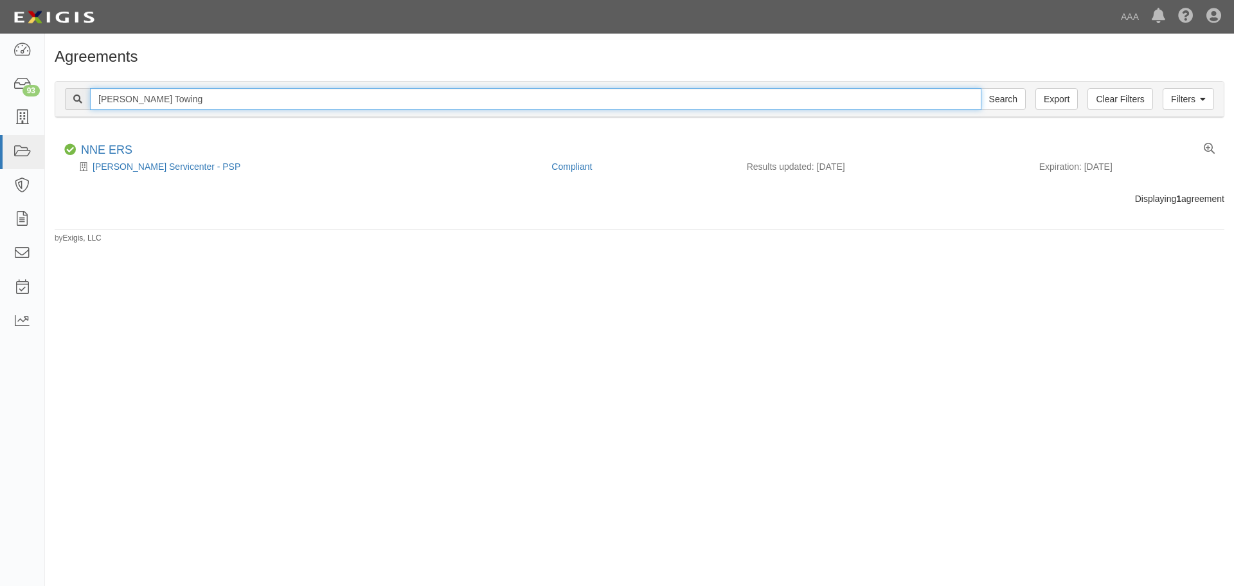
type input "Blakeman's Towing"
click at [981, 88] on input "Search" at bounding box center [1003, 99] width 45 height 22
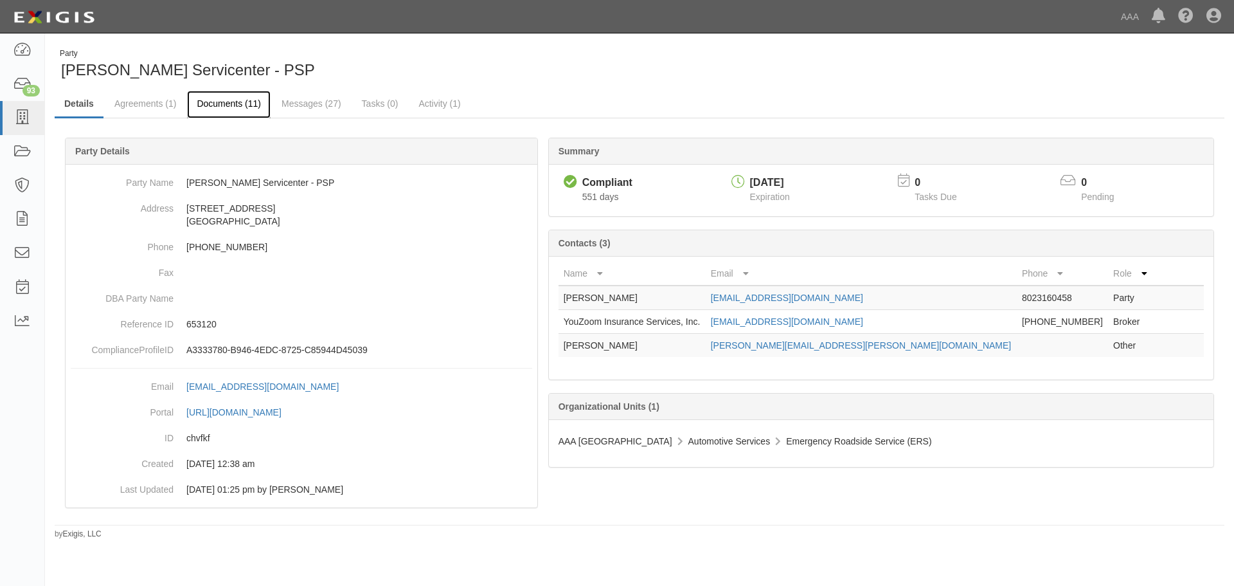
click at [229, 111] on link "Documents (11)" at bounding box center [229, 105] width 84 height 28
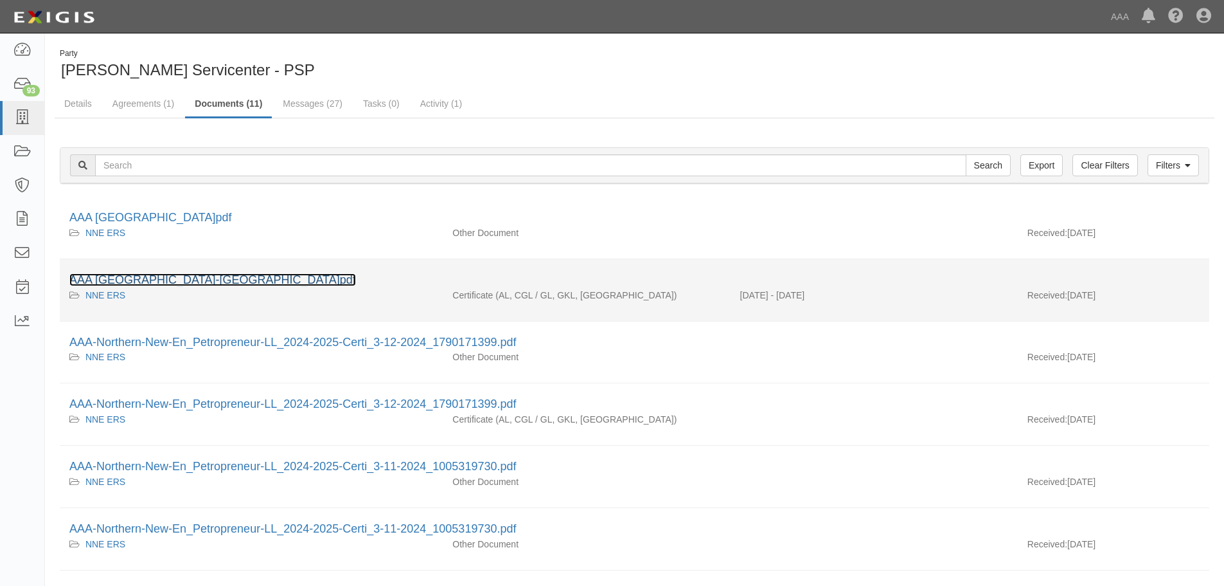
click at [174, 278] on link "AAA Northern New England-Spillanes.pdf" at bounding box center [212, 279] width 287 height 13
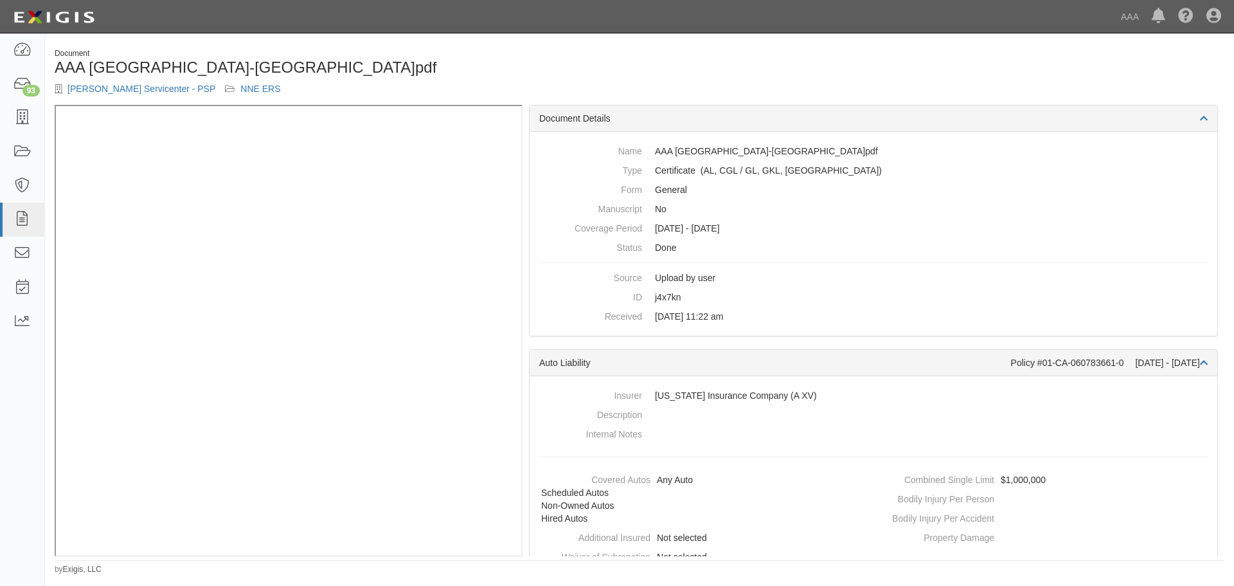
click at [479, 79] on div "Document AAA Northern New England-Spillanes.pdf Spillane's Servicenter - PSP NN…" at bounding box center [342, 76] width 595 height 57
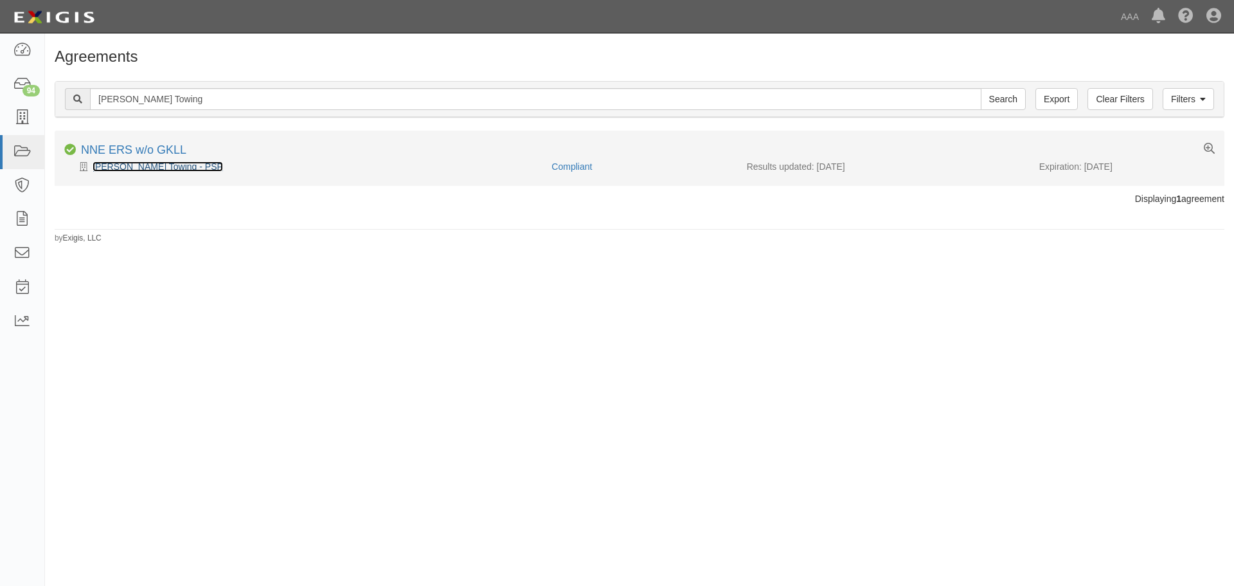
click at [148, 164] on link "[PERSON_NAME] Towing - PSP" at bounding box center [158, 166] width 130 height 10
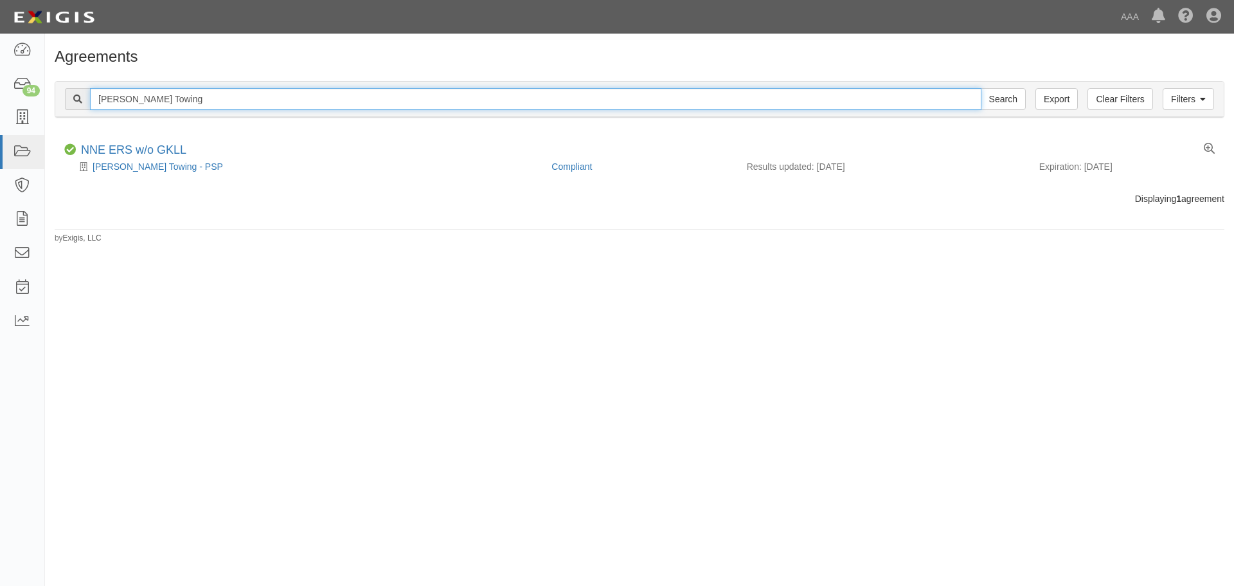
click at [175, 94] on input "[PERSON_NAME] Towing" at bounding box center [535, 99] width 891 height 22
click at [175, 94] on input "Blakeman's Towing" at bounding box center [535, 99] width 891 height 22
paste input "R and D Automotive, Inc"
type input "R and D Automotive, Inc"
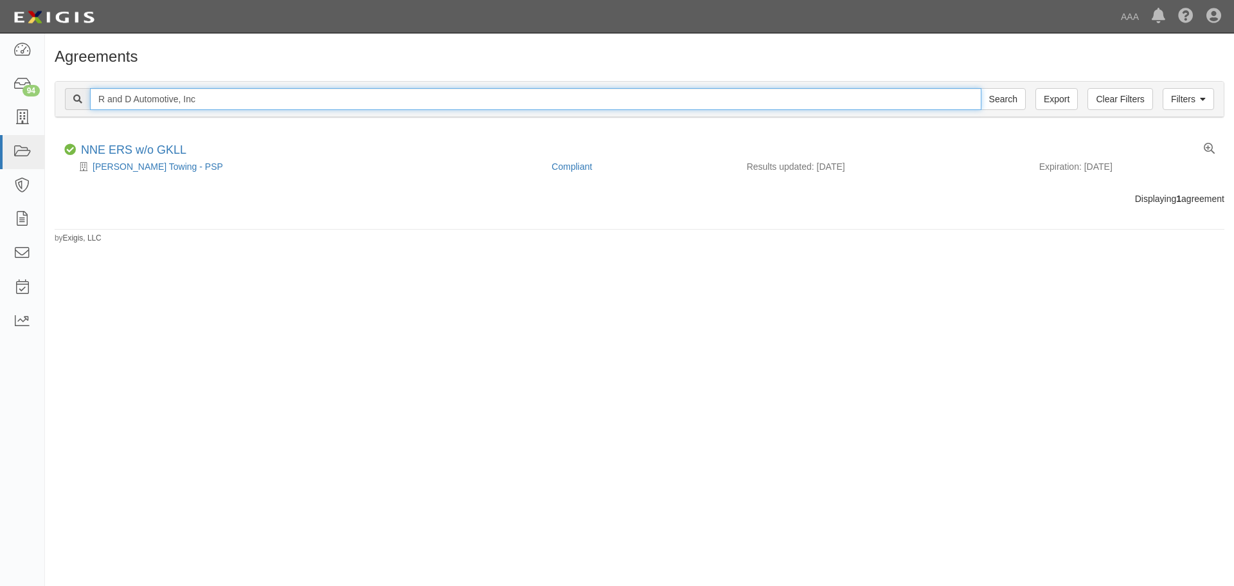
click at [981, 88] on input "Search" at bounding box center [1003, 99] width 45 height 22
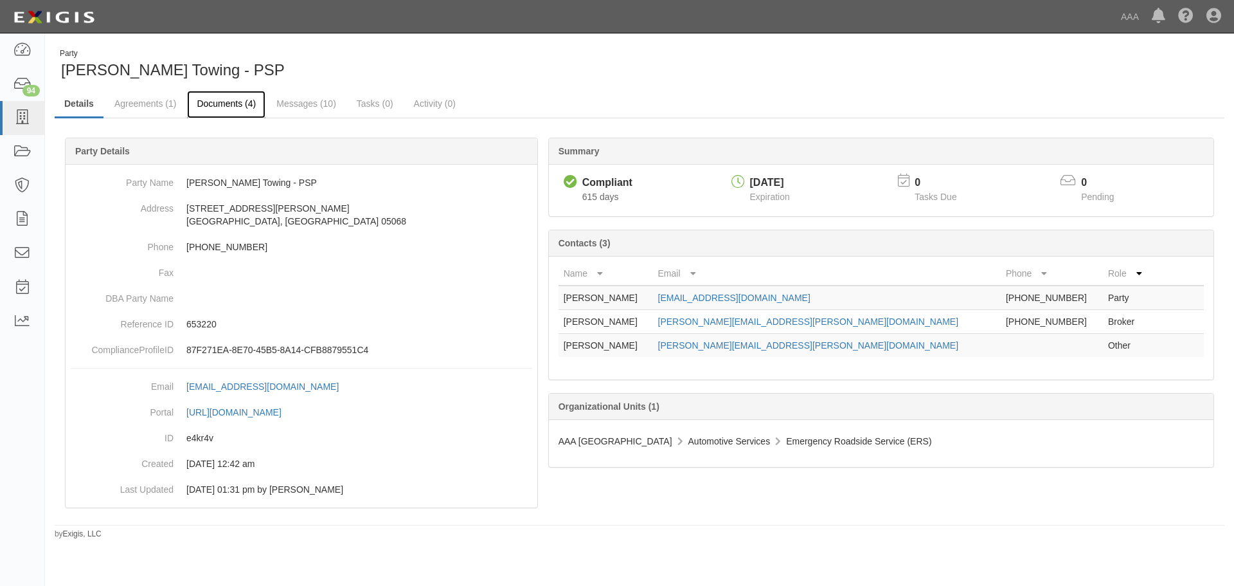
click at [211, 107] on link "Documents (4)" at bounding box center [226, 105] width 78 height 28
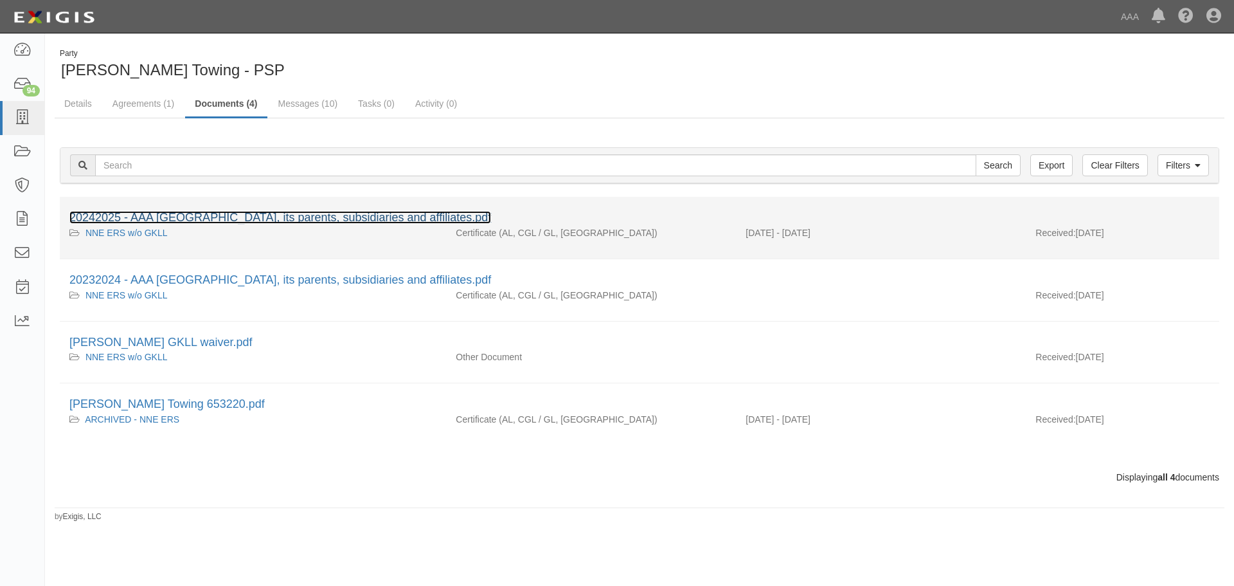
click at [285, 219] on link "20242025 - AAA [GEOGRAPHIC_DATA], its parents, subsidiaries and affiliates.pdf" at bounding box center [280, 217] width 422 height 13
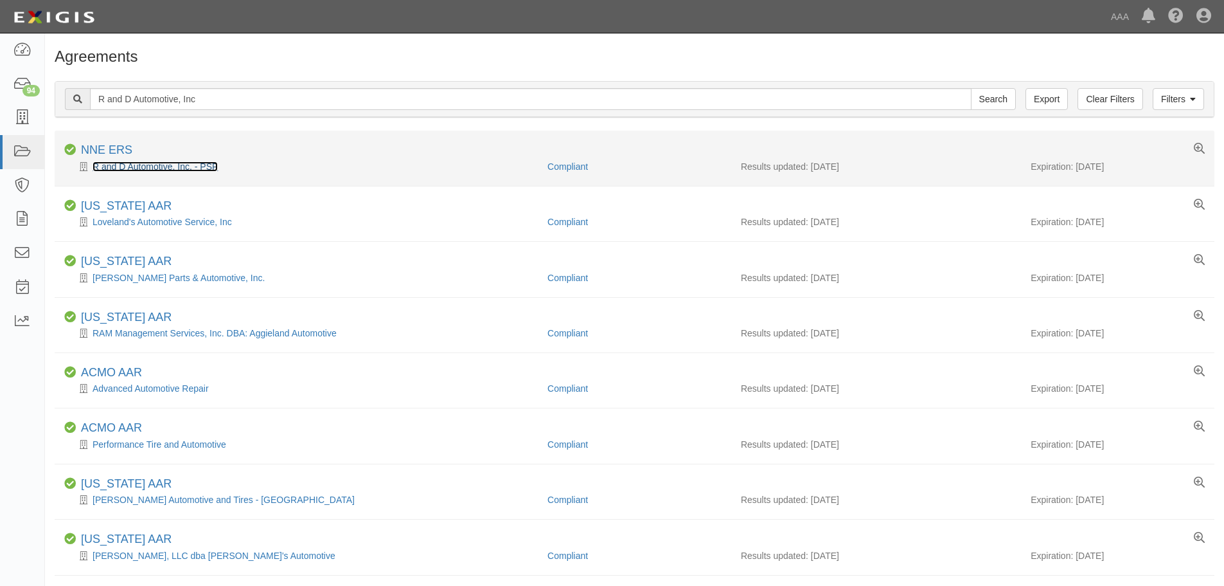
click at [166, 161] on link "R and D Automotive, Inc. - PSP" at bounding box center [155, 166] width 125 height 10
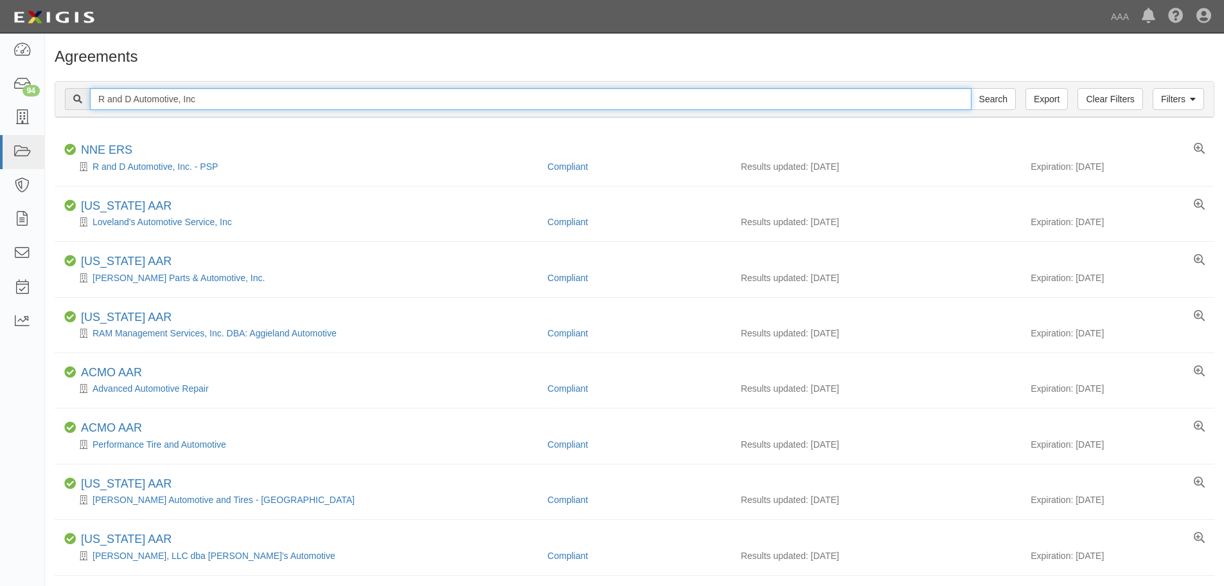
click at [210, 105] on input "R and D Automotive, Inc" at bounding box center [531, 99] width 882 height 22
paste input "Crosstown Towing (Ian's Place LLC)"
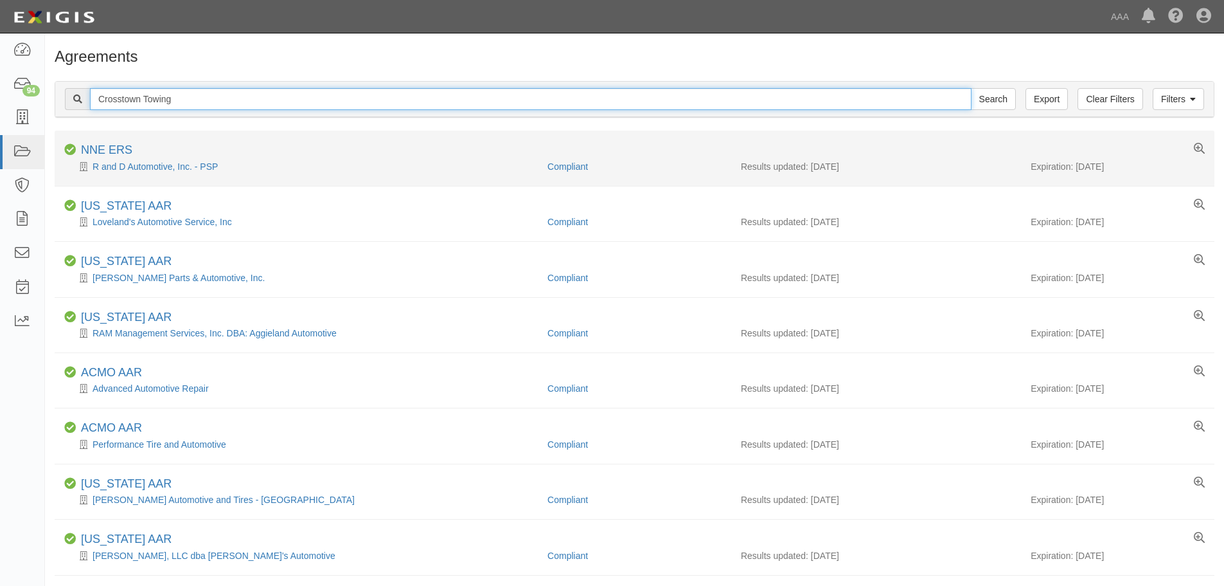
type input "Crosstown Towing"
click at [971, 88] on input "Search" at bounding box center [993, 99] width 45 height 22
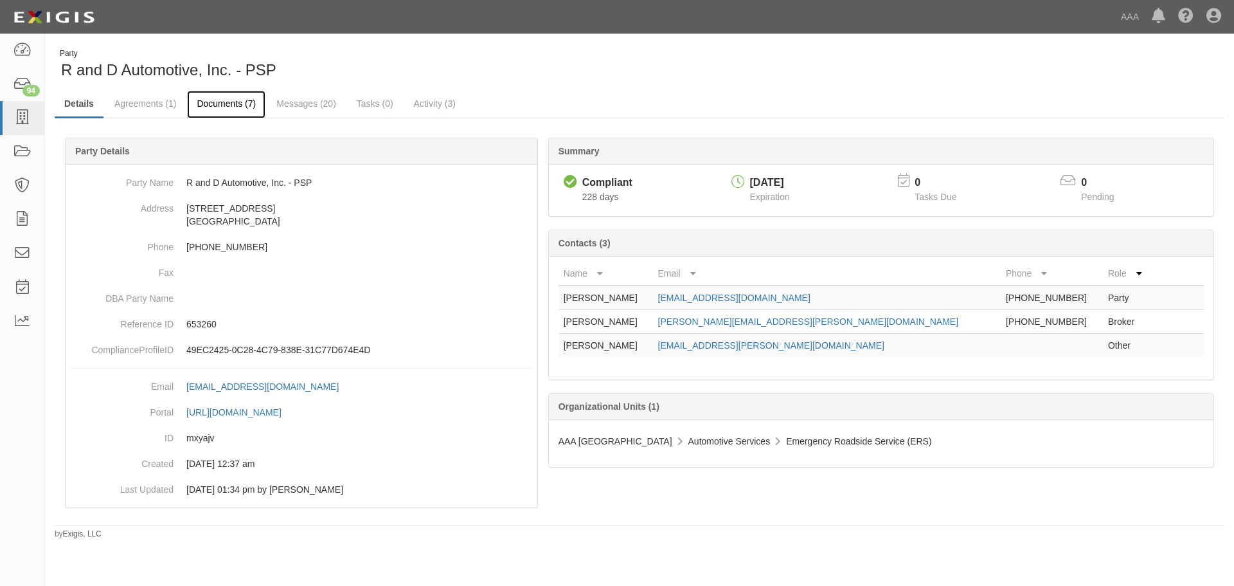
click at [203, 102] on link "Documents (7)" at bounding box center [226, 105] width 78 height 28
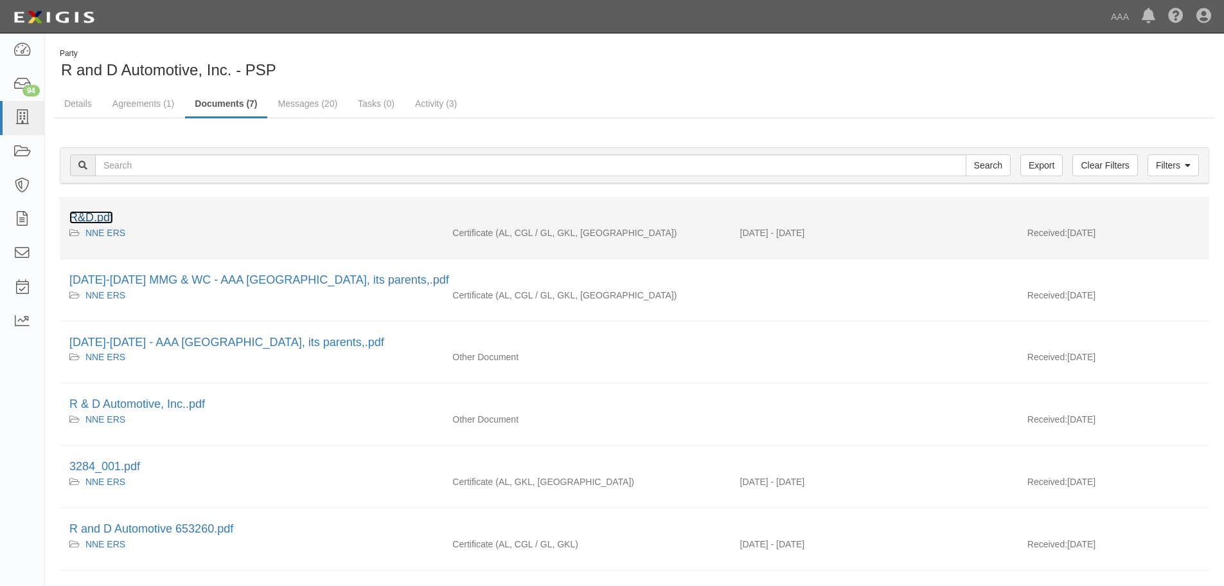
click at [91, 217] on link "R&D.pdf" at bounding box center [91, 217] width 44 height 13
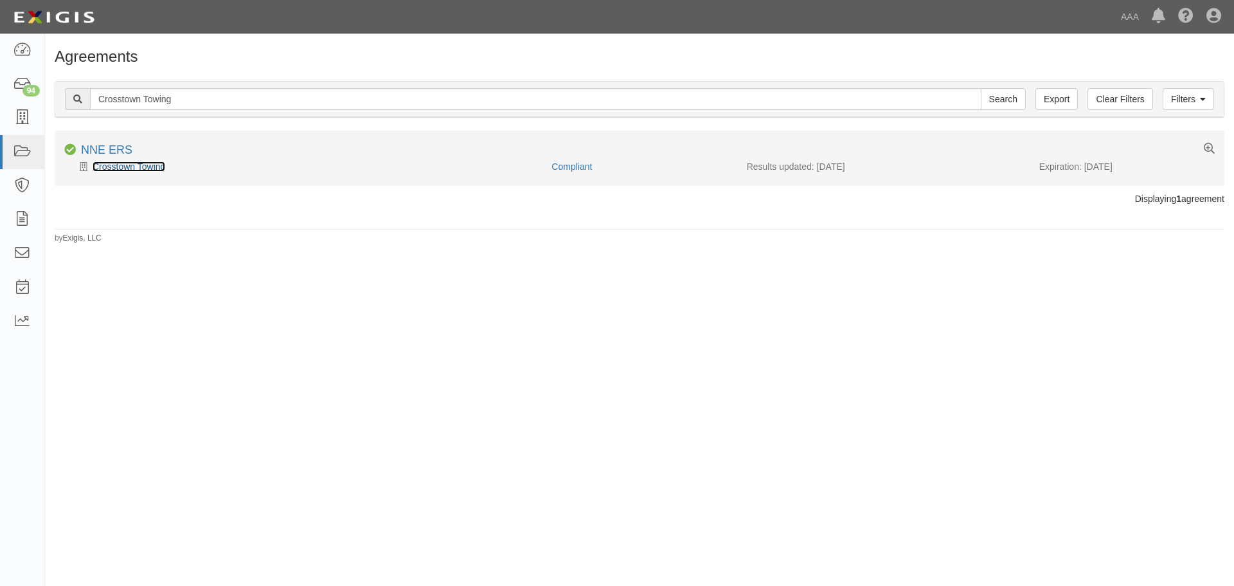
click at [148, 163] on link "Crosstown Towing" at bounding box center [129, 166] width 73 height 10
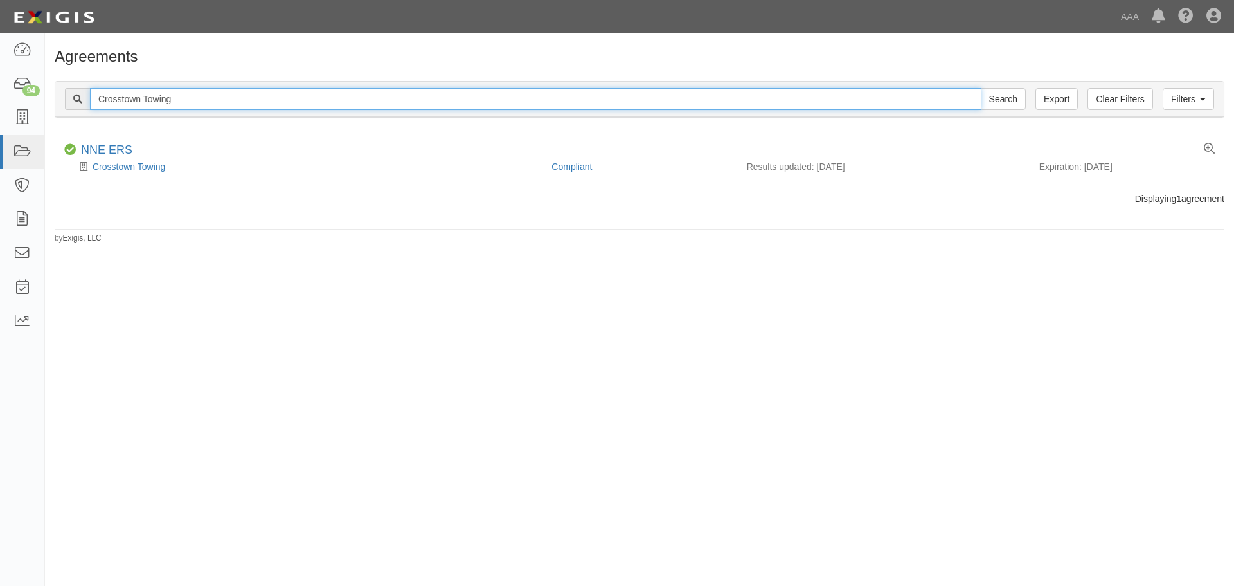
click at [202, 96] on input "Crosstown Towing" at bounding box center [535, 99] width 891 height 22
paste input "Brattleboro"
type input "Brattleboro Towing"
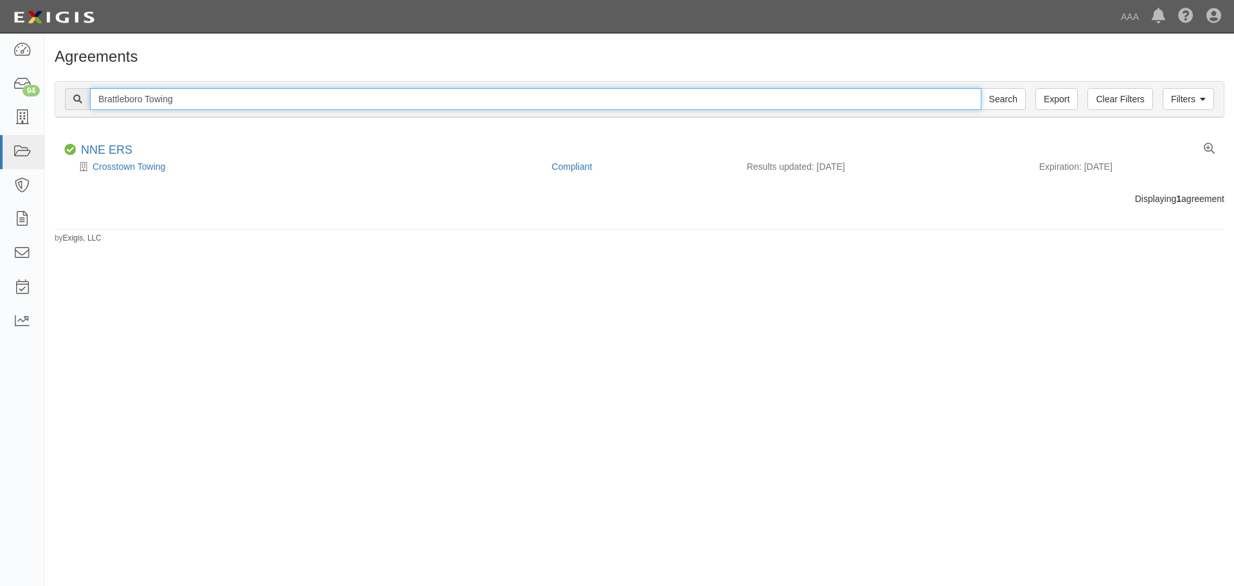
click at [981, 88] on input "Search" at bounding box center [1003, 99] width 45 height 22
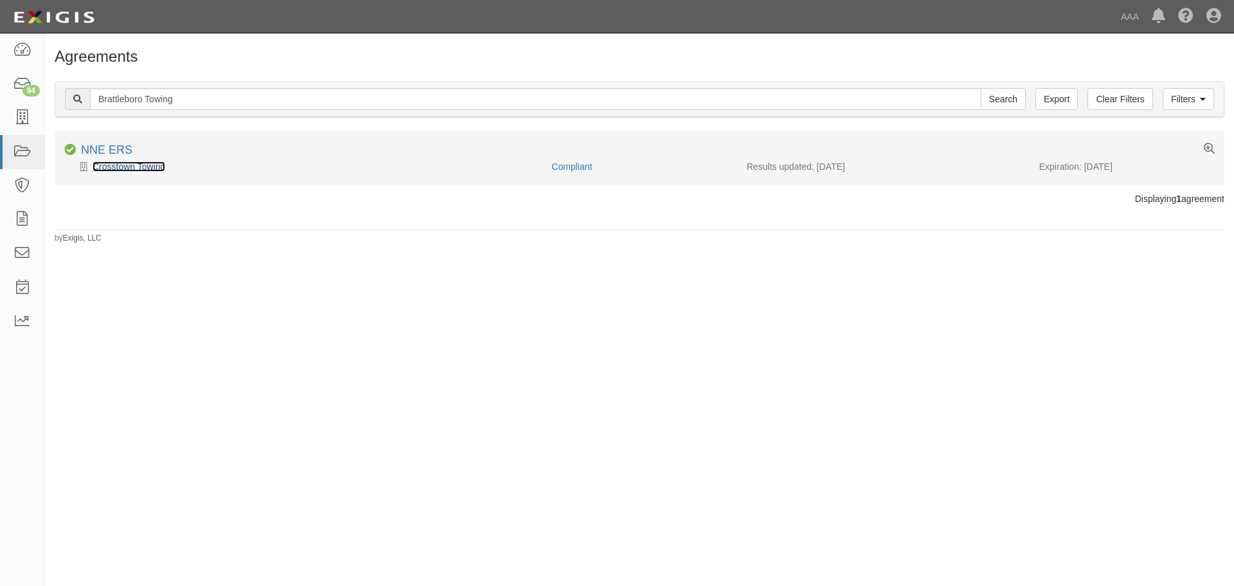
click at [135, 171] on link "Crosstown Towing" at bounding box center [129, 166] width 73 height 10
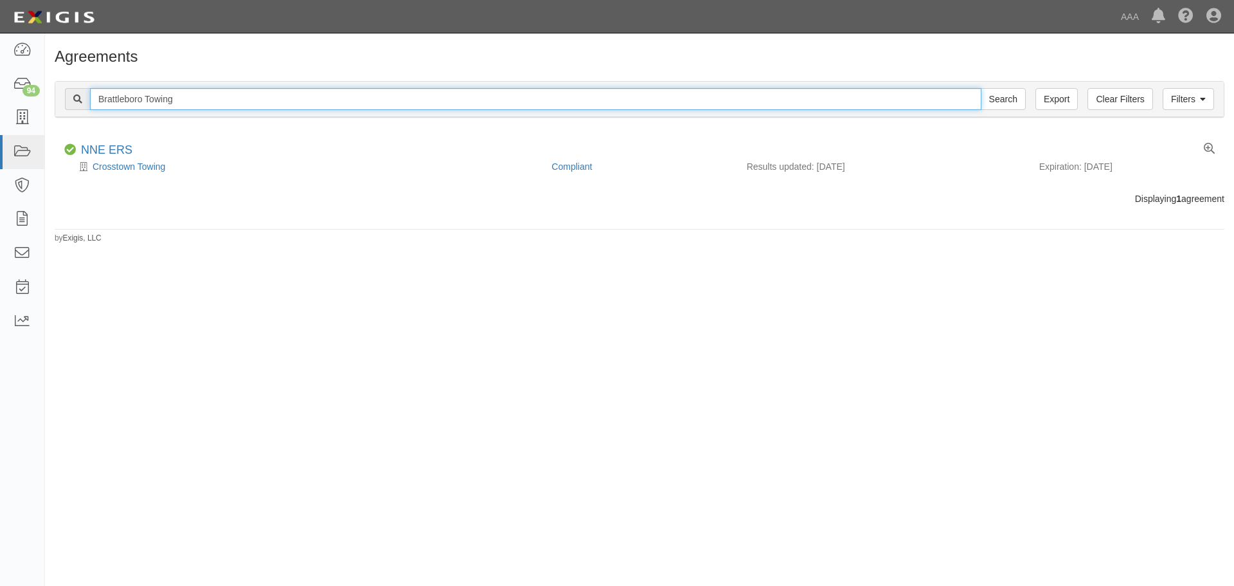
click at [219, 105] on input "Brattleboro Towing" at bounding box center [535, 99] width 891 height 22
click at [981, 88] on input "Search" at bounding box center [1003, 99] width 45 height 22
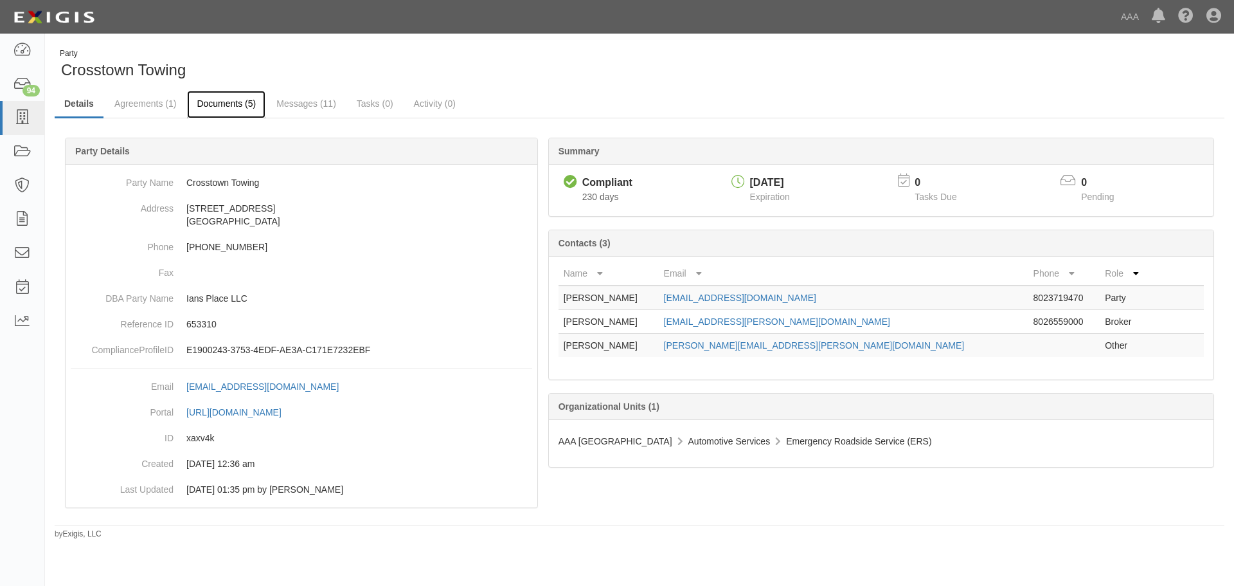
click at [221, 112] on link "Documents (5)" at bounding box center [226, 105] width 78 height 28
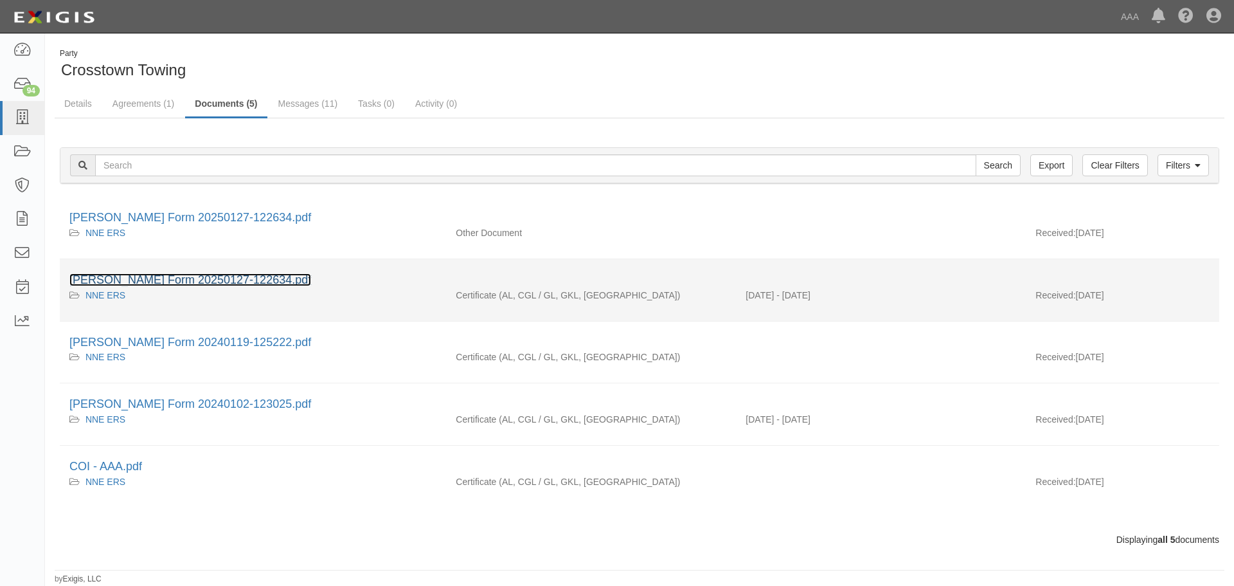
click at [201, 275] on link "[PERSON_NAME] Form 20250127-122634.pdf" at bounding box center [190, 279] width 242 height 13
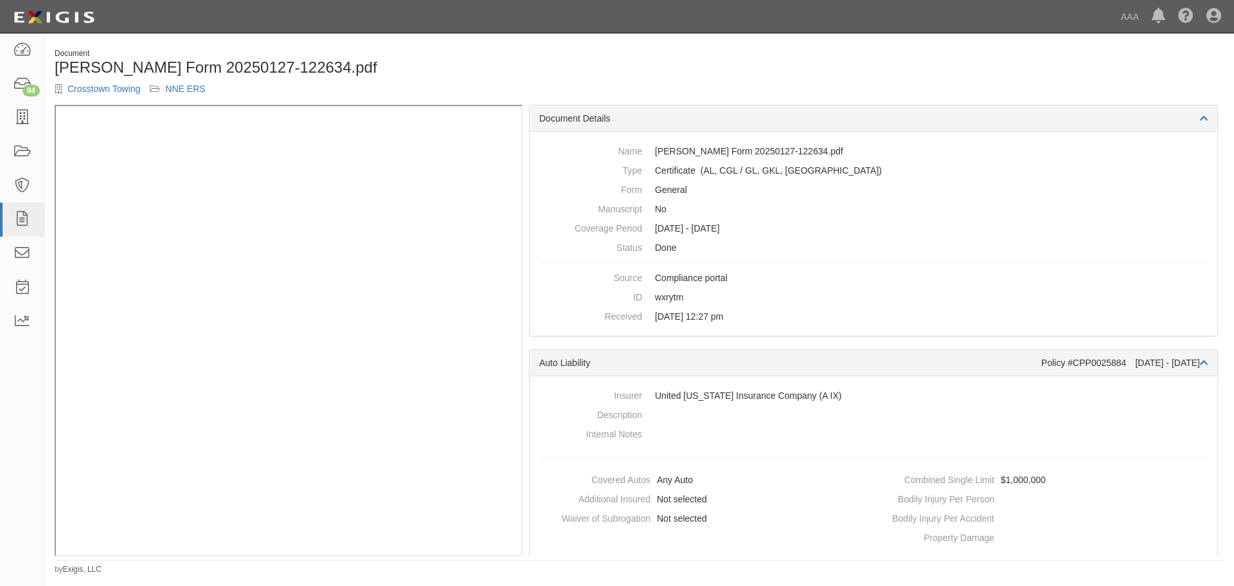
click at [701, 100] on div "Document ACORD Form 20250127-122634.pdf Crosstown Towing NNE ERS" at bounding box center [639, 76] width 1189 height 57
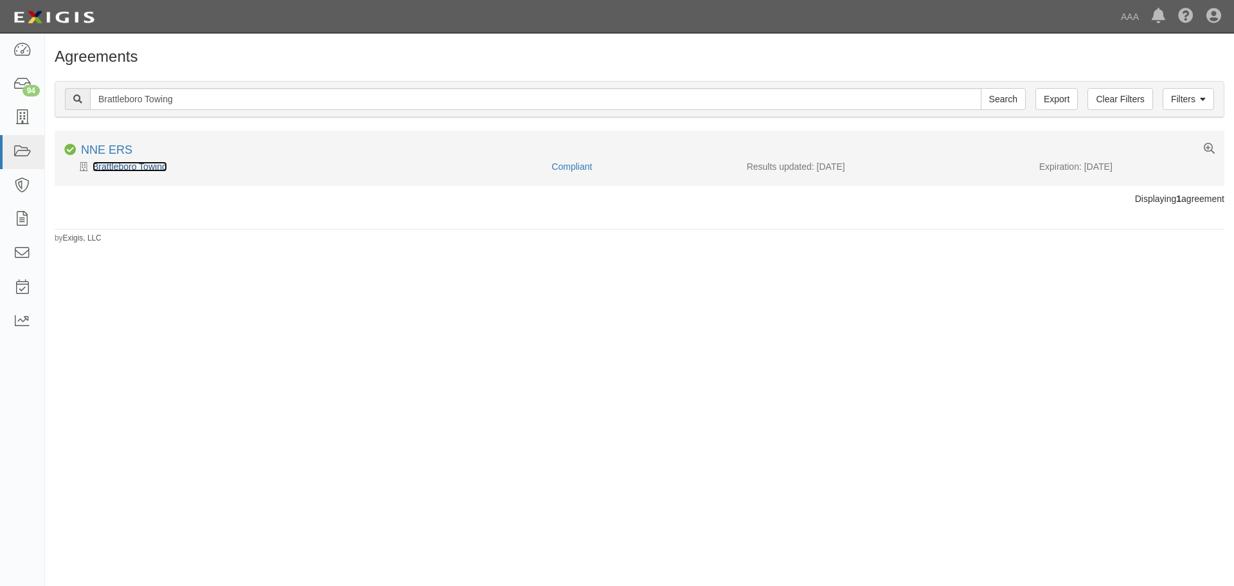
click at [118, 171] on link "Brattleboro Towing" at bounding box center [130, 166] width 75 height 10
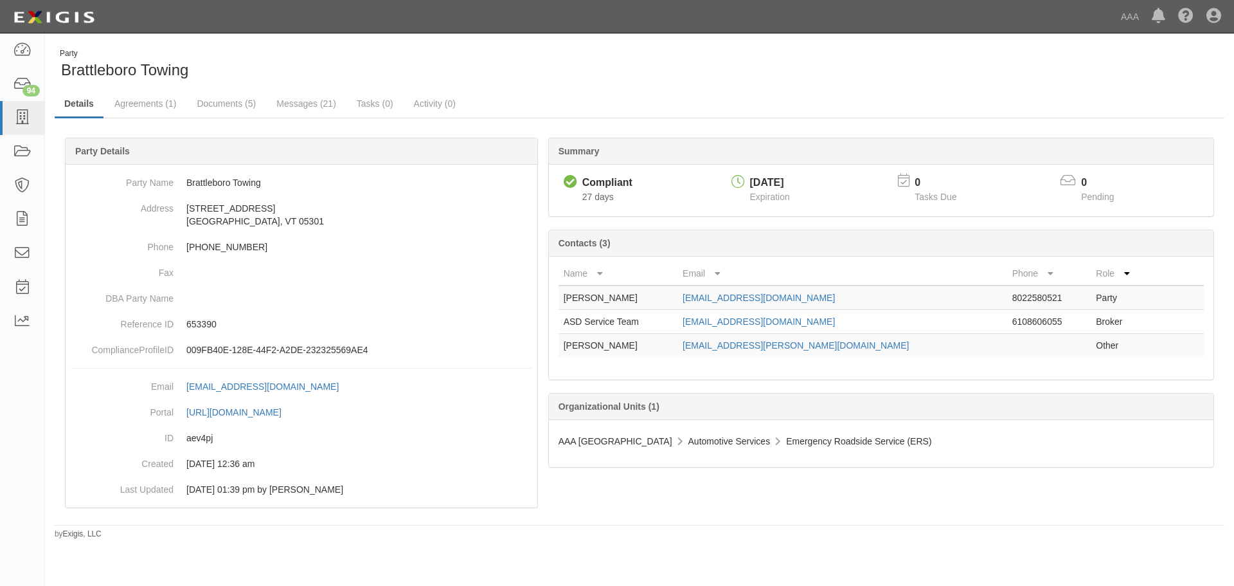
click at [229, 117] on ul "Details Agreements (1) Documents (5) Messages (21) Tasks (0) Activity (0)" at bounding box center [640, 105] width 1170 height 28
click at [229, 95] on link "Documents (5)" at bounding box center [226, 105] width 78 height 28
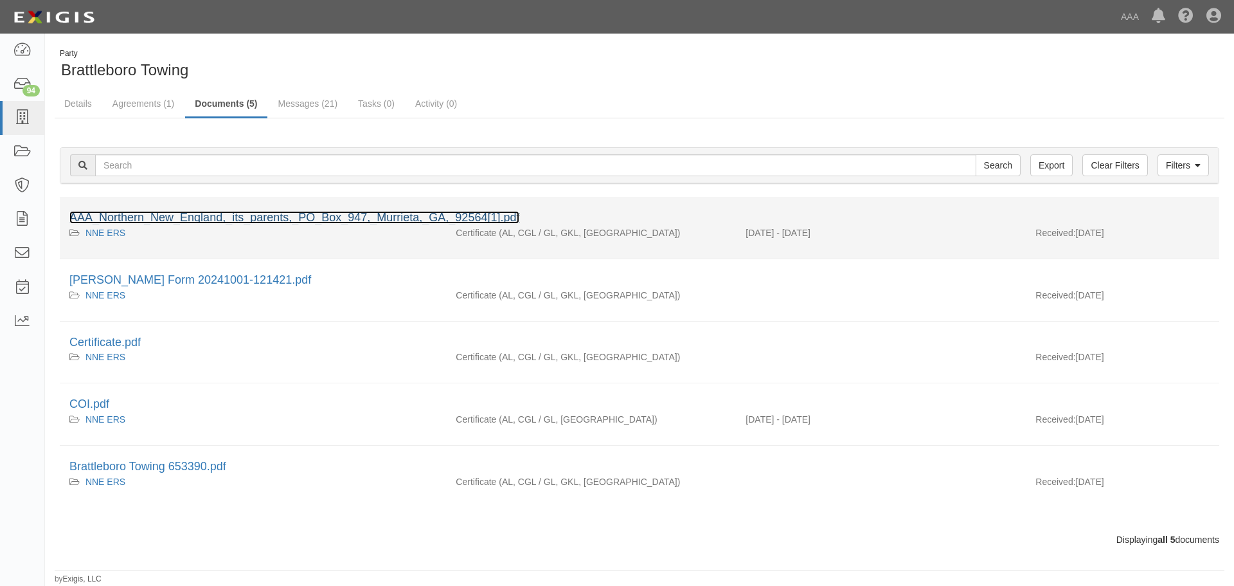
click at [240, 212] on link "AAA_Northern_New_England,_its_parents,_PO_Box_947,_Murrieta,_GA,_92564[1].pdf" at bounding box center [294, 217] width 450 height 13
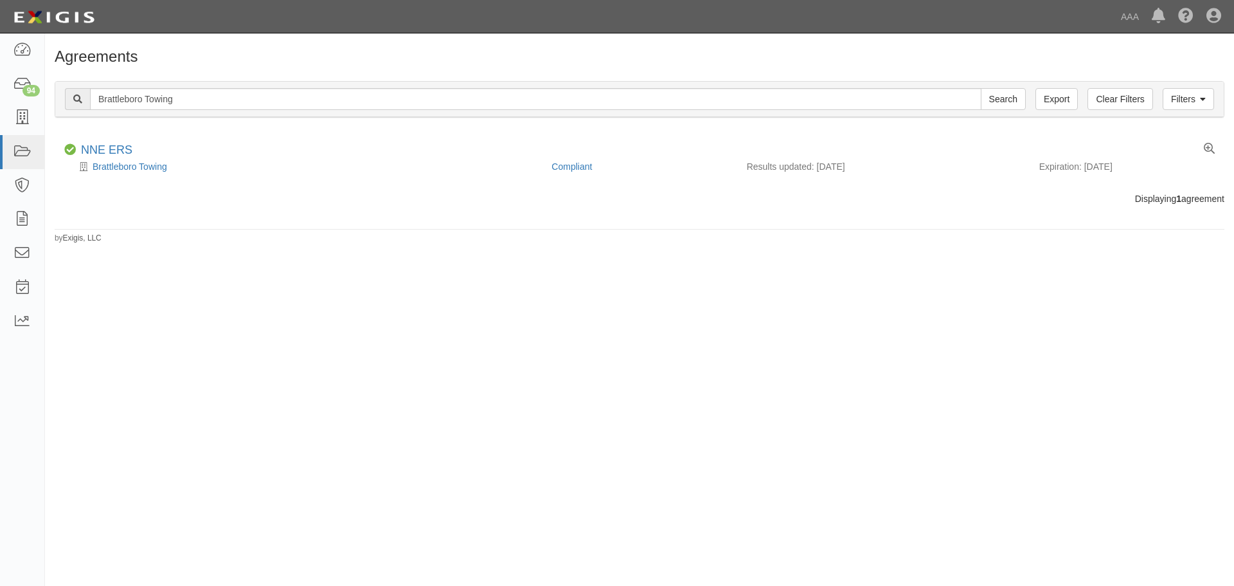
click at [217, 96] on input "Brattleboro Towing" at bounding box center [535, 99] width 891 height 22
type input "King's Towing and Repair"
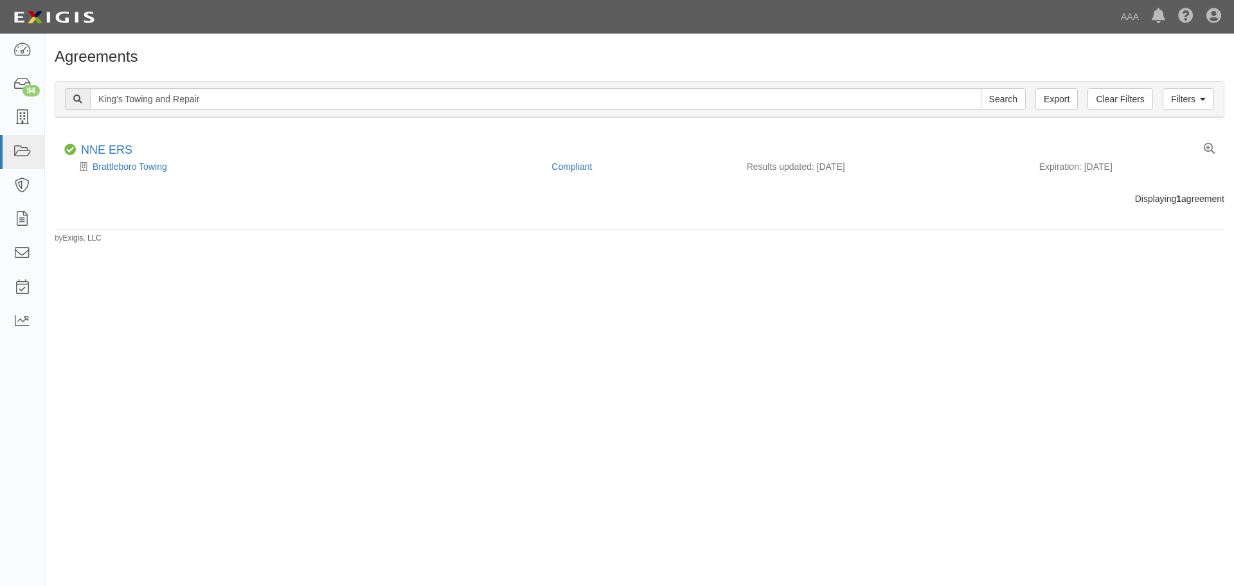
click at [981, 88] on input "Search" at bounding box center [1003, 99] width 45 height 22
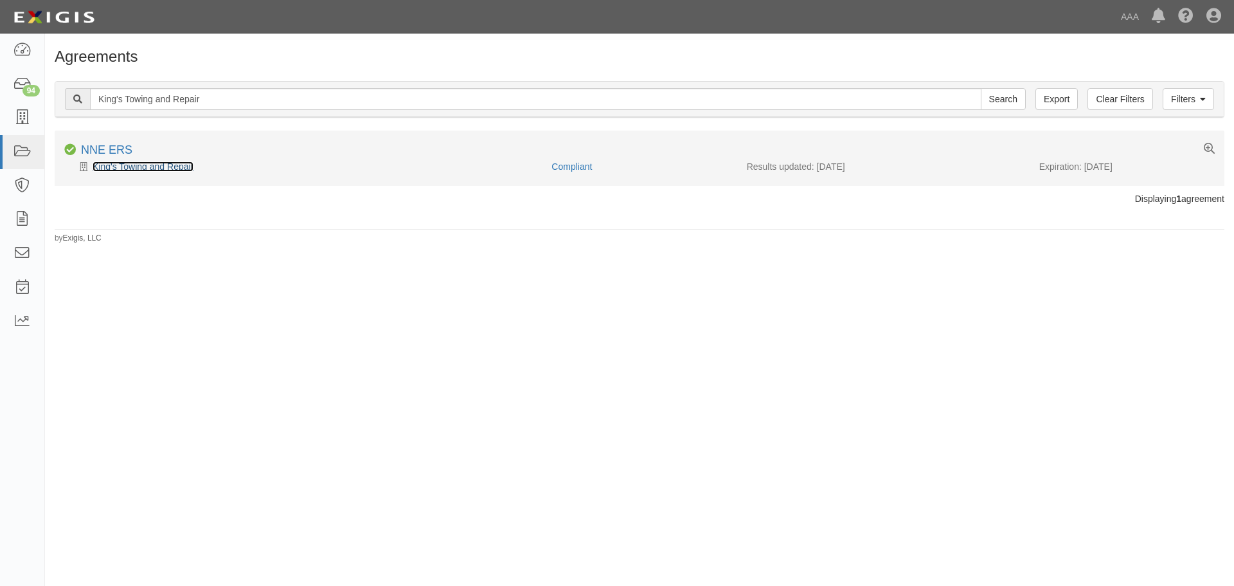
click at [153, 165] on link "King's Towing and Repair" at bounding box center [143, 166] width 101 height 10
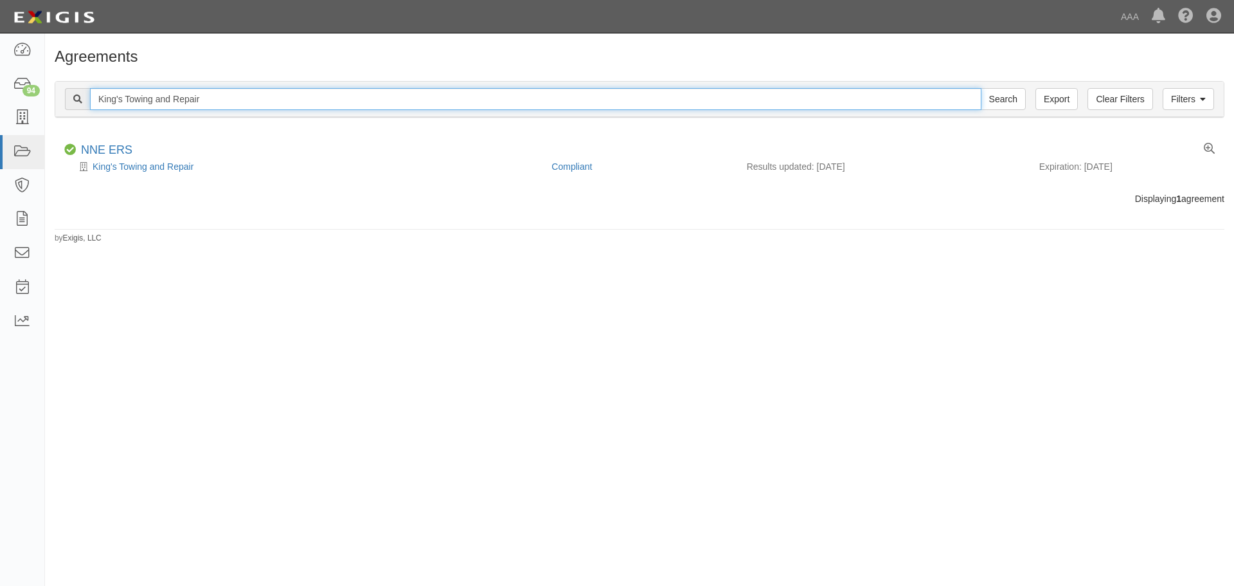
click at [237, 99] on input "King's Towing and Repair" at bounding box center [535, 99] width 891 height 22
paste input "Stone's Auto"
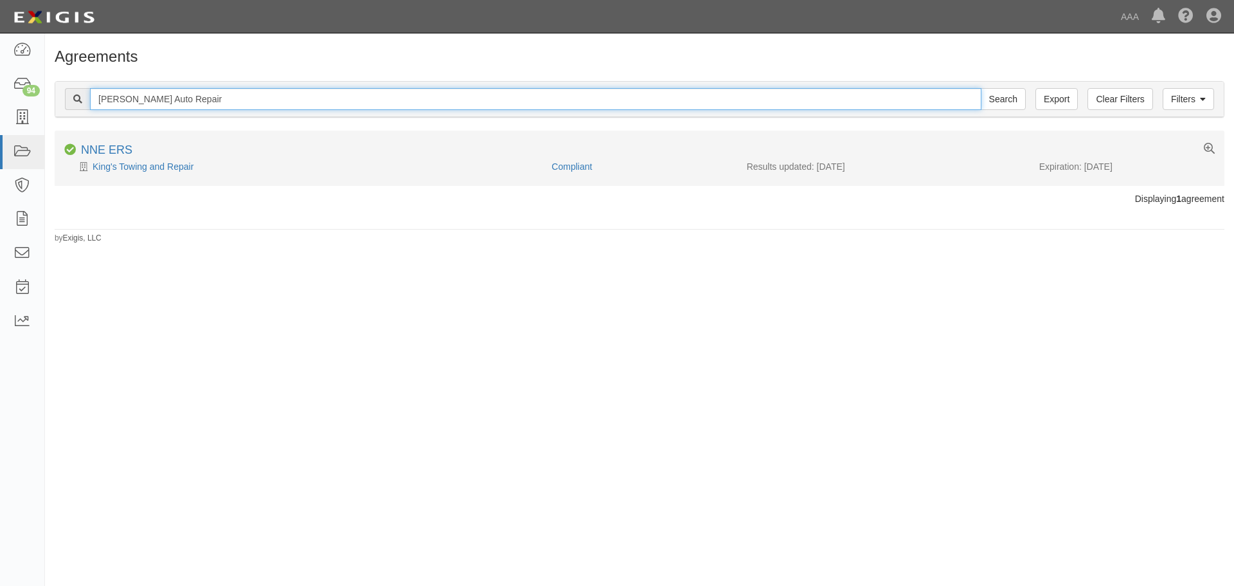
type input "Stone's Auto Repair"
click at [981, 88] on input "Search" at bounding box center [1003, 99] width 45 height 22
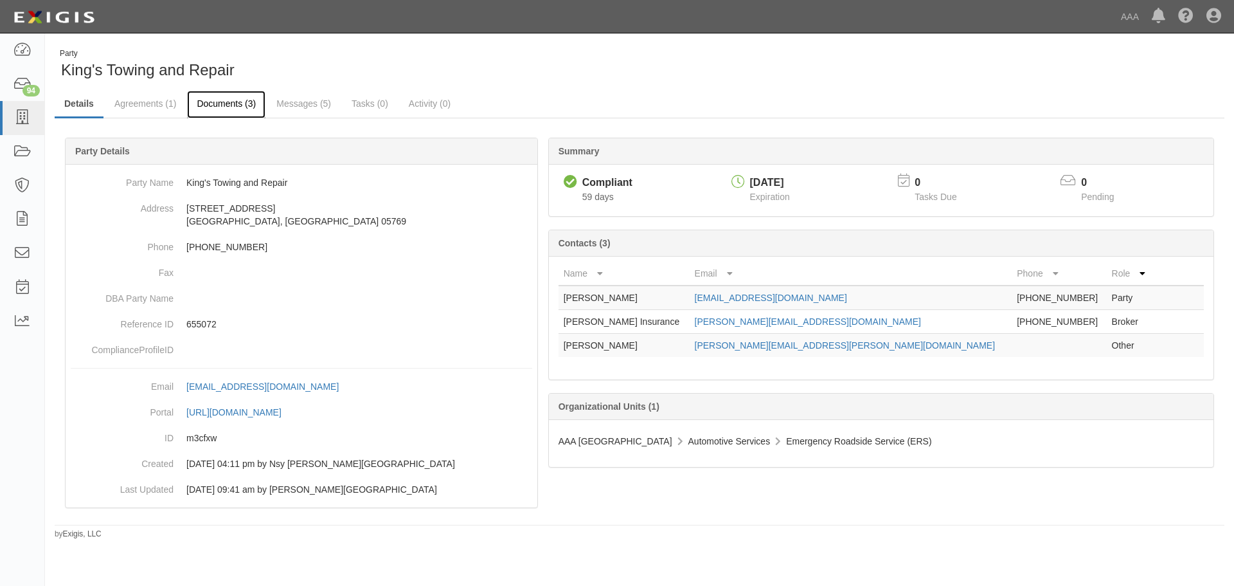
click at [236, 108] on link "Documents (3)" at bounding box center [226, 105] width 78 height 28
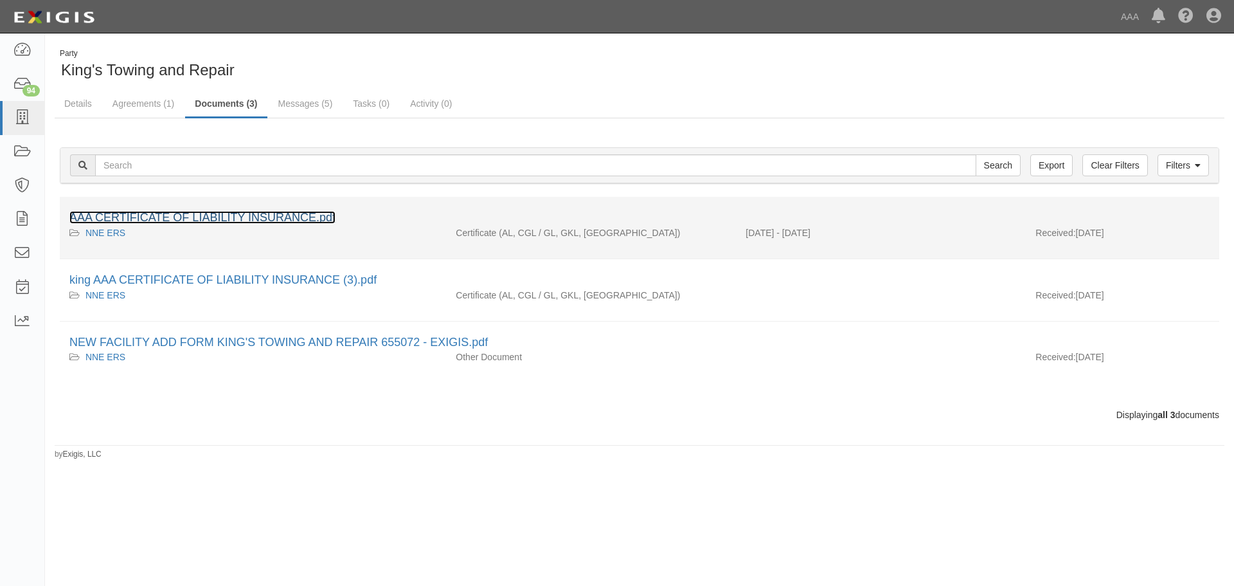
click at [210, 215] on link "AAA CERTIFICATE OF LIABILITY INSURANCE.pdf" at bounding box center [202, 217] width 266 height 13
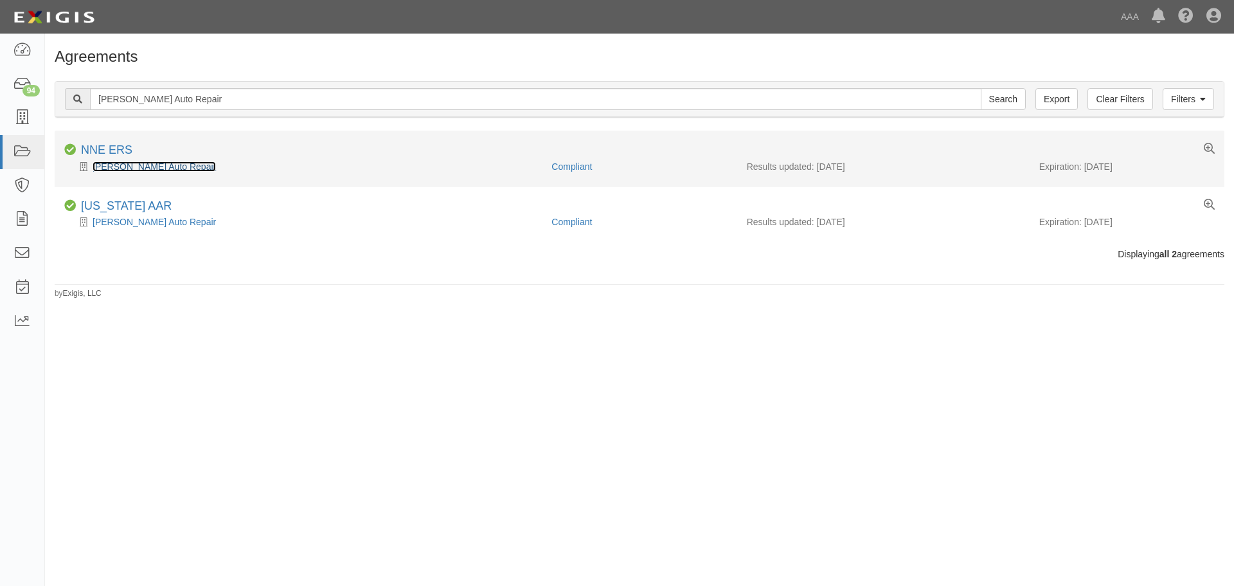
click at [144, 165] on link "Stone's Auto Repair" at bounding box center [154, 166] width 123 height 10
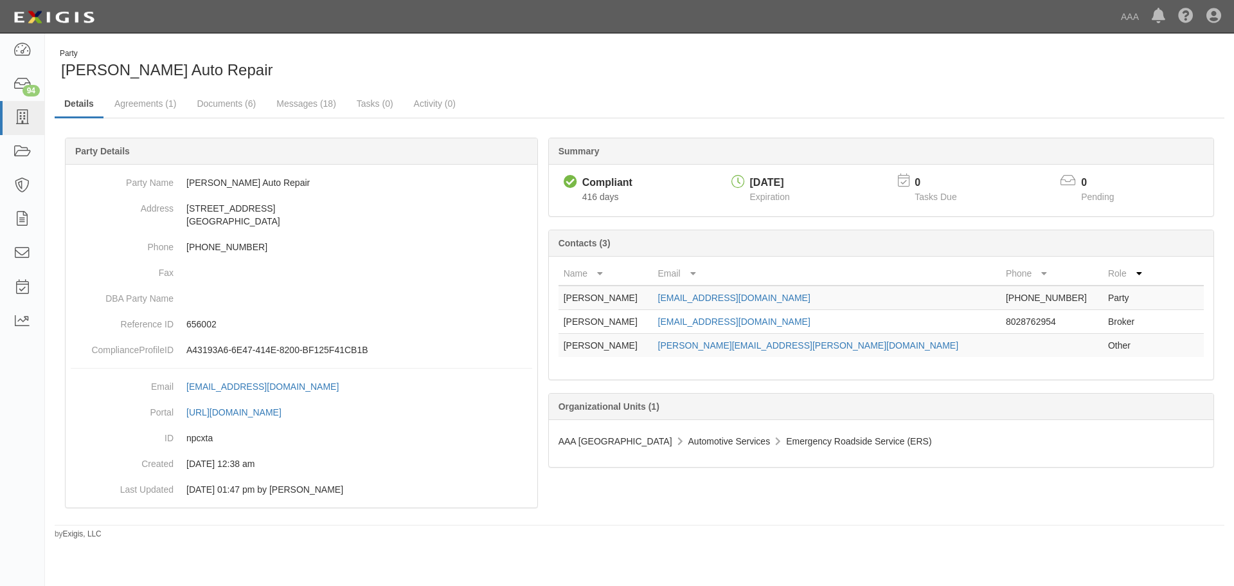
drag, startPoint x: 761, startPoint y: 84, endPoint x: 753, endPoint y: 84, distance: 7.7
click at [761, 84] on div "Party Stone's Auto Repair Details Agreements (1) Documents (6) Messages (18) Ta…" at bounding box center [639, 293] width 1189 height 491
click at [231, 116] on link "Documents (6)" at bounding box center [226, 105] width 78 height 28
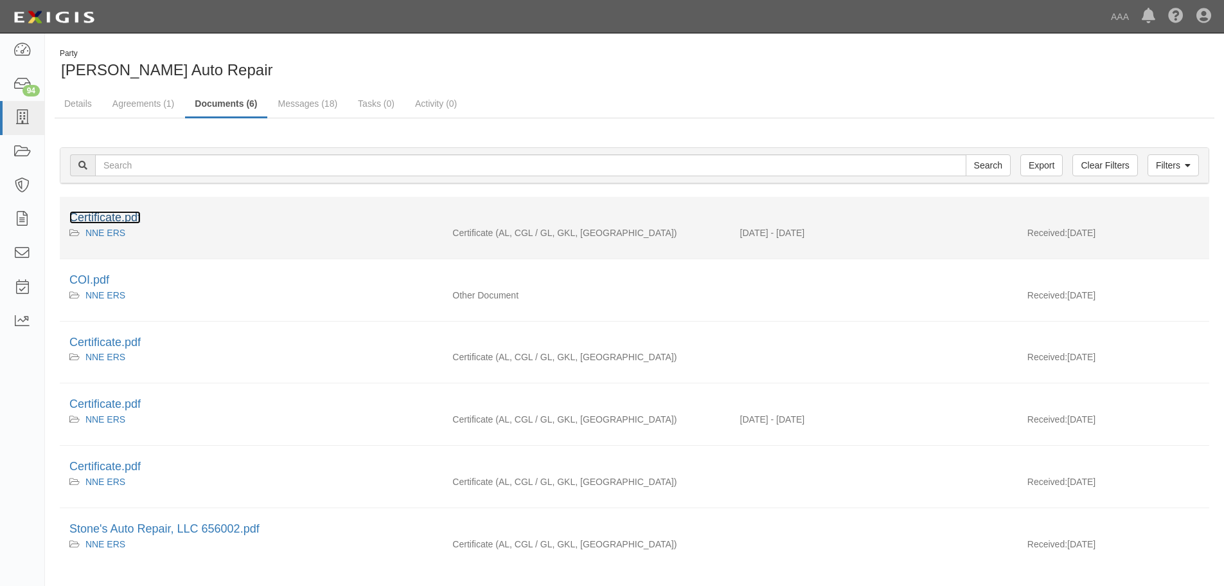
click at [106, 221] on link "Certificate.pdf" at bounding box center [104, 217] width 71 height 13
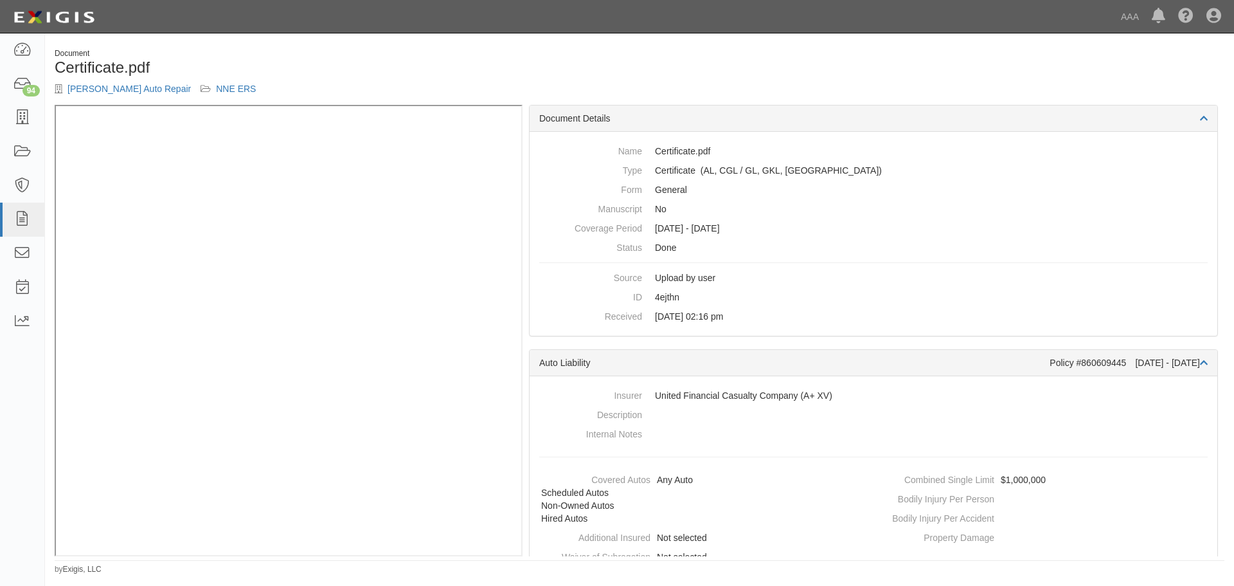
drag, startPoint x: 903, startPoint y: 56, endPoint x: 911, endPoint y: 71, distance: 17.0
click at [903, 56] on div "Document Certificate.pdf Stone's Auto Repair NNE ERS" at bounding box center [639, 76] width 1189 height 57
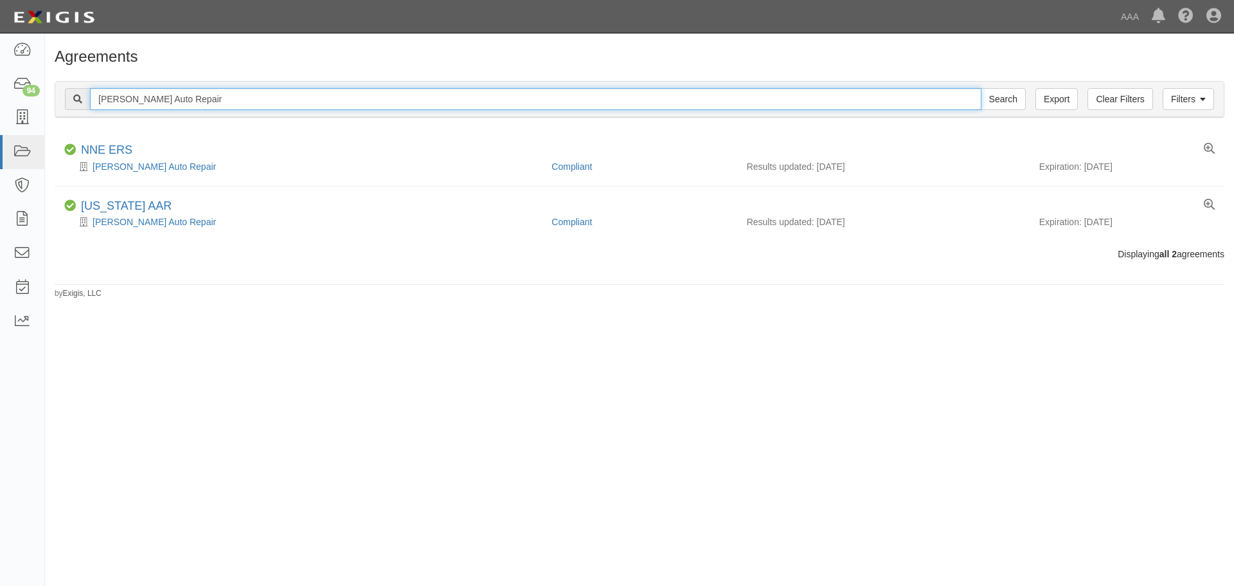
click at [242, 99] on input "Stone's Auto Repair" at bounding box center [535, 99] width 891 height 22
paste input "E & S Transport"
type input "E & S Transport"
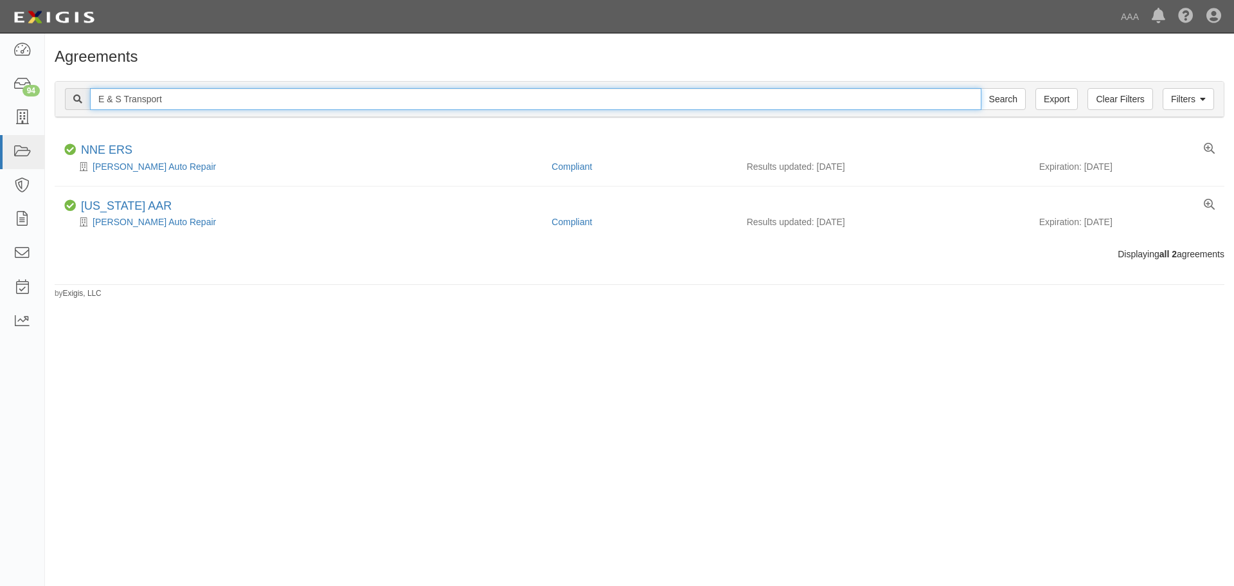
click at [981, 88] on input "Search" at bounding box center [1003, 99] width 45 height 22
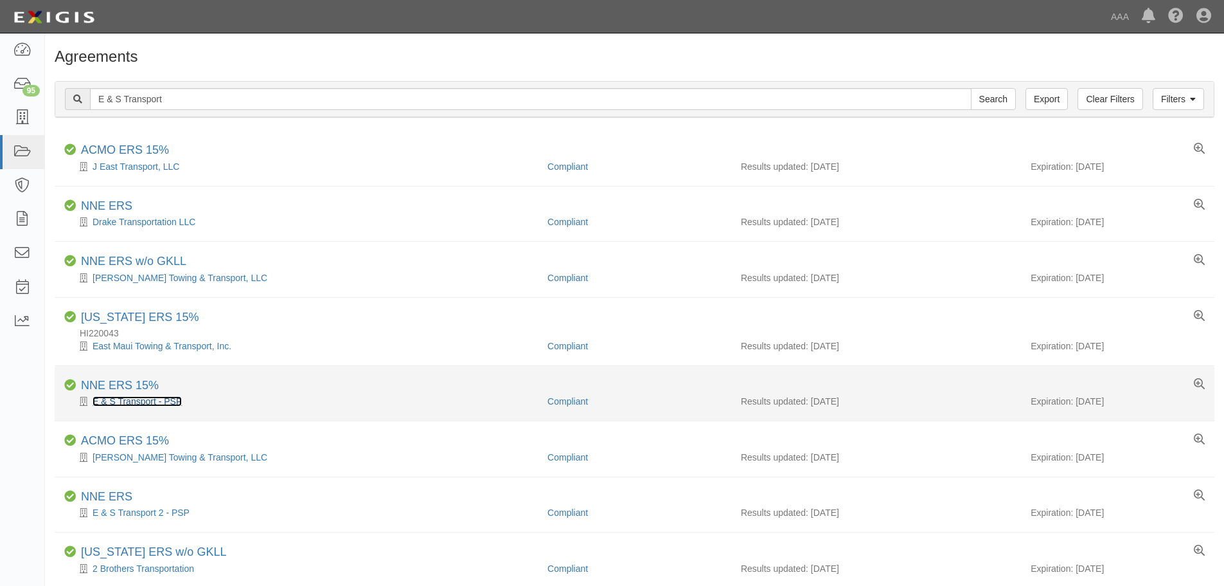
click at [161, 405] on link "E & S Transport - PSP" at bounding box center [137, 401] width 89 height 10
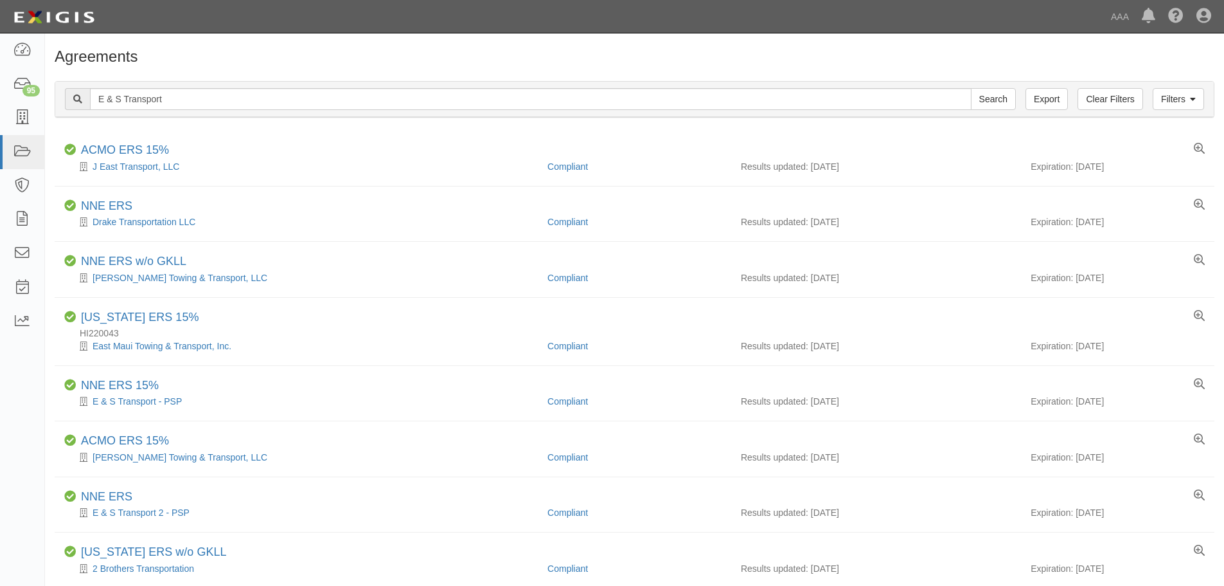
click at [190, 111] on div "Filters Clear Filters Export E & S Transport Search Filters" at bounding box center [634, 99] width 1159 height 35
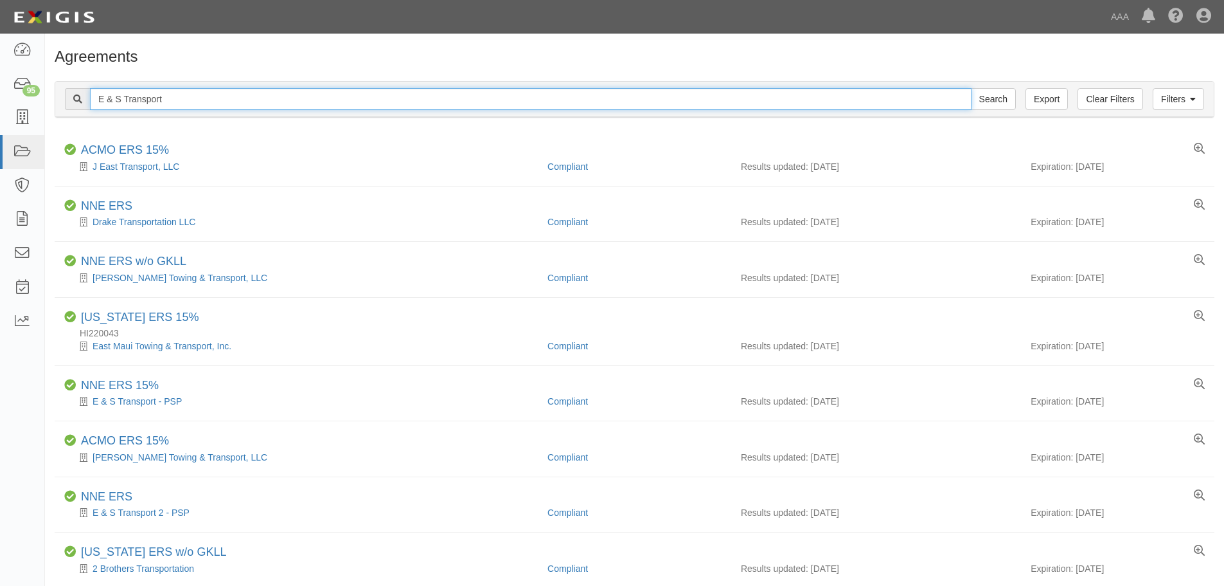
click at [190, 103] on input "E & S Transport" at bounding box center [531, 99] width 882 height 22
click at [190, 102] on input "E & S Transport" at bounding box center [531, 99] width 882 height 22
paste input "Precision Towing & Recovery (VT)"
type input "Precision Towing & Recovery"
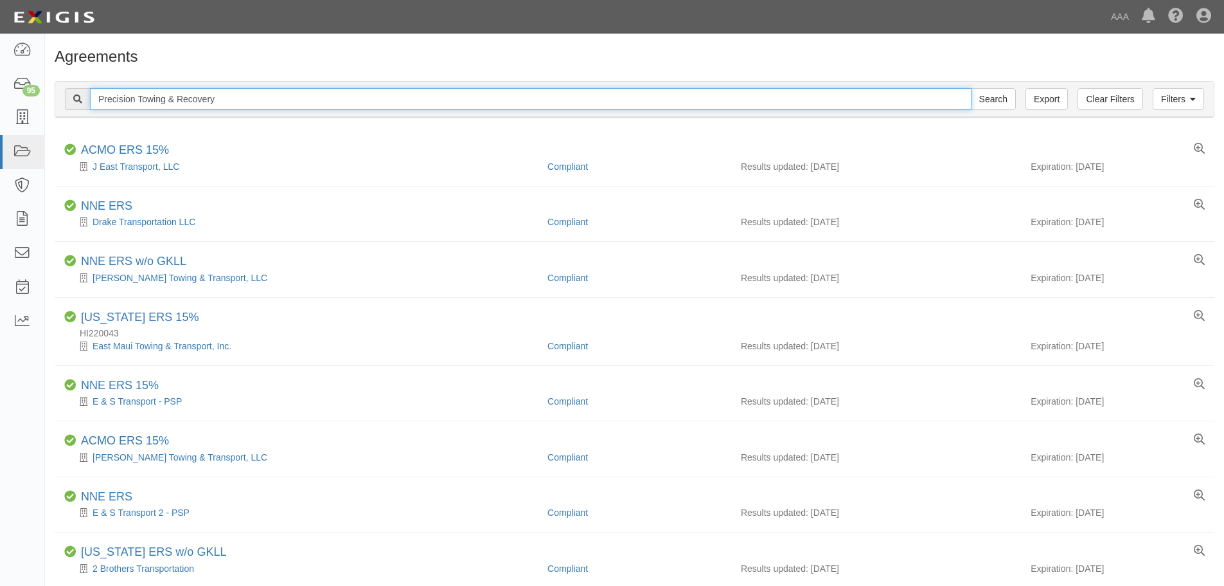
click at [971, 88] on input "Search" at bounding box center [993, 99] width 45 height 22
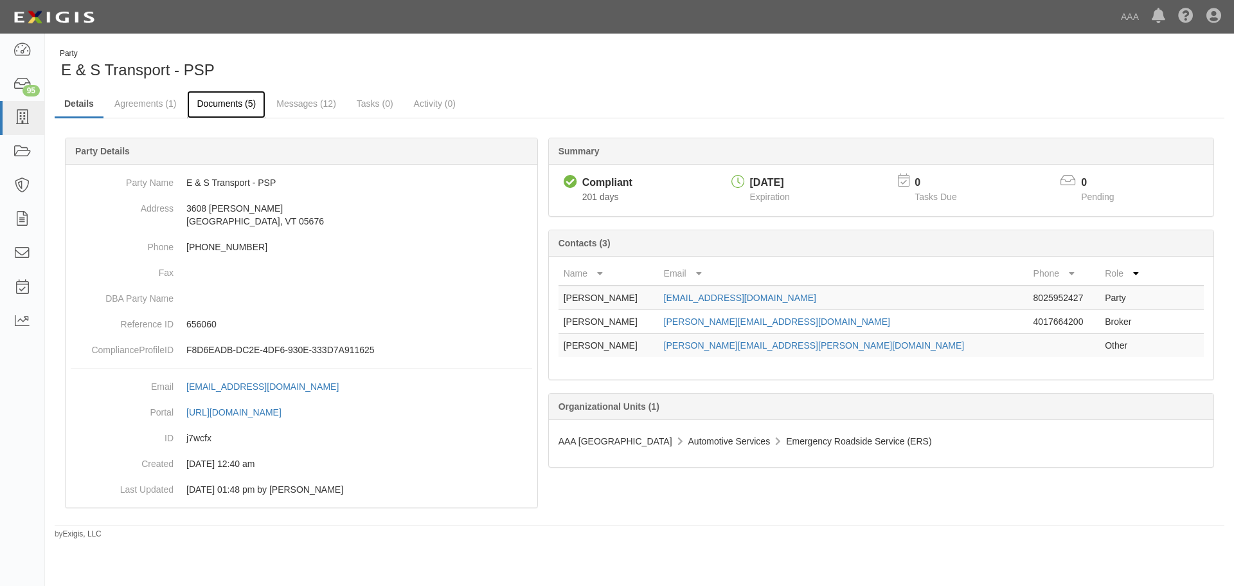
click at [226, 109] on link "Documents (5)" at bounding box center [226, 105] width 78 height 28
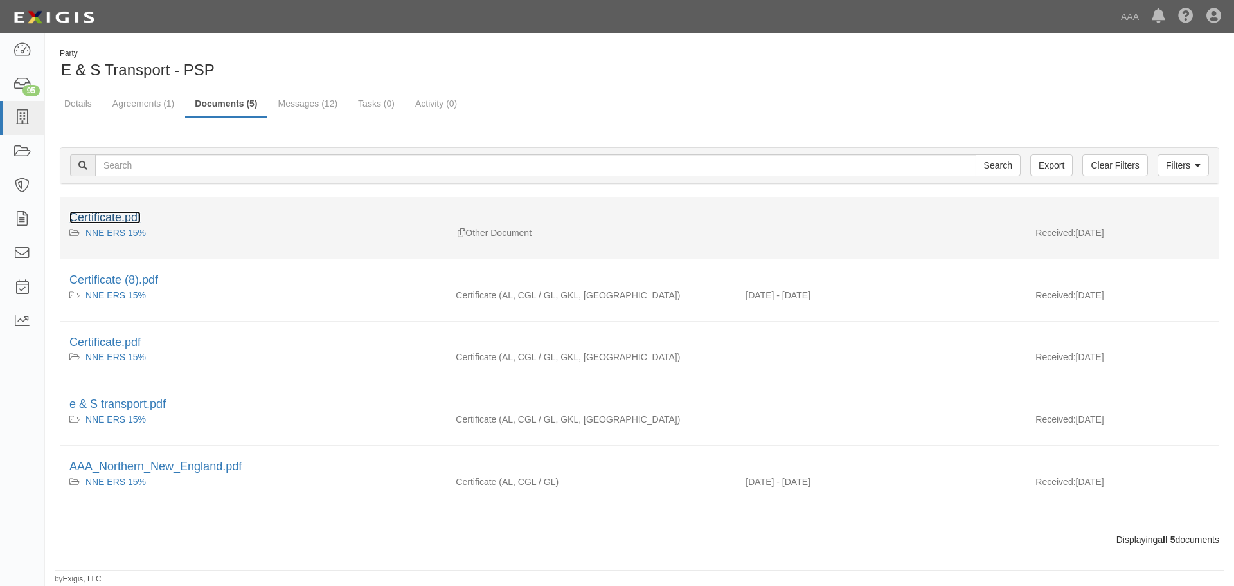
click at [123, 222] on link "Certificate.pdf" at bounding box center [104, 217] width 71 height 13
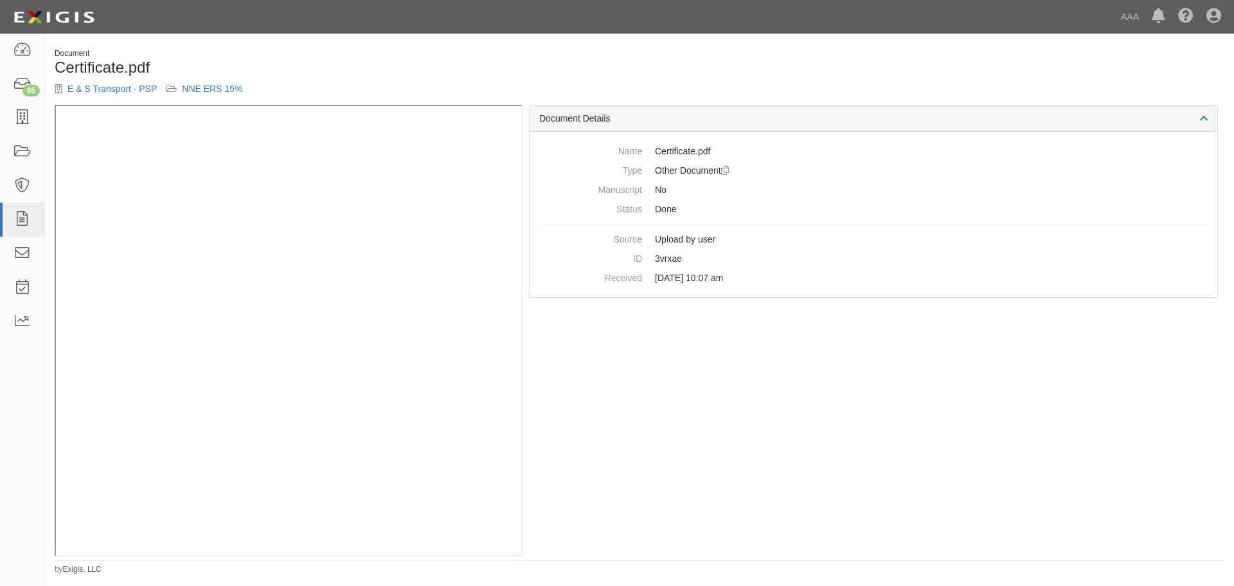
click at [897, 68] on div "Document Certificate.pdf E & S Transport - PSP NNE ERS 15%" at bounding box center [639, 76] width 1189 height 57
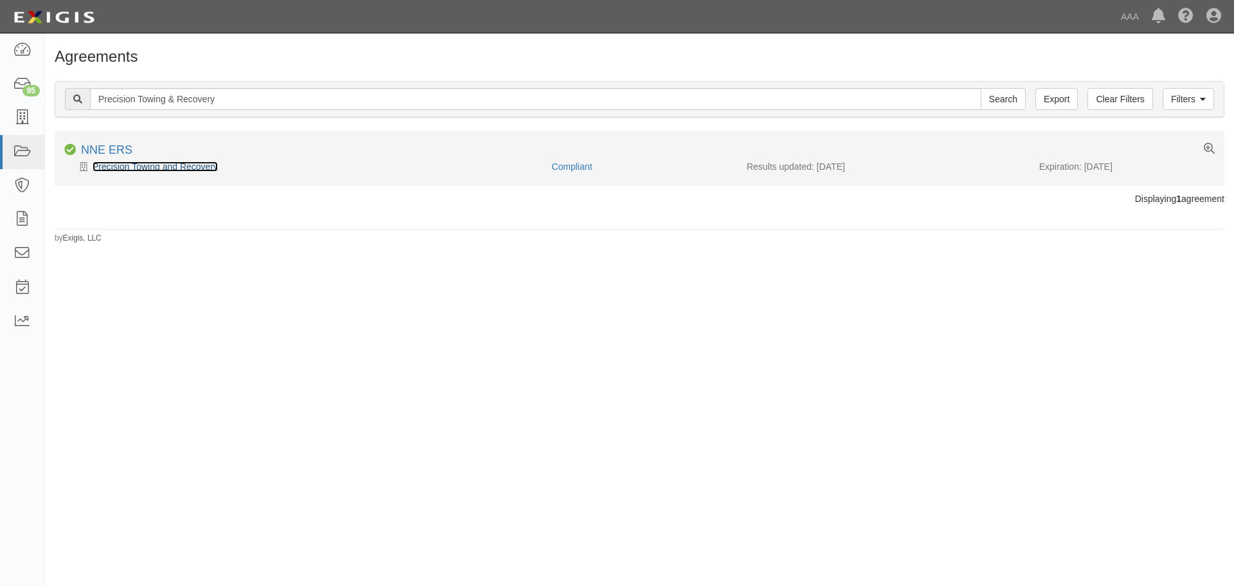
click at [184, 171] on link "Precision Towing and Recovery" at bounding box center [155, 166] width 125 height 10
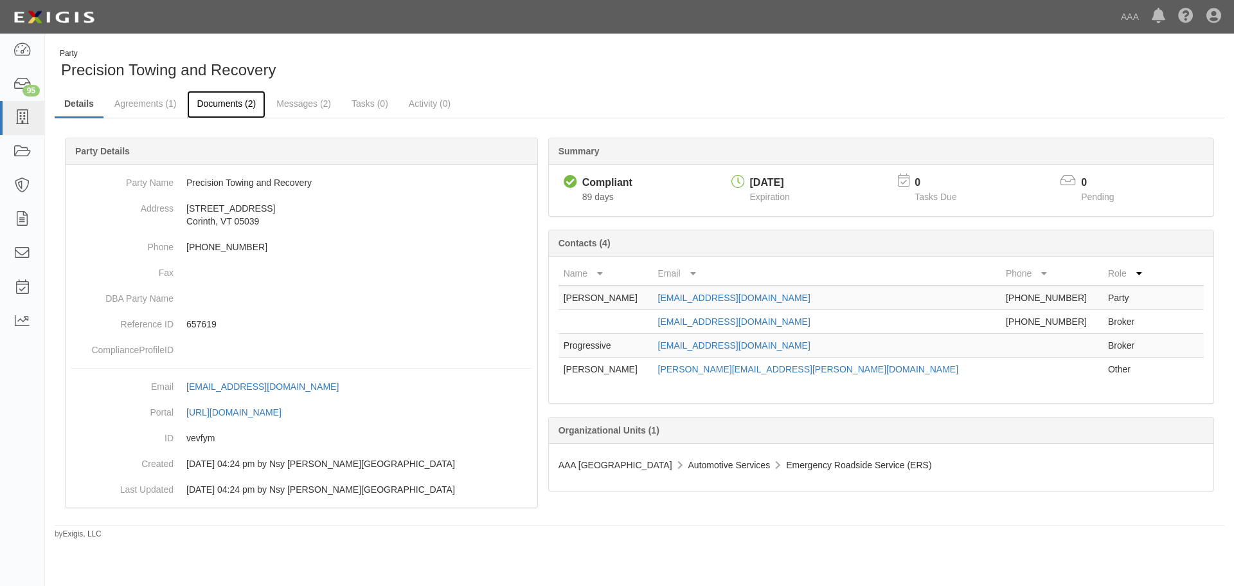
click at [206, 103] on link "Documents (2)" at bounding box center [226, 105] width 78 height 28
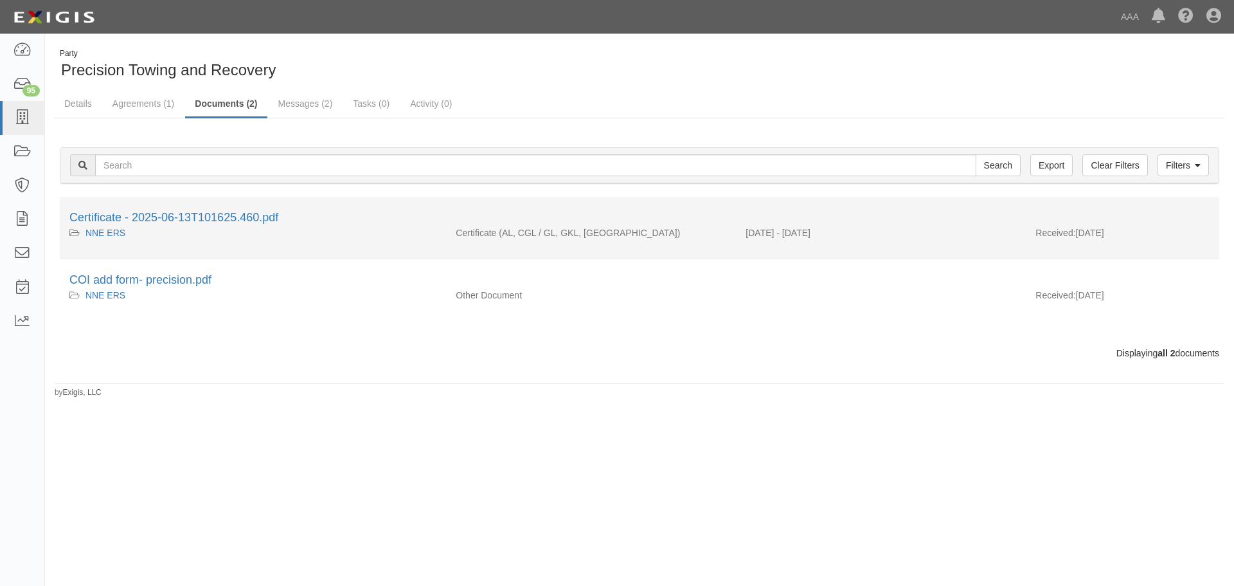
click at [188, 224] on div "Certificate - 2025-06-13T101625.460.pdf" at bounding box center [639, 218] width 1140 height 17
click at [190, 216] on link "Certificate - 2025-06-13T101625.460.pdf" at bounding box center [173, 217] width 209 height 13
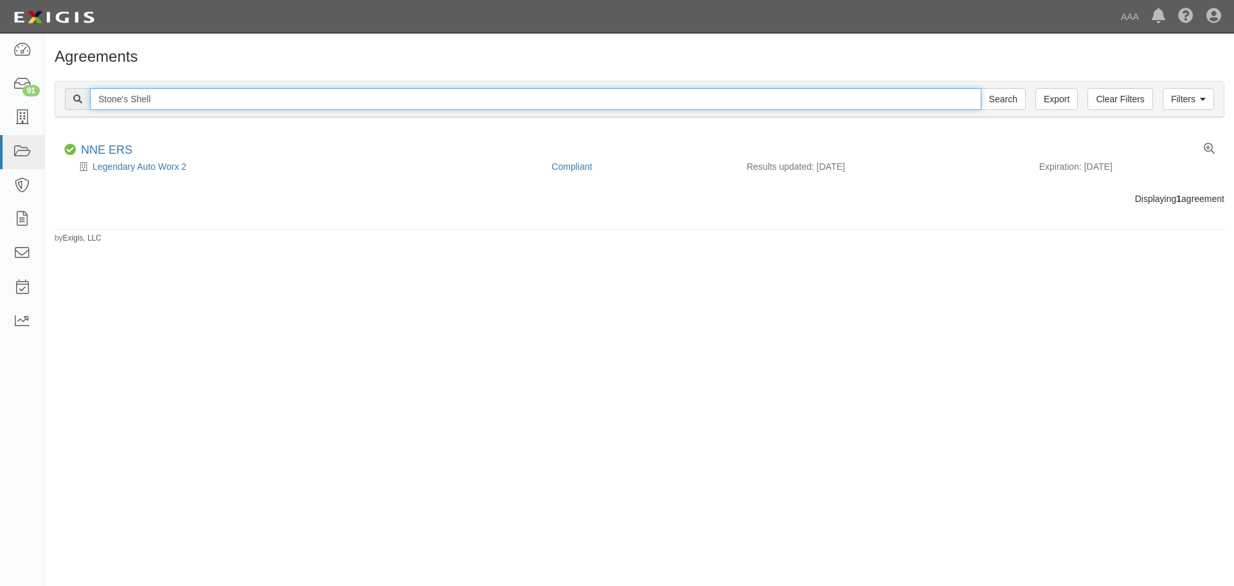
click at [248, 98] on input "Stone's Shell" at bounding box center [535, 99] width 891 height 22
paste input "B & R Auto Repair"
type input "B & R Auto Repair"
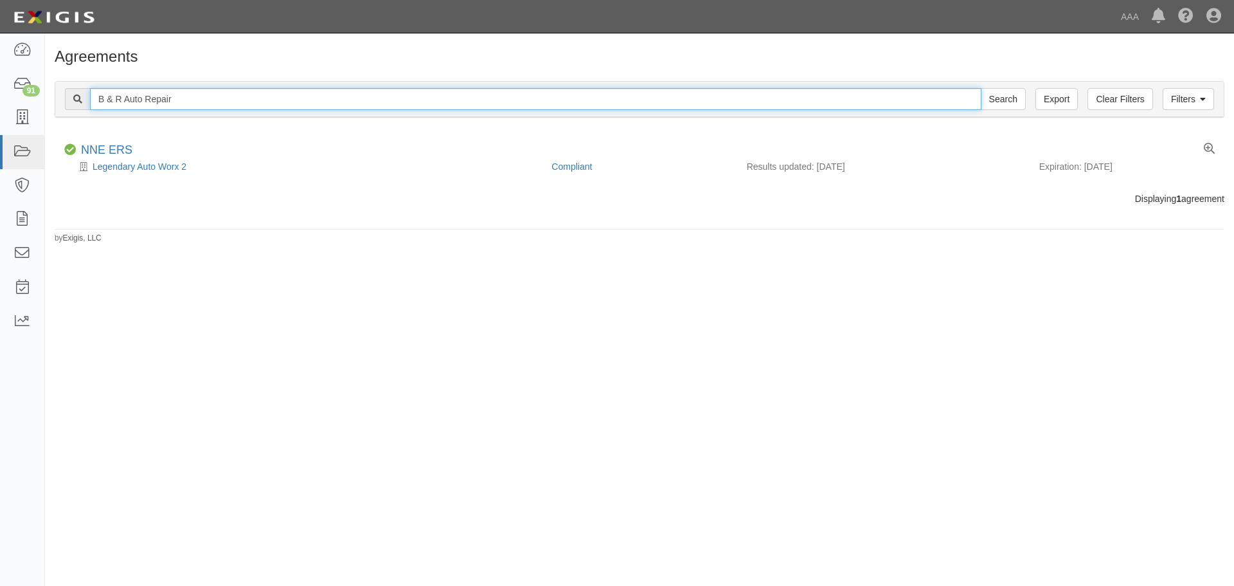
click at [981, 88] on input "Search" at bounding box center [1003, 99] width 45 height 22
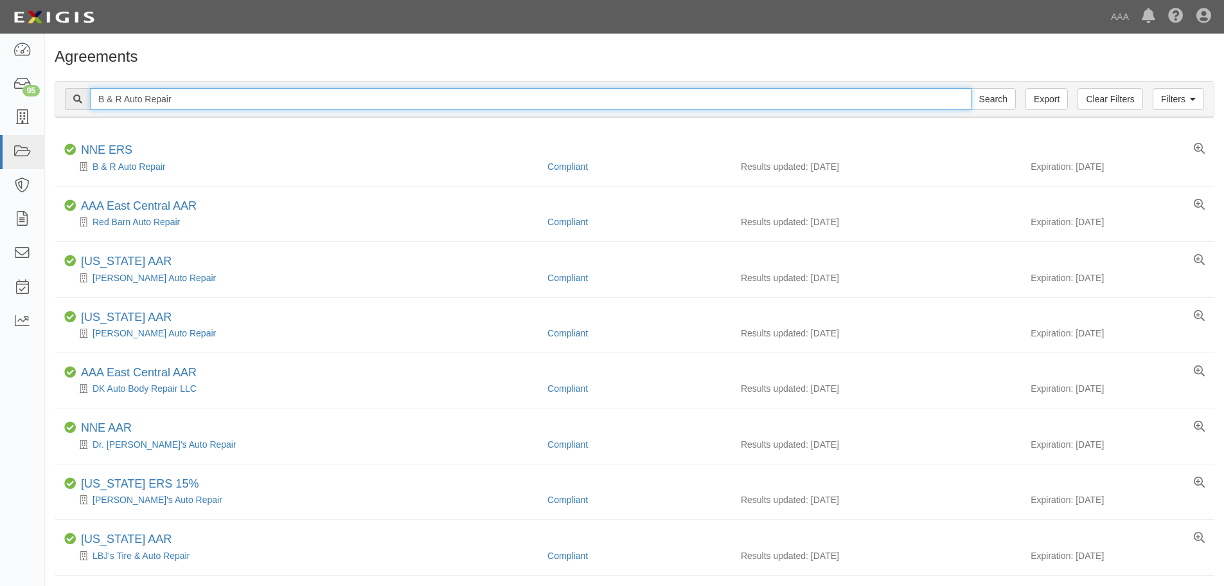
click at [192, 91] on input "B & R Auto Repair" at bounding box center [531, 99] width 882 height 22
paste input "TBC Rentals Towing"
type input "TBC Rentals Towing"
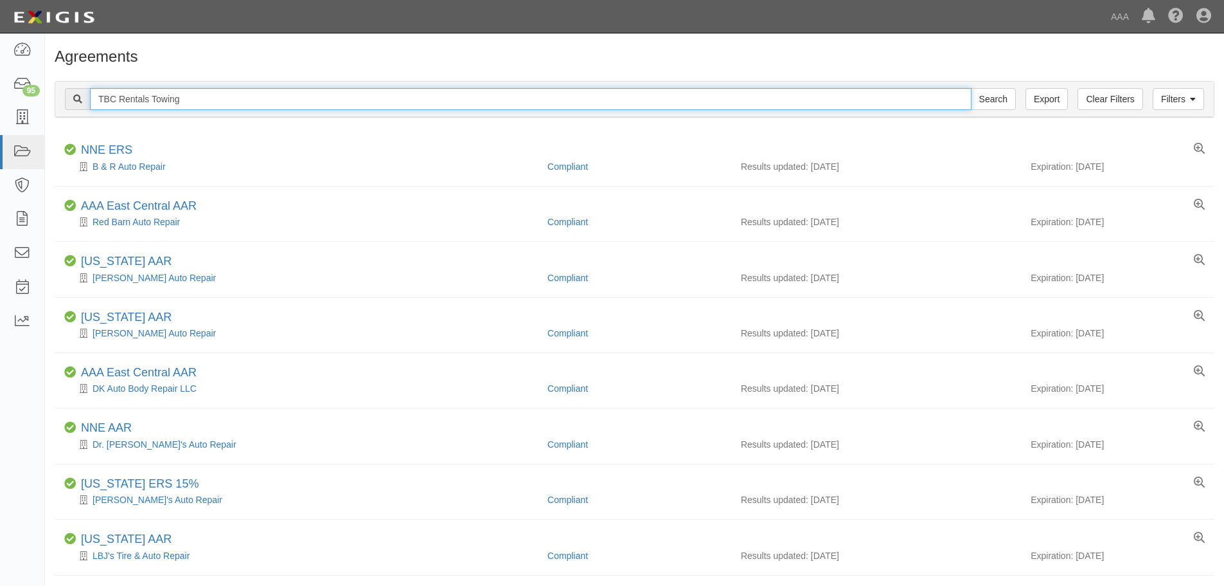
click at [971, 88] on input "Search" at bounding box center [993, 99] width 45 height 22
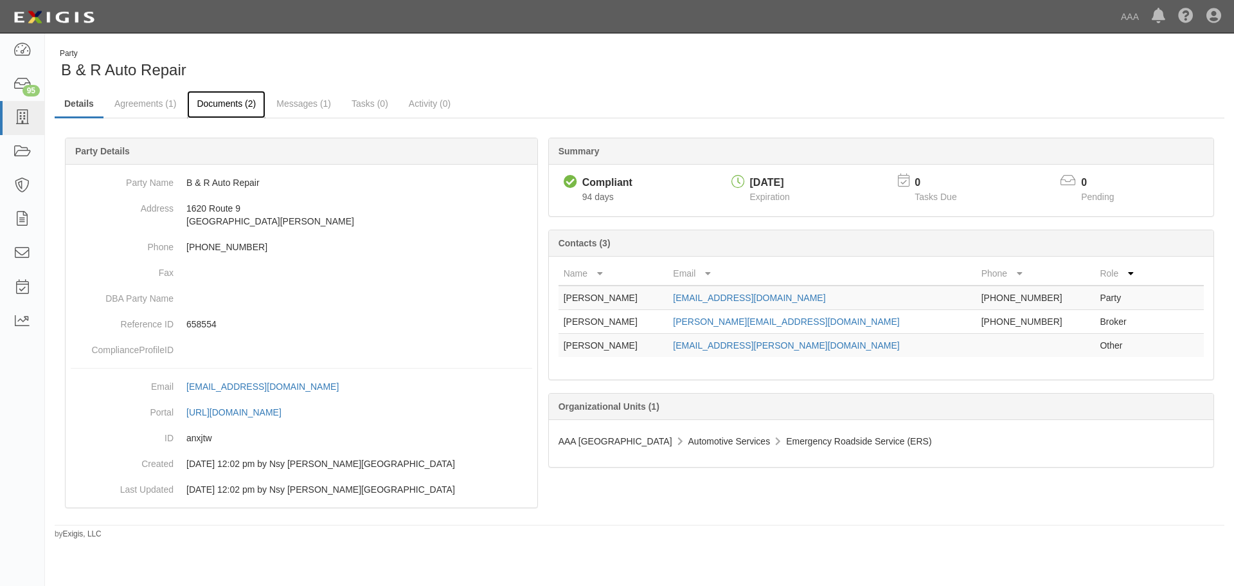
click at [229, 108] on link "Documents (2)" at bounding box center [226, 105] width 78 height 28
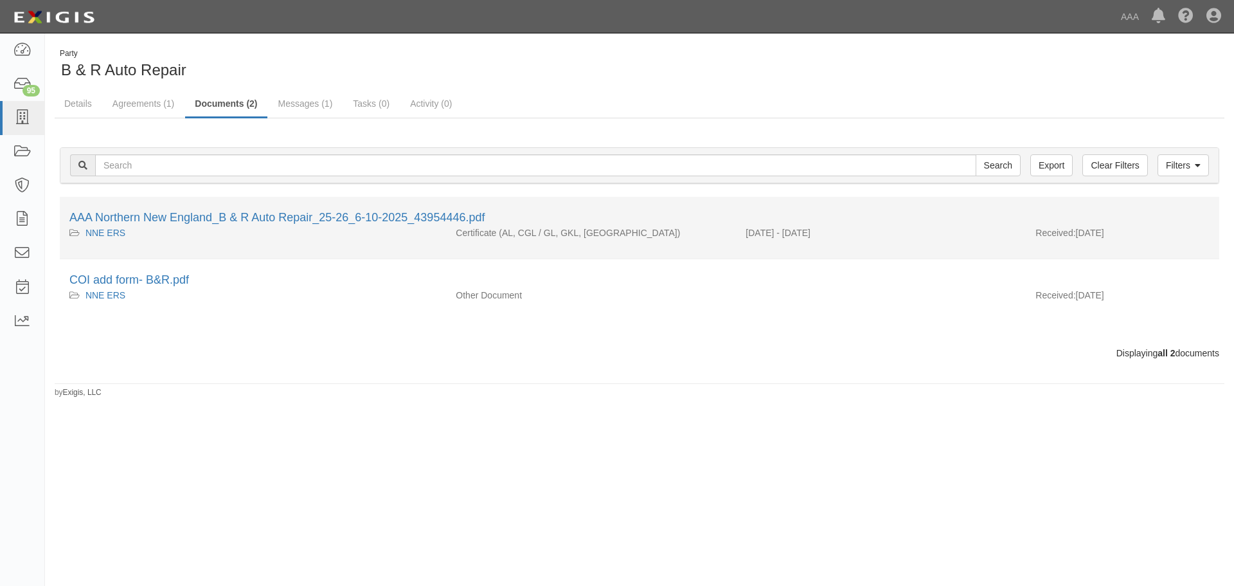
click at [227, 228] on div "NNE ERS" at bounding box center [252, 232] width 367 height 13
click at [228, 220] on link "AAA Northern New England_B & R Auto Repair_25-26_6-10-2025_43954446.pdf" at bounding box center [276, 217] width 415 height 13
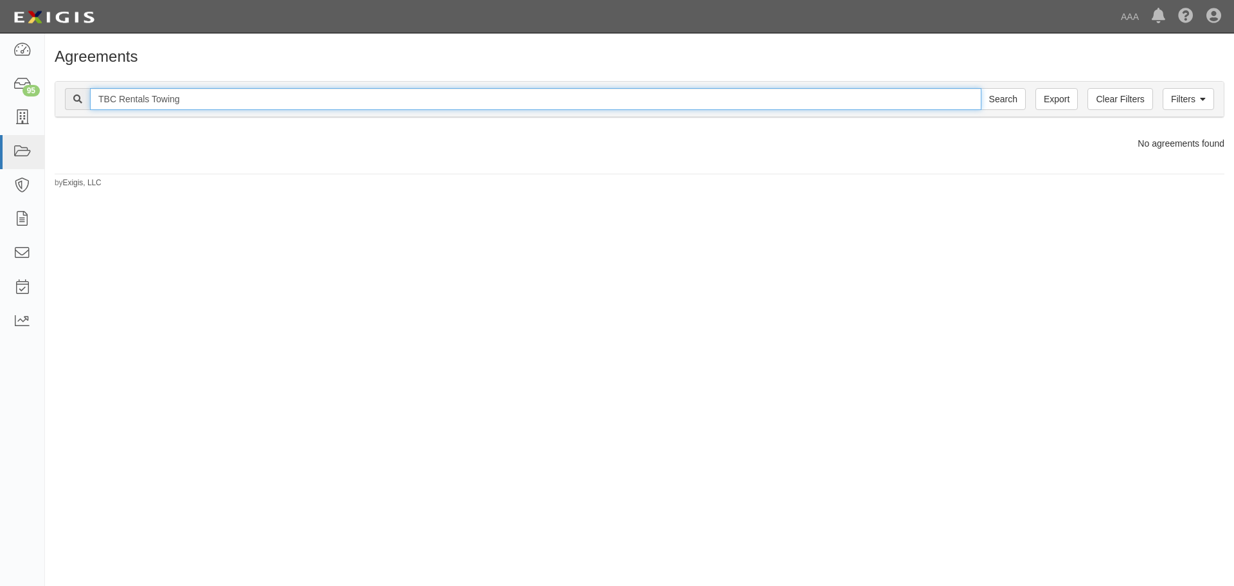
click at [244, 98] on input "TBC Rentals Towing" at bounding box center [535, 99] width 891 height 22
type input "TBC Rent"
click at [981, 88] on input "Search" at bounding box center [1003, 99] width 45 height 22
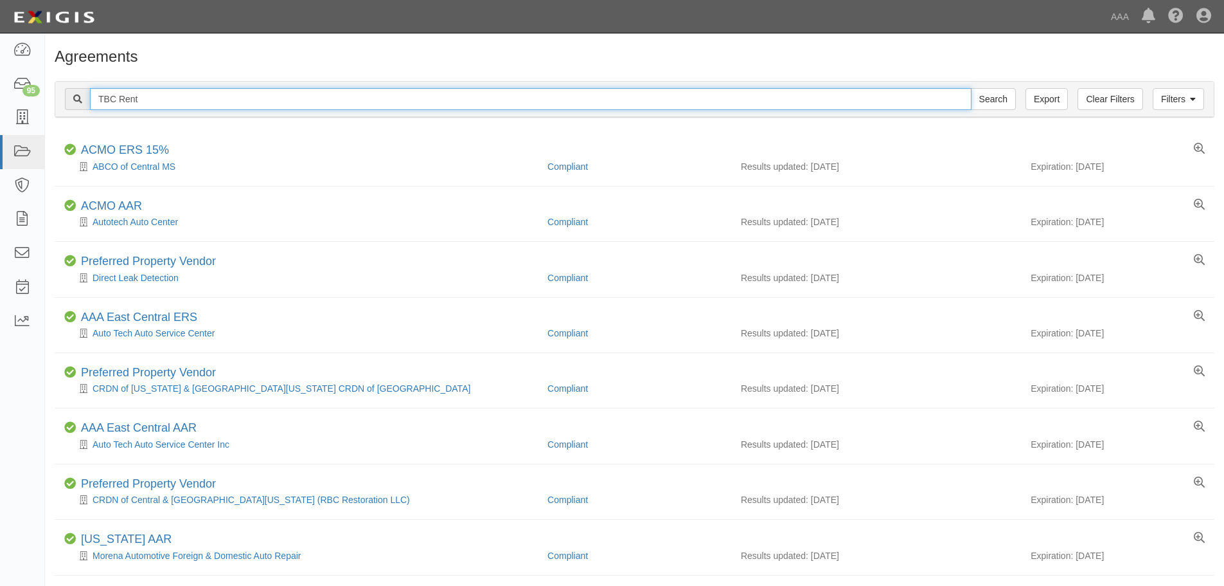
drag, startPoint x: 150, startPoint y: 102, endPoint x: 73, endPoint y: 102, distance: 77.8
click at [73, 102] on div "TBC Rent Search" at bounding box center [540, 99] width 951 height 22
type input "Gardner"
click at [971, 88] on input "Search" at bounding box center [993, 99] width 45 height 22
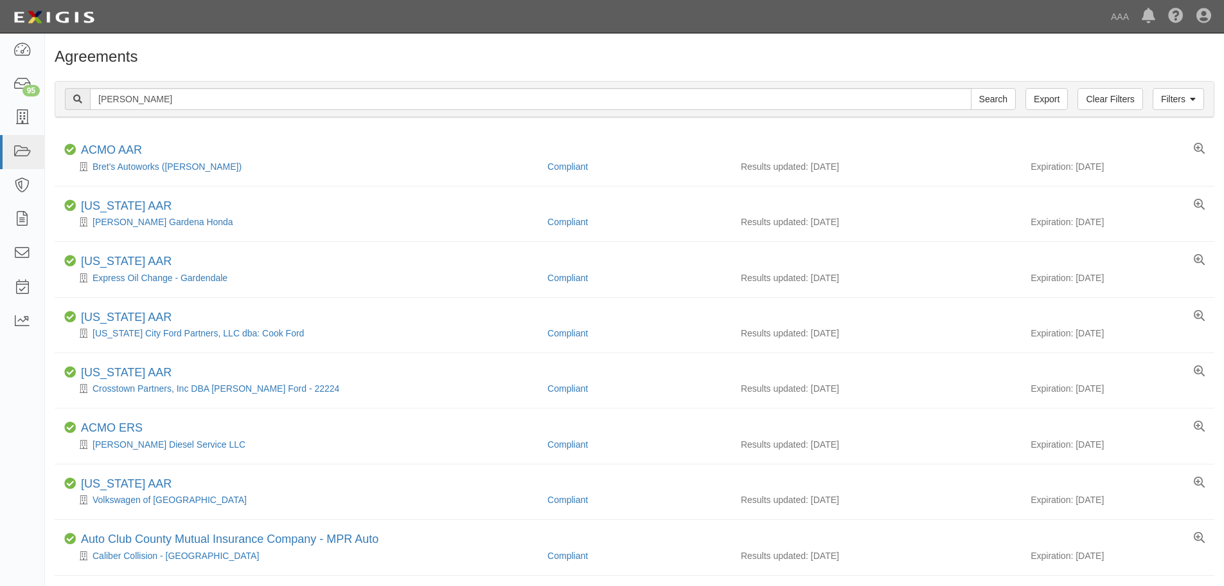
click at [213, 81] on div "Filters Clear Filters Export Gardner Search Filters Compliance Status Compliant…" at bounding box center [634, 100] width 1179 height 59
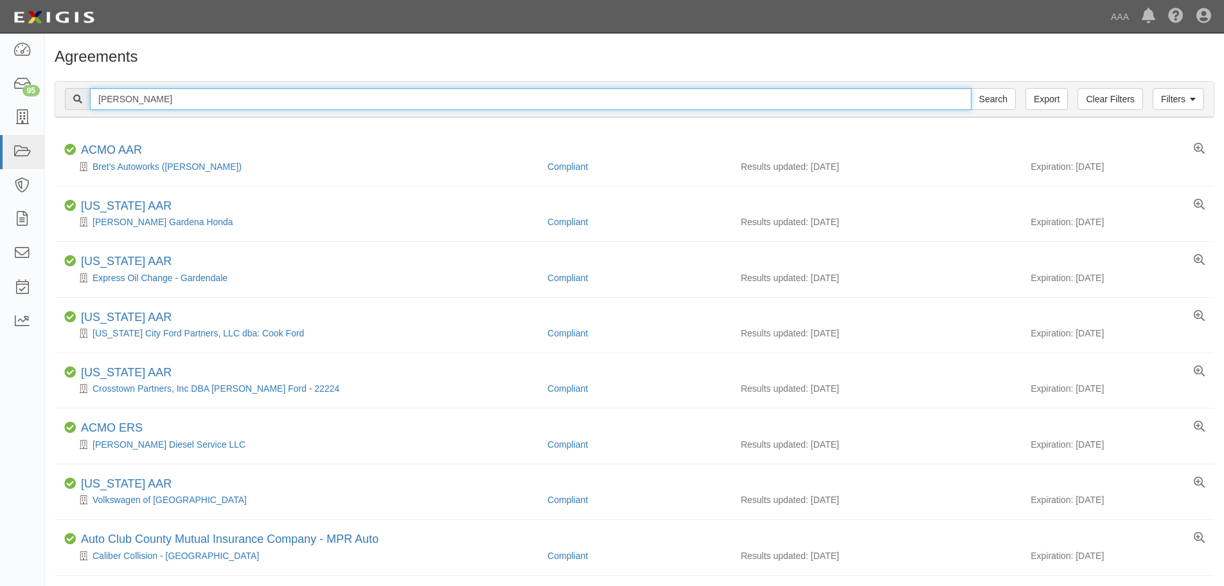
click at [215, 97] on input "Gardner" at bounding box center [531, 99] width 882 height 22
type input "Gardner and son"
click at [971, 88] on input "Search" at bounding box center [993, 99] width 45 height 22
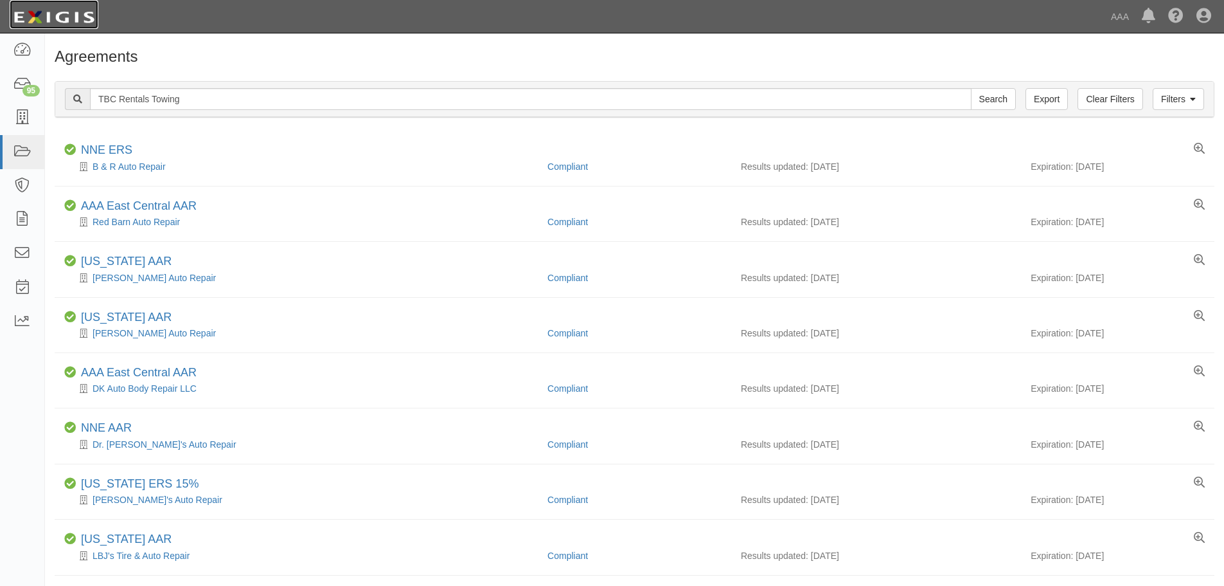
click at [62, 11] on img at bounding box center [54, 17] width 89 height 23
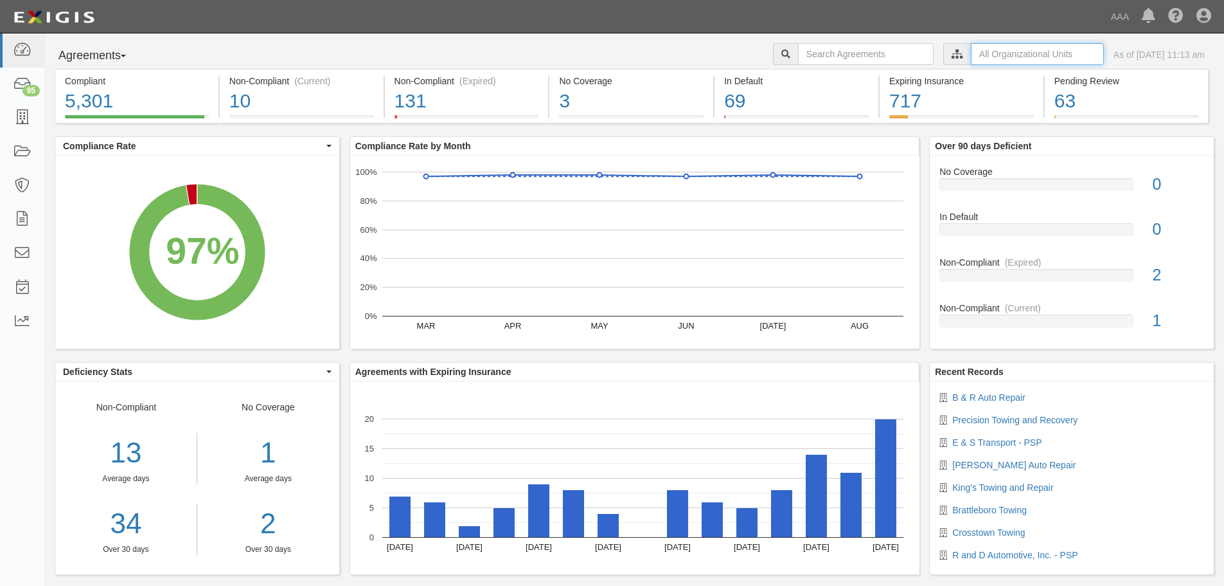
click at [971, 57] on input "text" at bounding box center [1037, 54] width 133 height 22
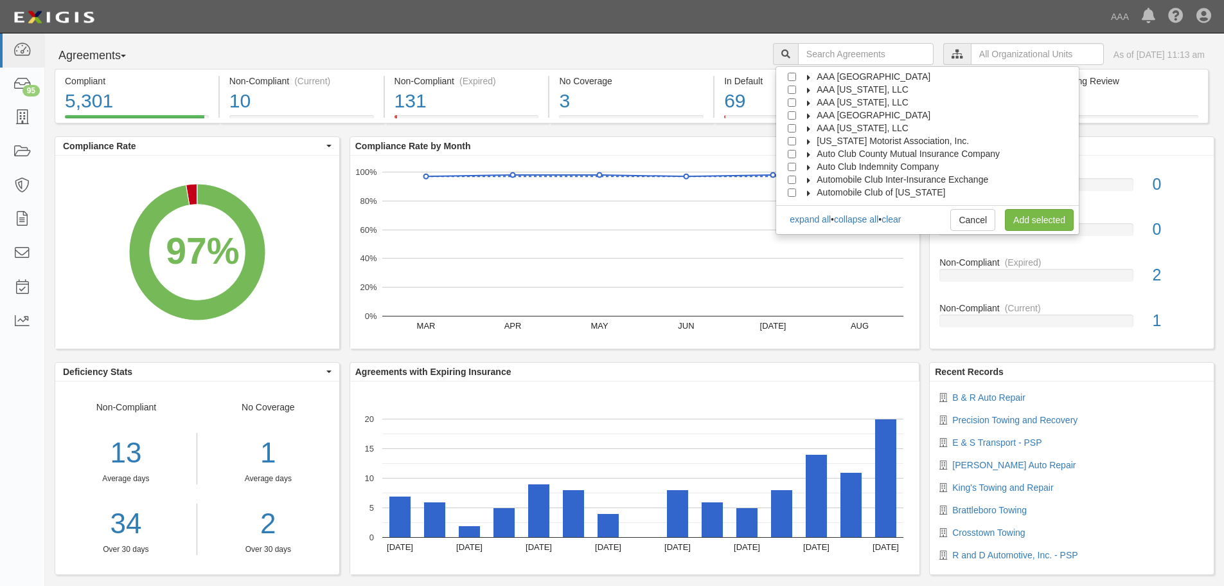
click at [898, 112] on span "AAA [GEOGRAPHIC_DATA]" at bounding box center [874, 115] width 114 height 10
click at [904, 131] on span "Automotive Services" at bounding box center [870, 128] width 82 height 10
click at [820, 154] on input "Emergency Roadside Service (ERS)" at bounding box center [815, 154] width 8 height 8
checkbox input "true"
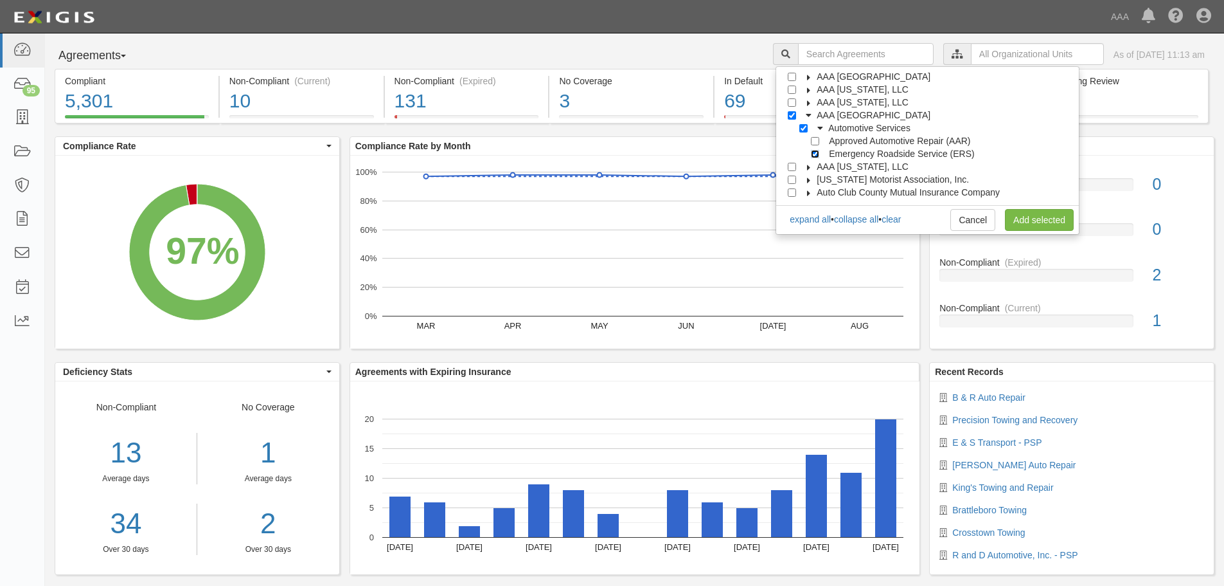
checkbox input "true"
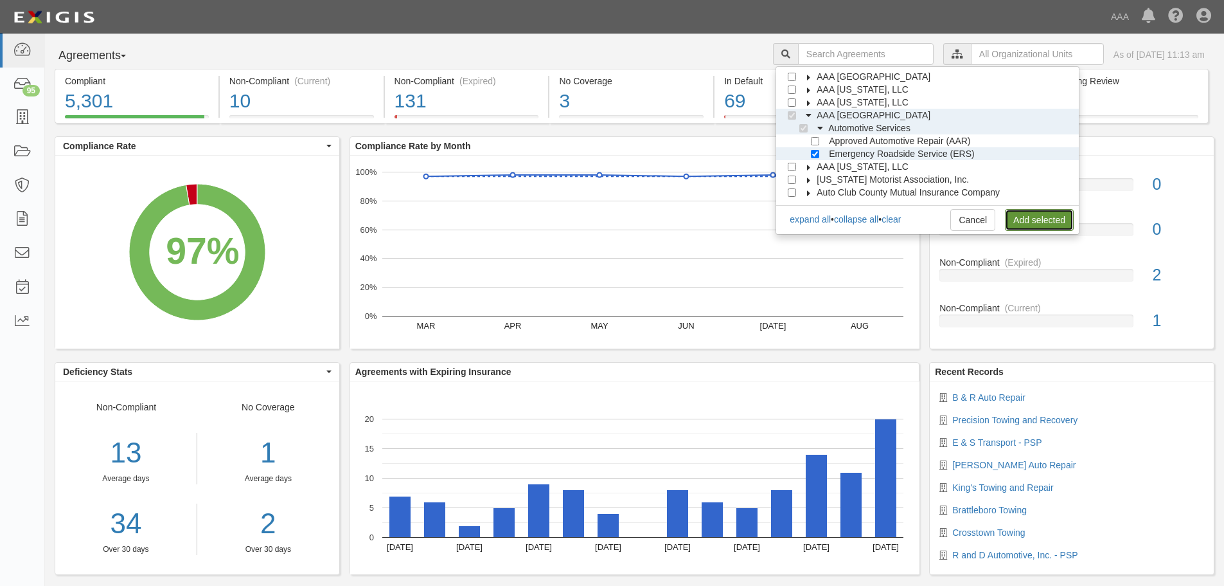
click at [1036, 219] on link "Add selected" at bounding box center [1039, 220] width 69 height 22
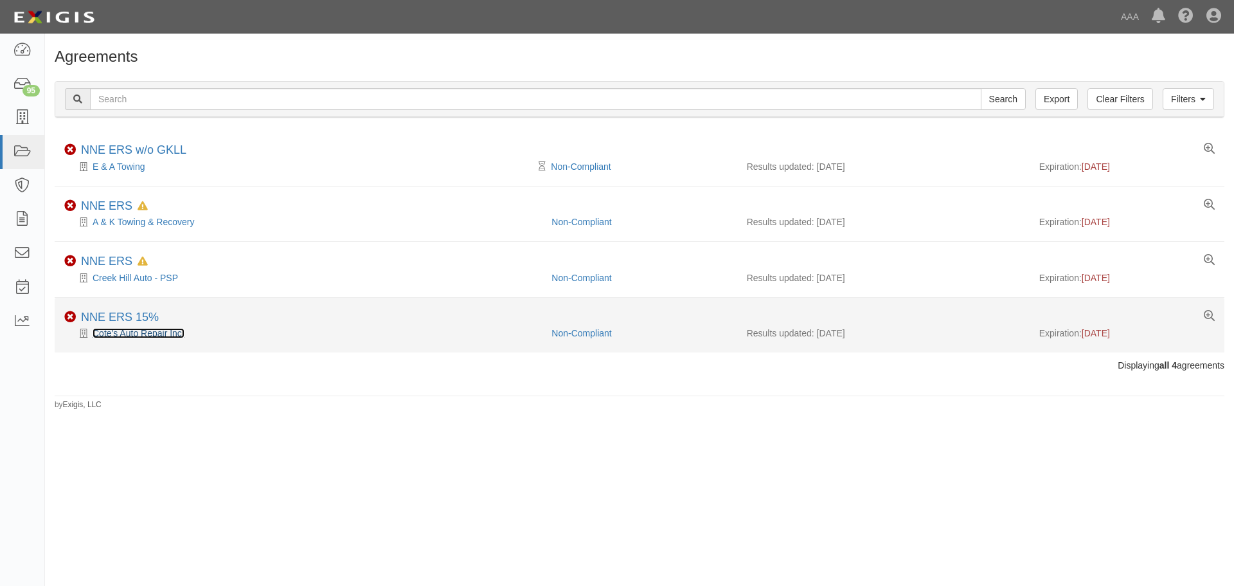
click at [137, 334] on link "Cote's Auto Repair Inc." at bounding box center [139, 333] width 92 height 10
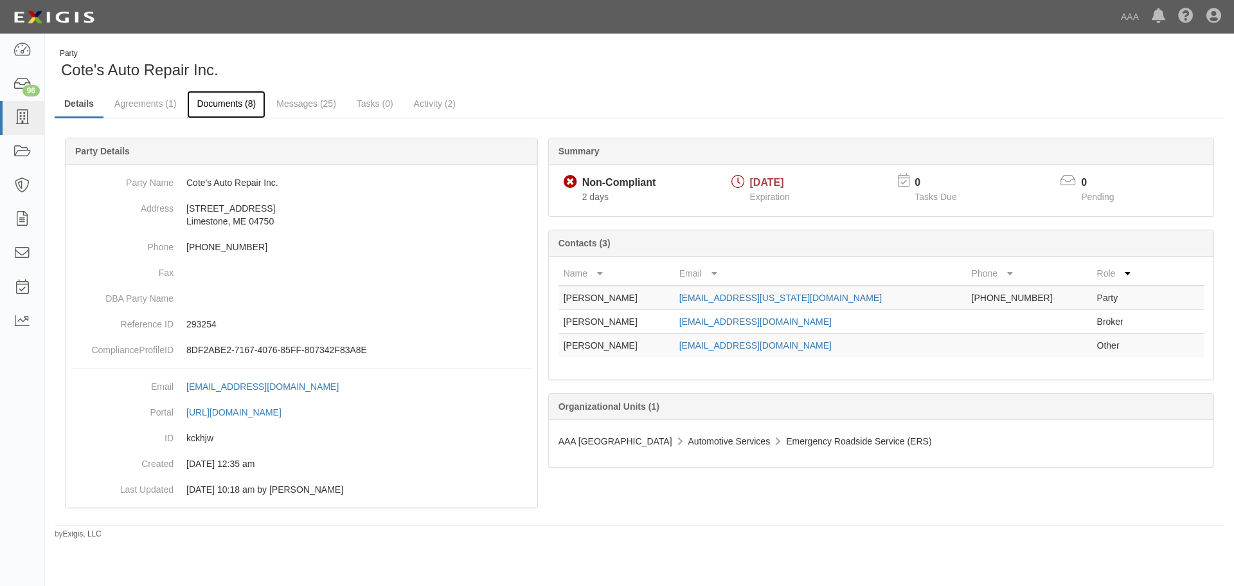
click at [212, 94] on link "Documents (8)" at bounding box center [226, 105] width 78 height 28
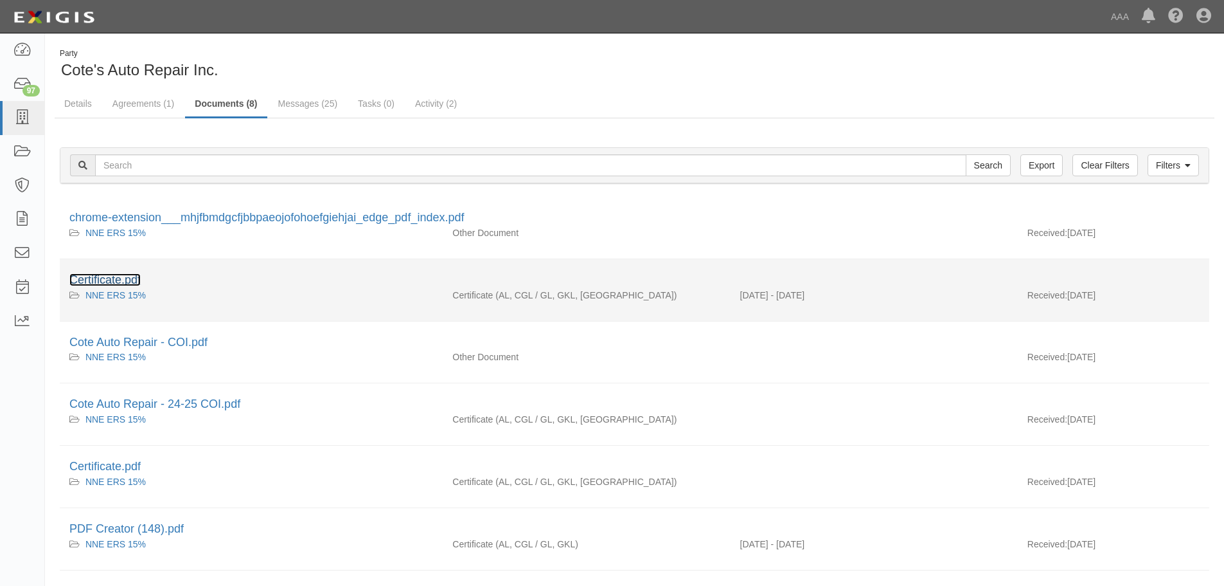
click at [121, 276] on link "Certificate.pdf" at bounding box center [104, 279] width 71 height 13
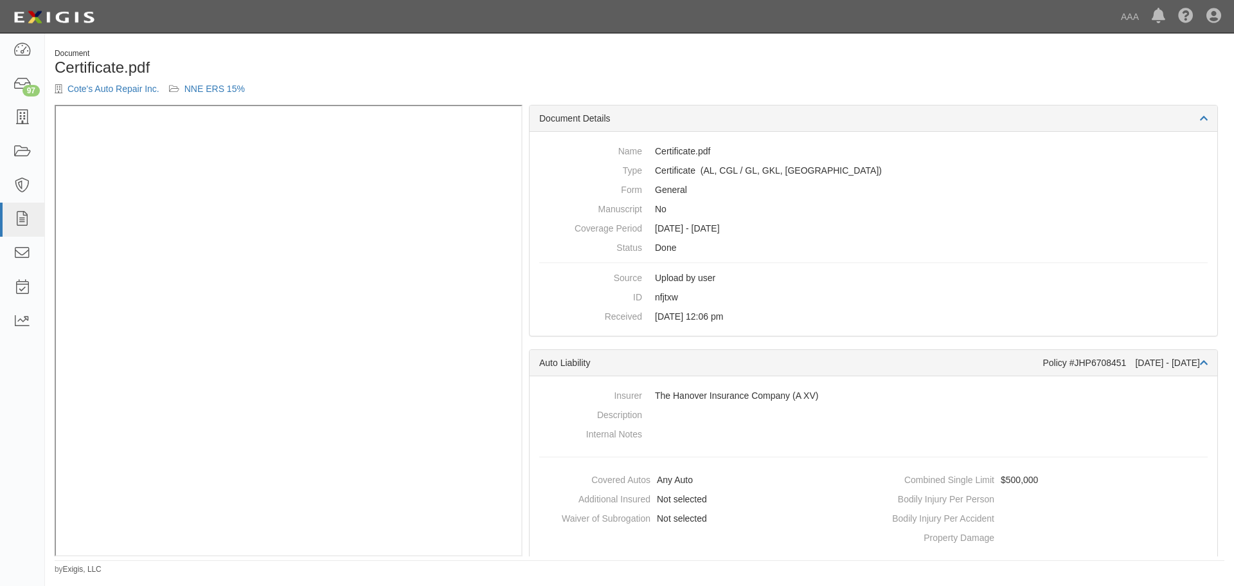
click at [306, 58] on div "Document" at bounding box center [342, 53] width 575 height 11
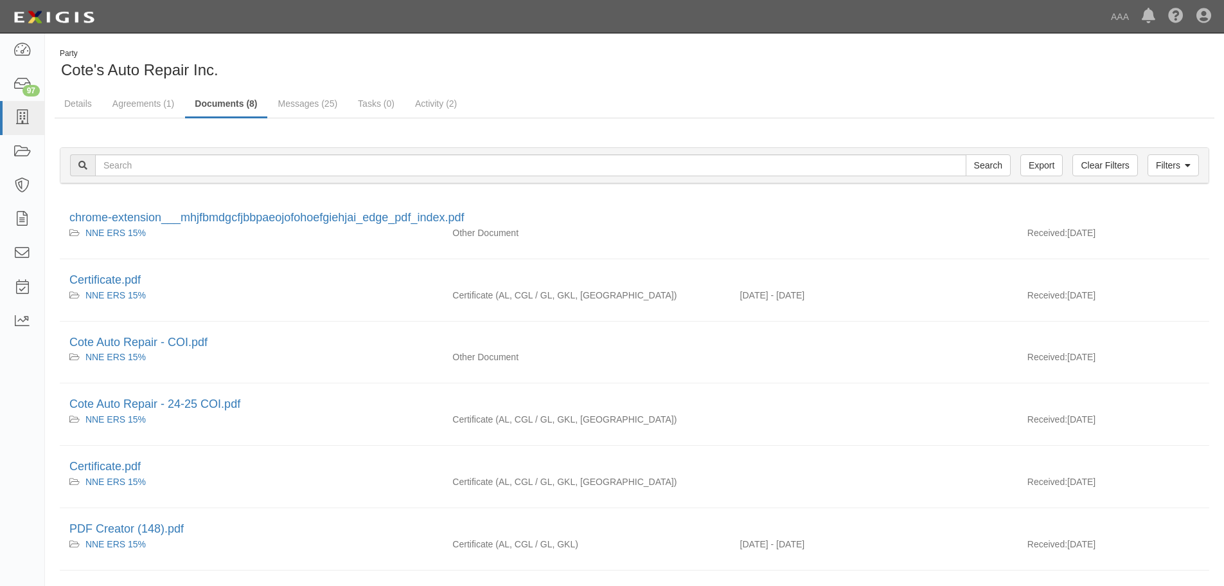
scroll to position [185, 0]
